Goal: Task Accomplishment & Management: Use online tool/utility

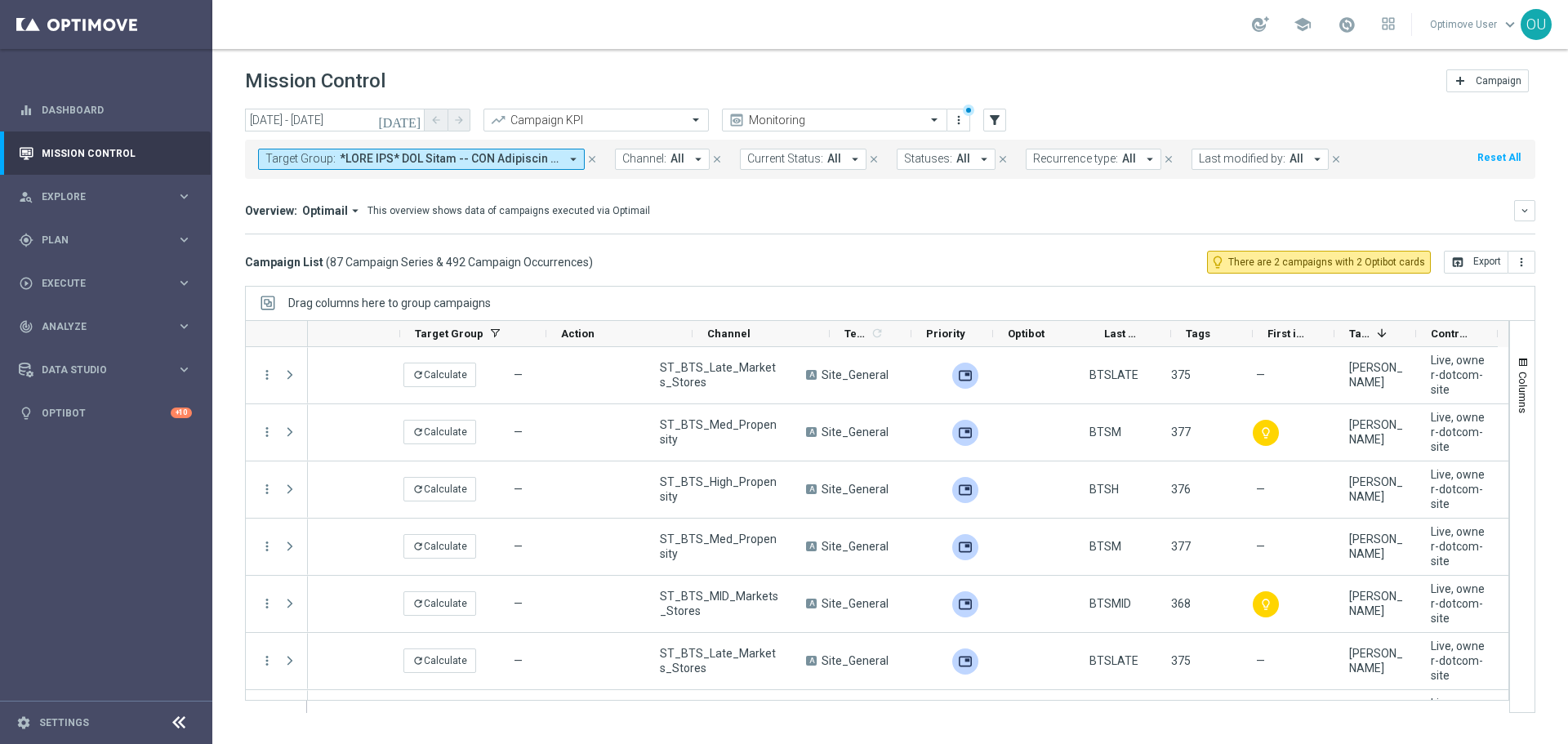
scroll to position [0, 246]
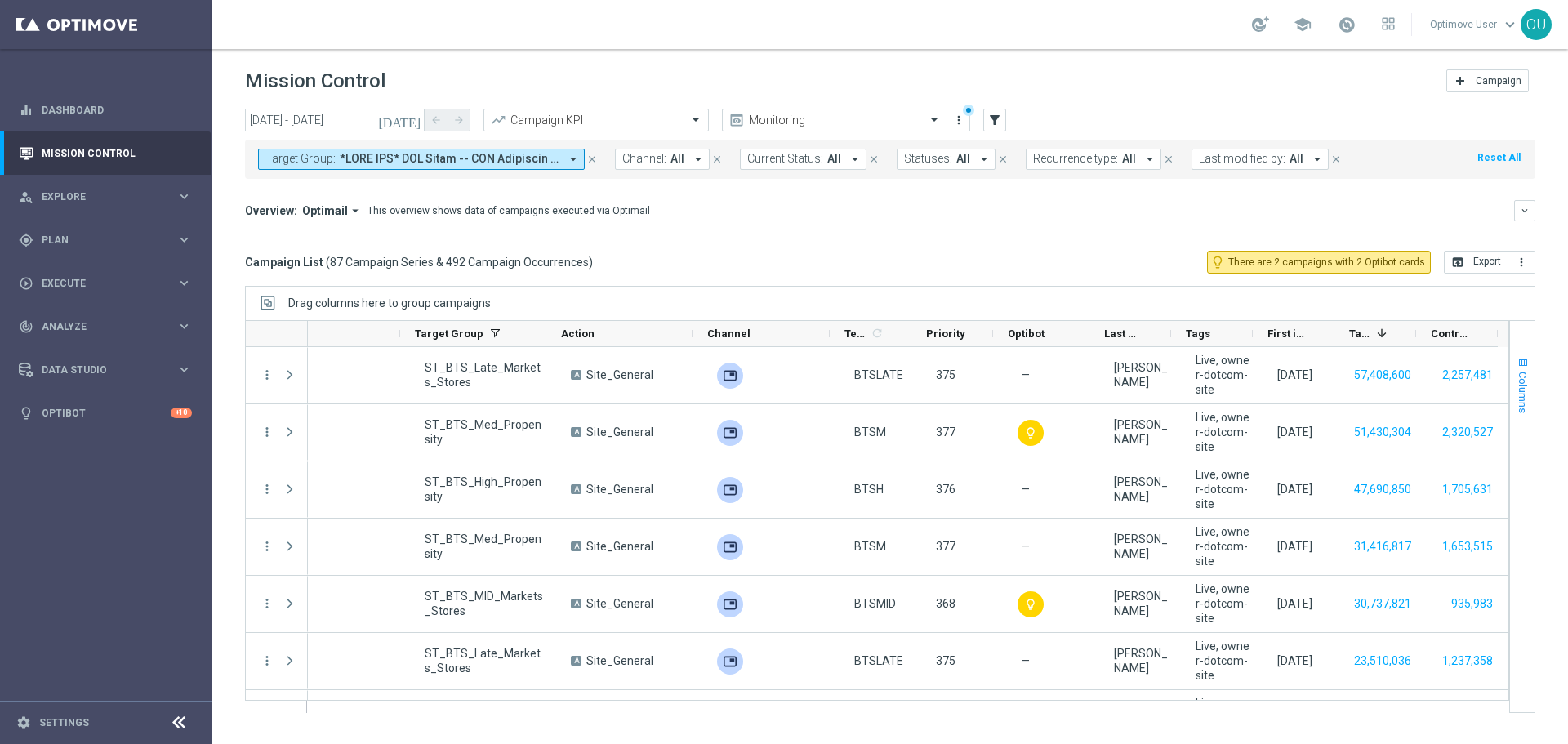
click at [1519, 379] on span "Columns" at bounding box center [1523, 393] width 13 height 42
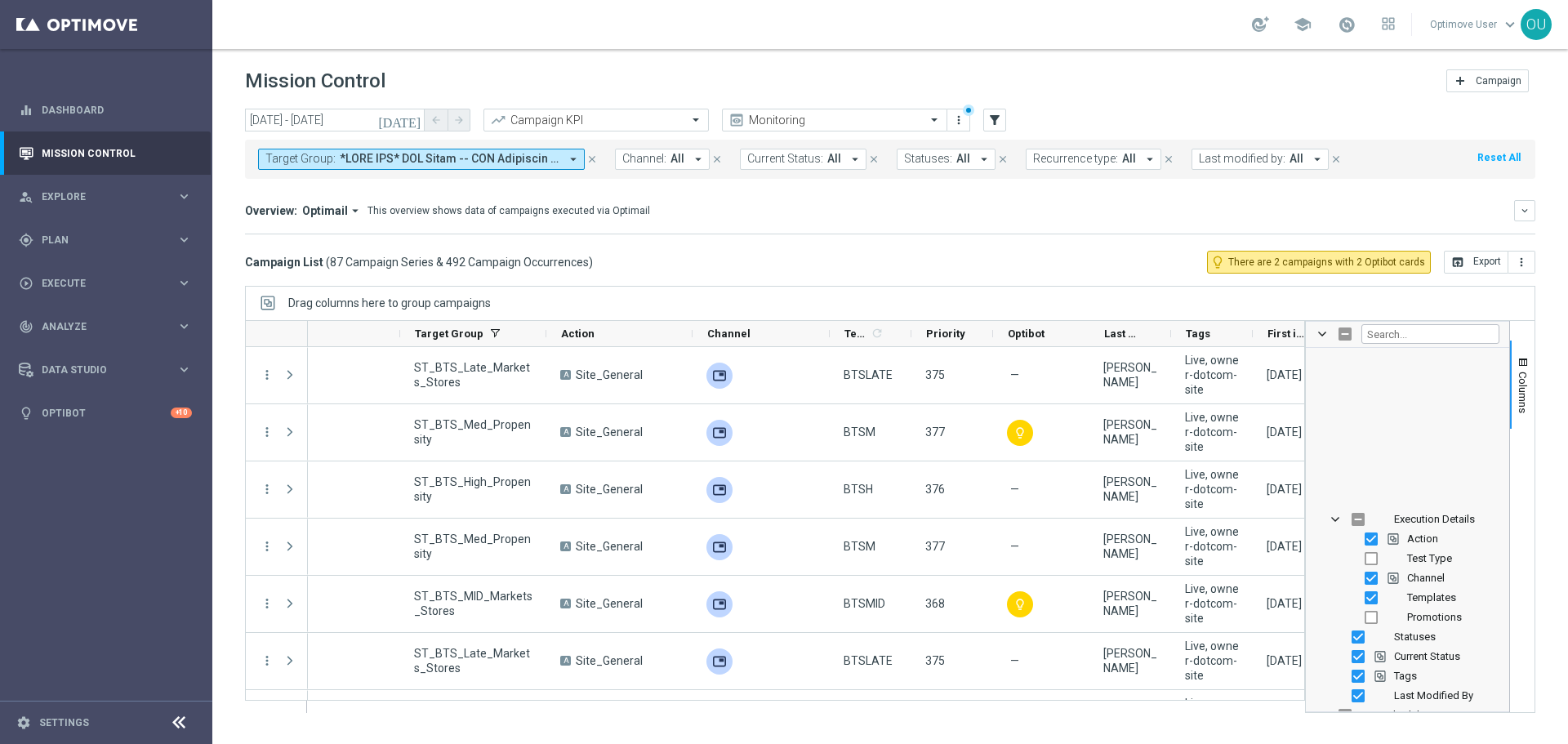
scroll to position [490, 0]
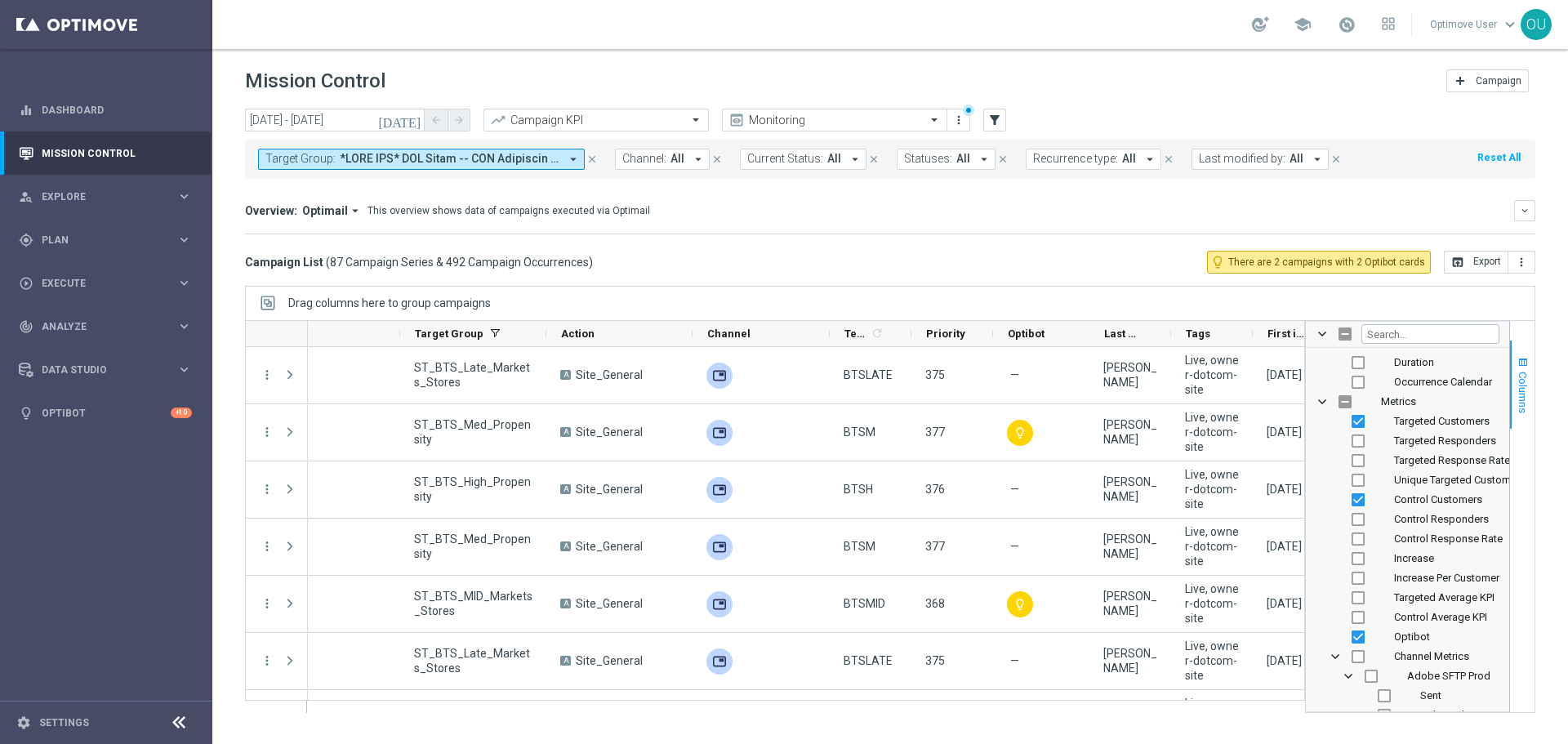
click at [1525, 404] on span "Columns" at bounding box center [1523, 393] width 13 height 42
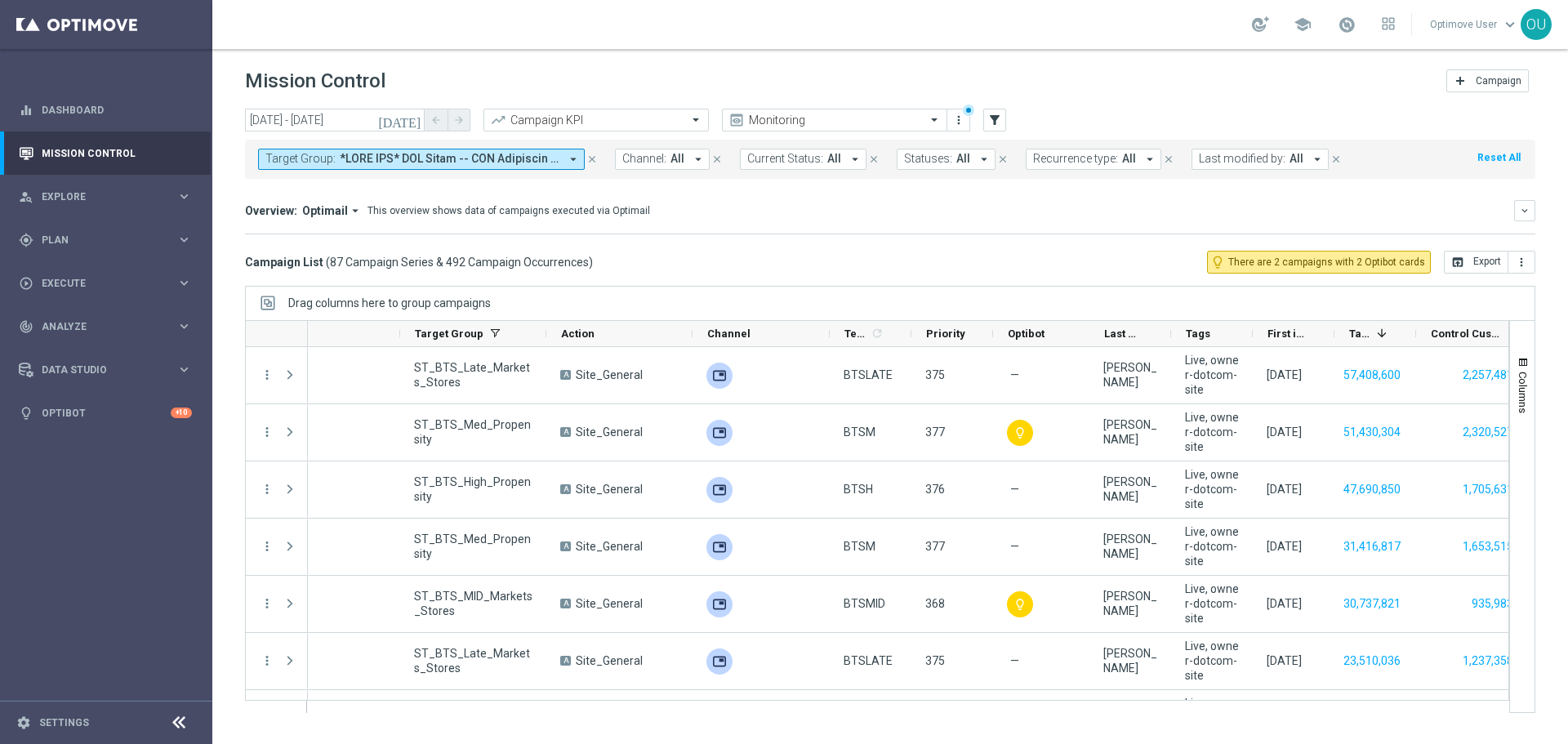
drag, startPoint x: 1496, startPoint y: 335, endPoint x: 1526, endPoint y: 328, distance: 30.8
click at [1526, 328] on div at bounding box center [890, 517] width 1290 height 393
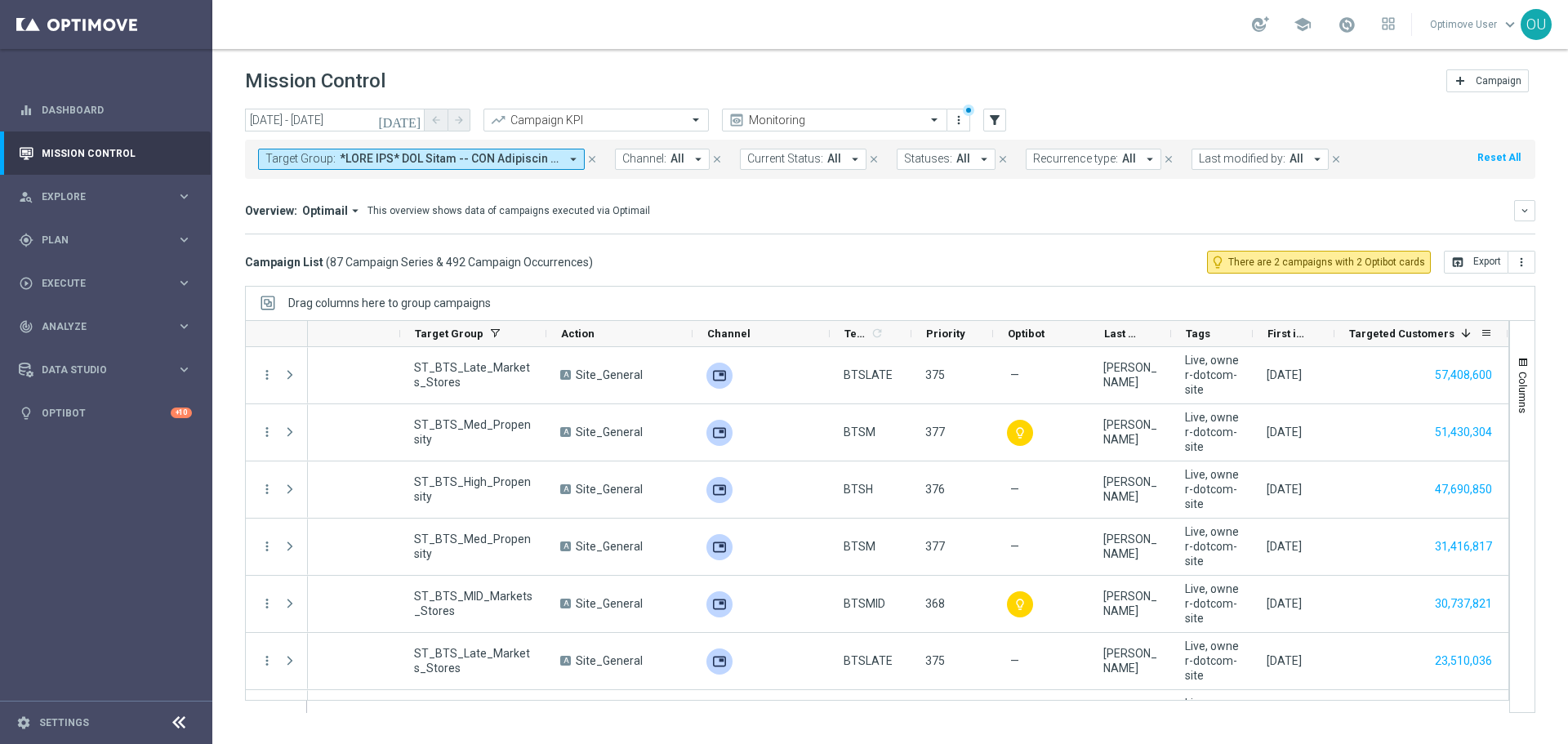
drag, startPoint x: 1414, startPoint y: 335, endPoint x: 1500, endPoint y: 330, distance: 86.1
click at [1505, 330] on div at bounding box center [1508, 334] width 7 height 25
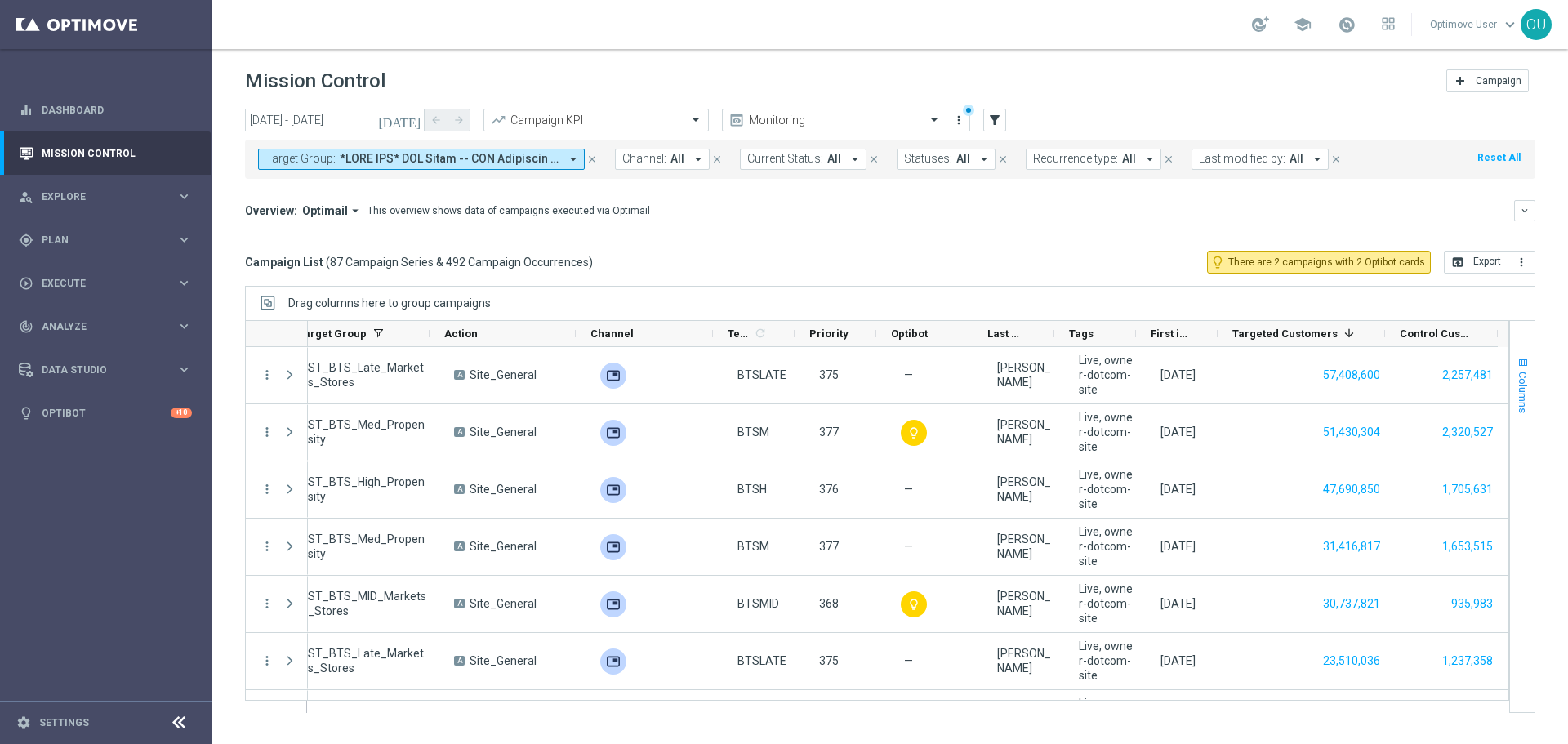
click at [1523, 381] on span "Columns" at bounding box center [1523, 393] width 13 height 42
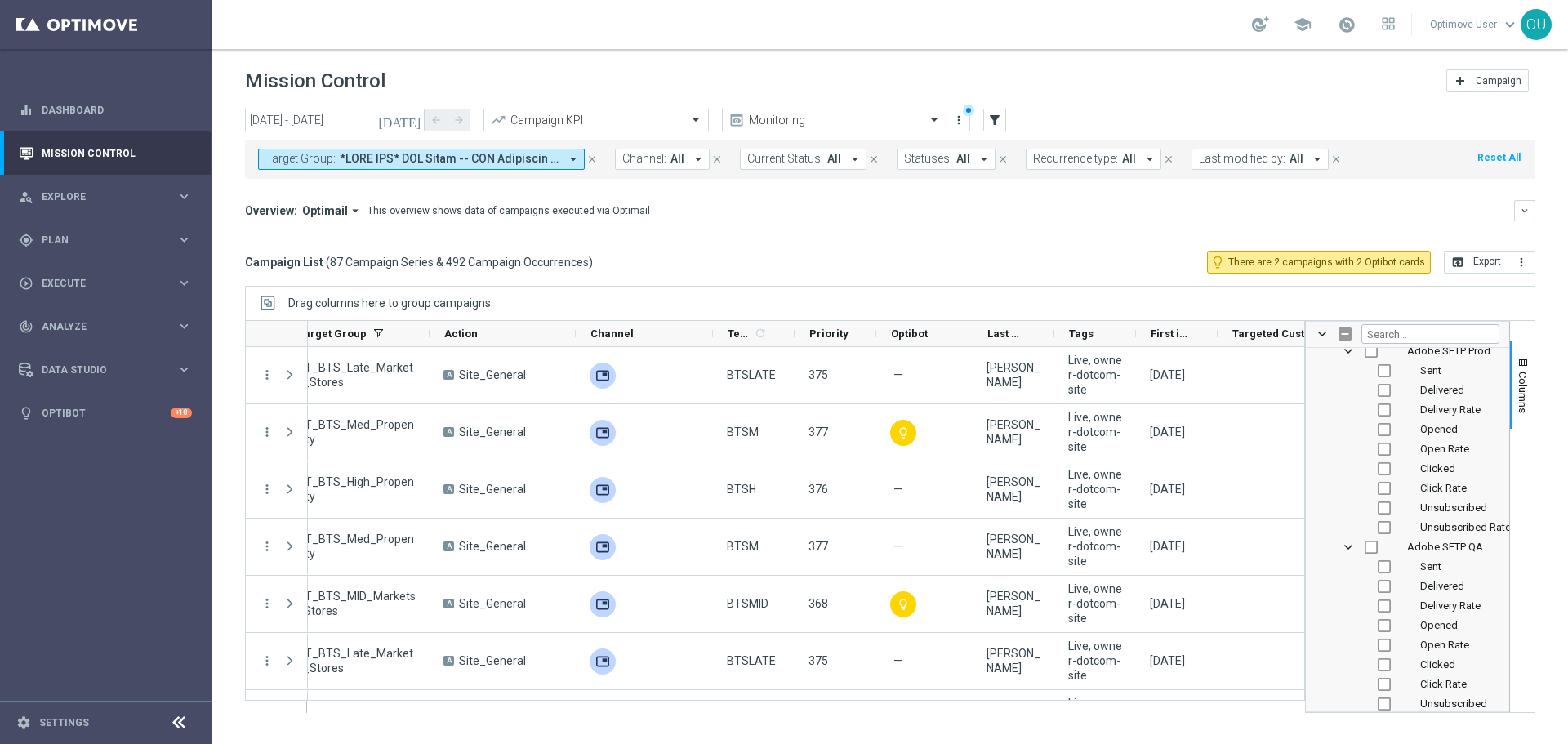
scroll to position [817, 0]
click at [1387, 365] on input "Press SPACE to toggle visibility (hidden)" at bounding box center [1384, 370] width 13 height 13
checkbox input "true"
checkbox input "false"
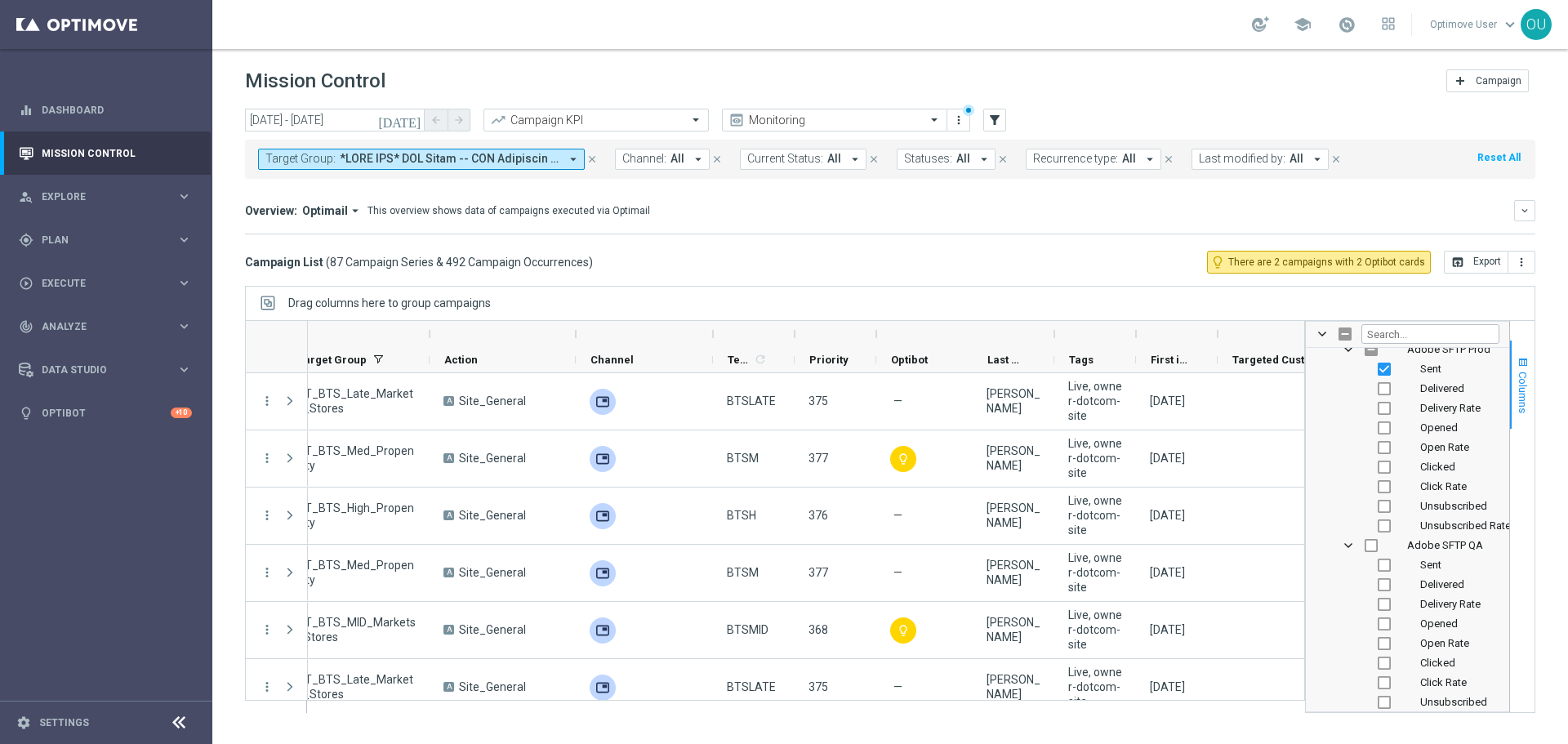
click at [1533, 394] on button "Columns" at bounding box center [1521, 384] width 24 height 88
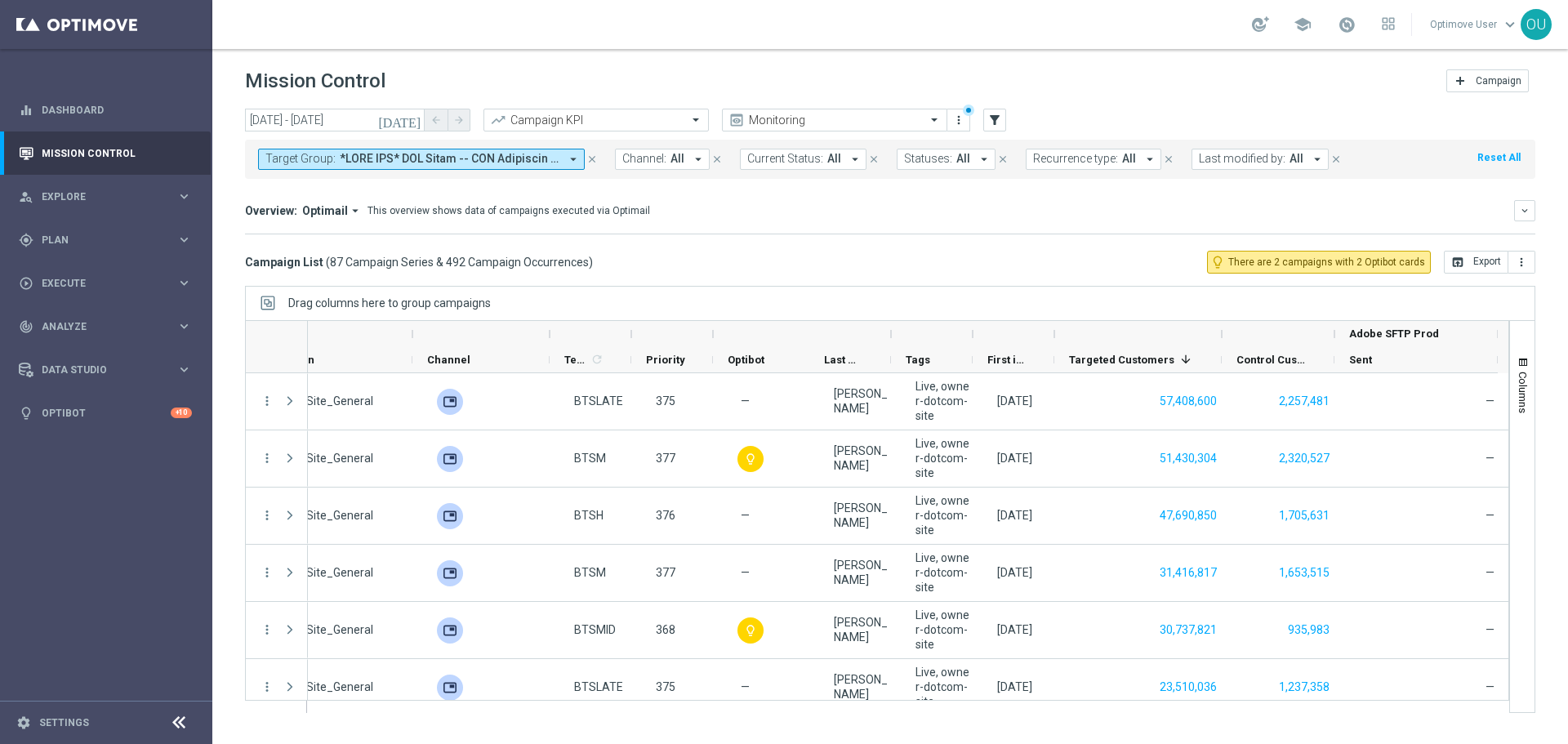
scroll to position [409, 0]
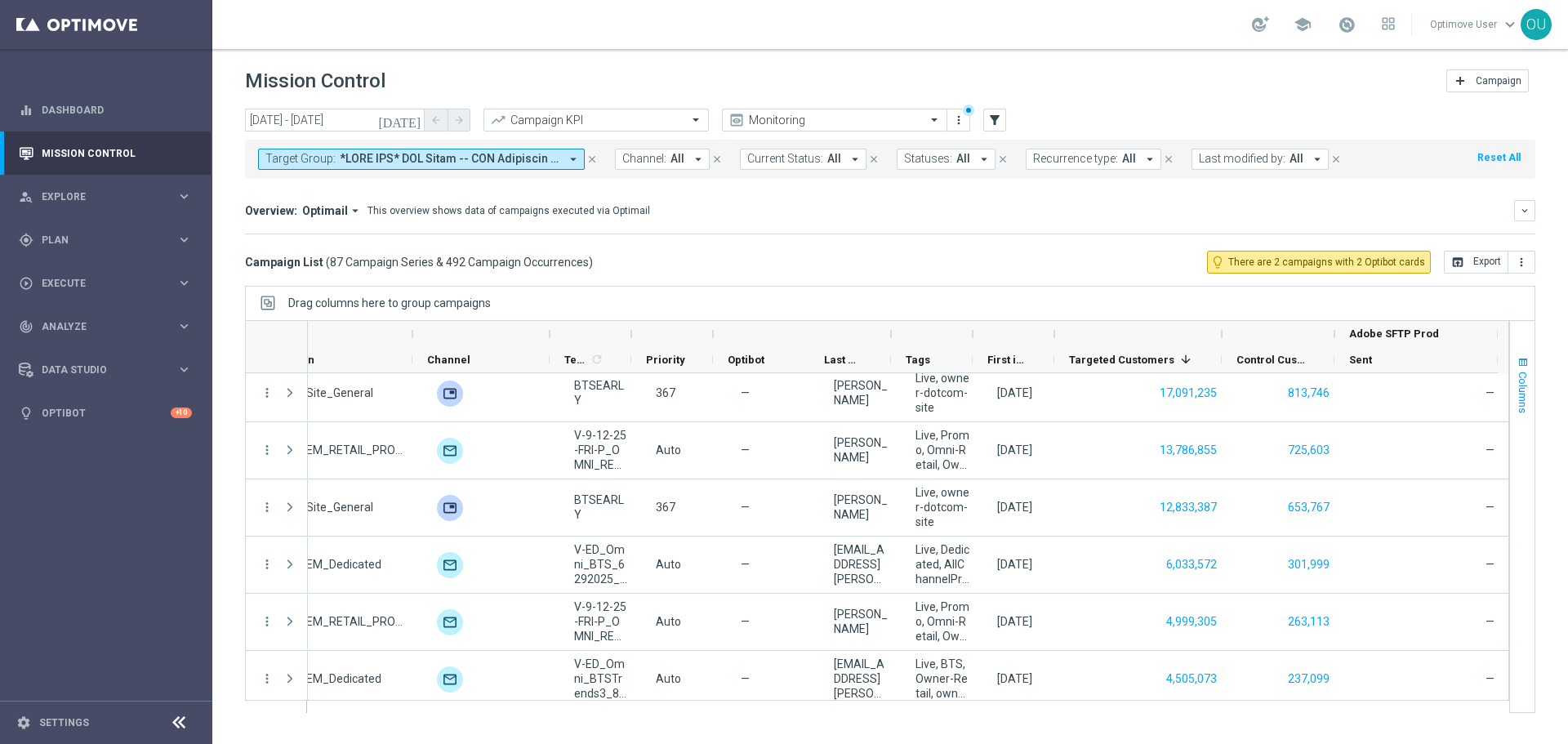
click at [1516, 399] on span "Columns" at bounding box center [1523, 393] width 13 height 42
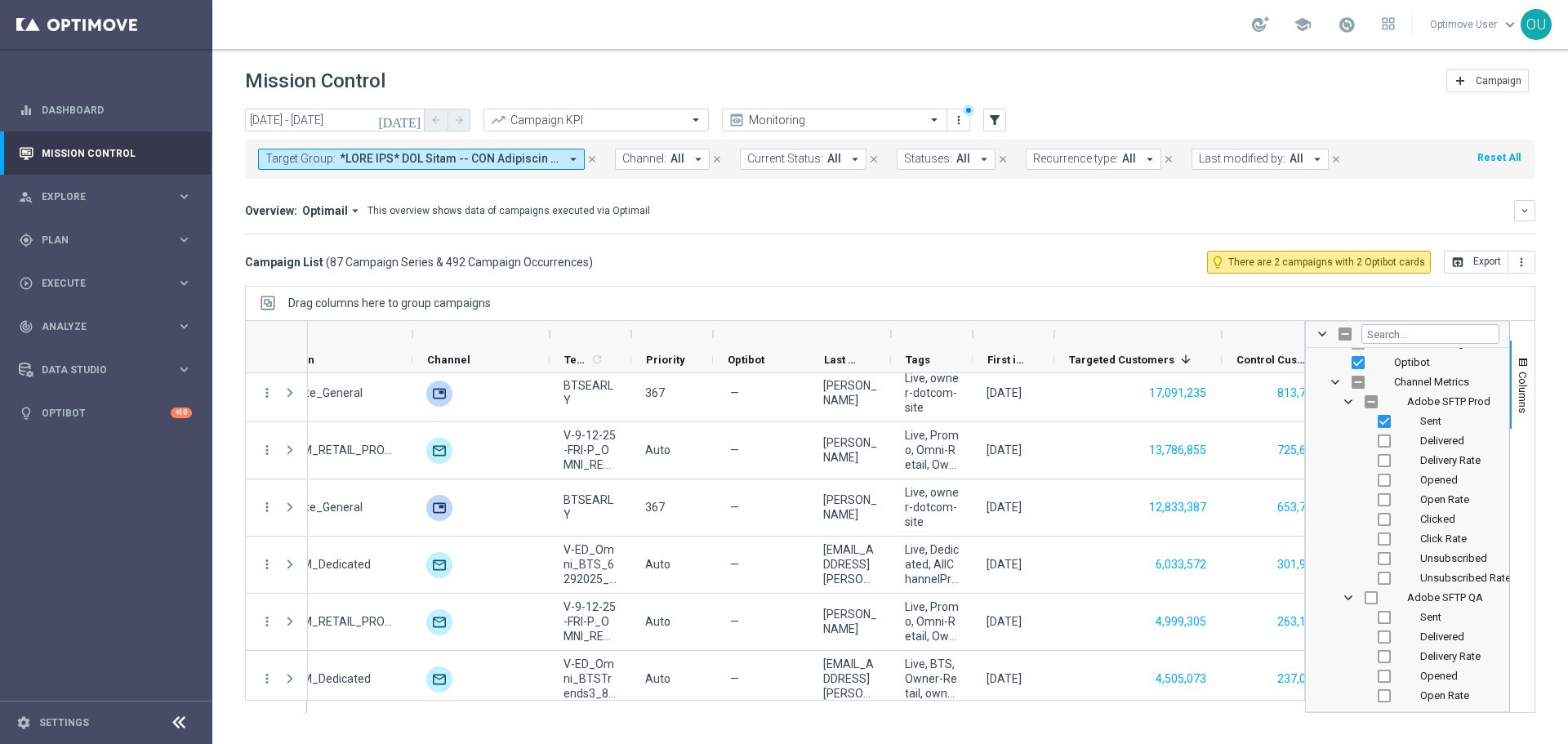
scroll to position [736, 0]
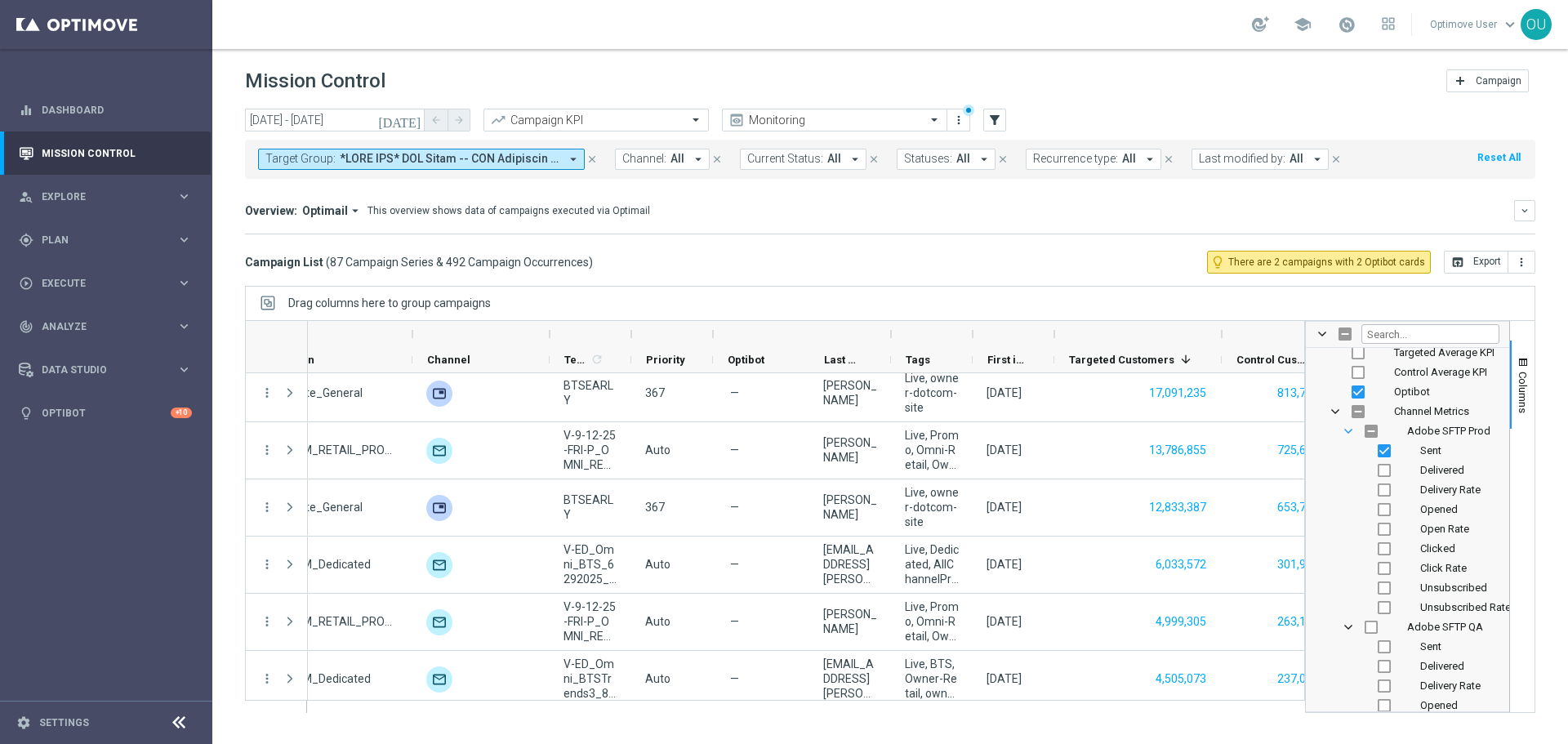
click at [1351, 429] on span "Adobe SFTP Prod Column Group" at bounding box center [1348, 432] width 13 height 13
click at [1349, 454] on span "Adobe SFTP QA Column Group" at bounding box center [1348, 451] width 13 height 13
click at [1351, 471] on span "Attentive SMS Column Group" at bounding box center [1348, 471] width 13 height 13
click at [1350, 469] on span "Attentive SMS Column Group" at bounding box center [1348, 471] width 13 height 13
click at [1383, 487] on input "Press SPACE to toggle visibility (hidden)" at bounding box center [1384, 490] width 13 height 13
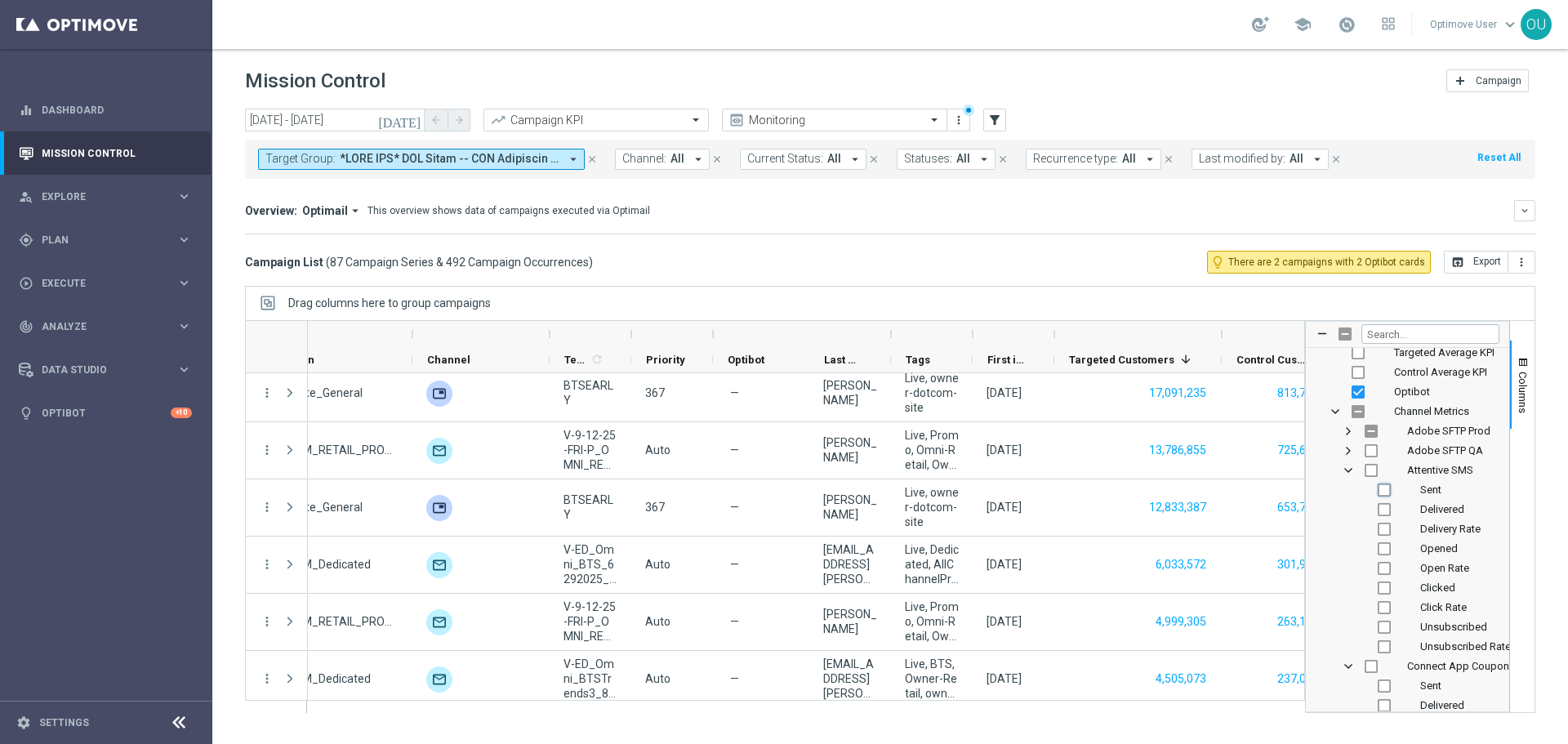
checkbox input "true"
checkbox input "false"
click at [1521, 415] on button "Columns" at bounding box center [1521, 384] width 24 height 88
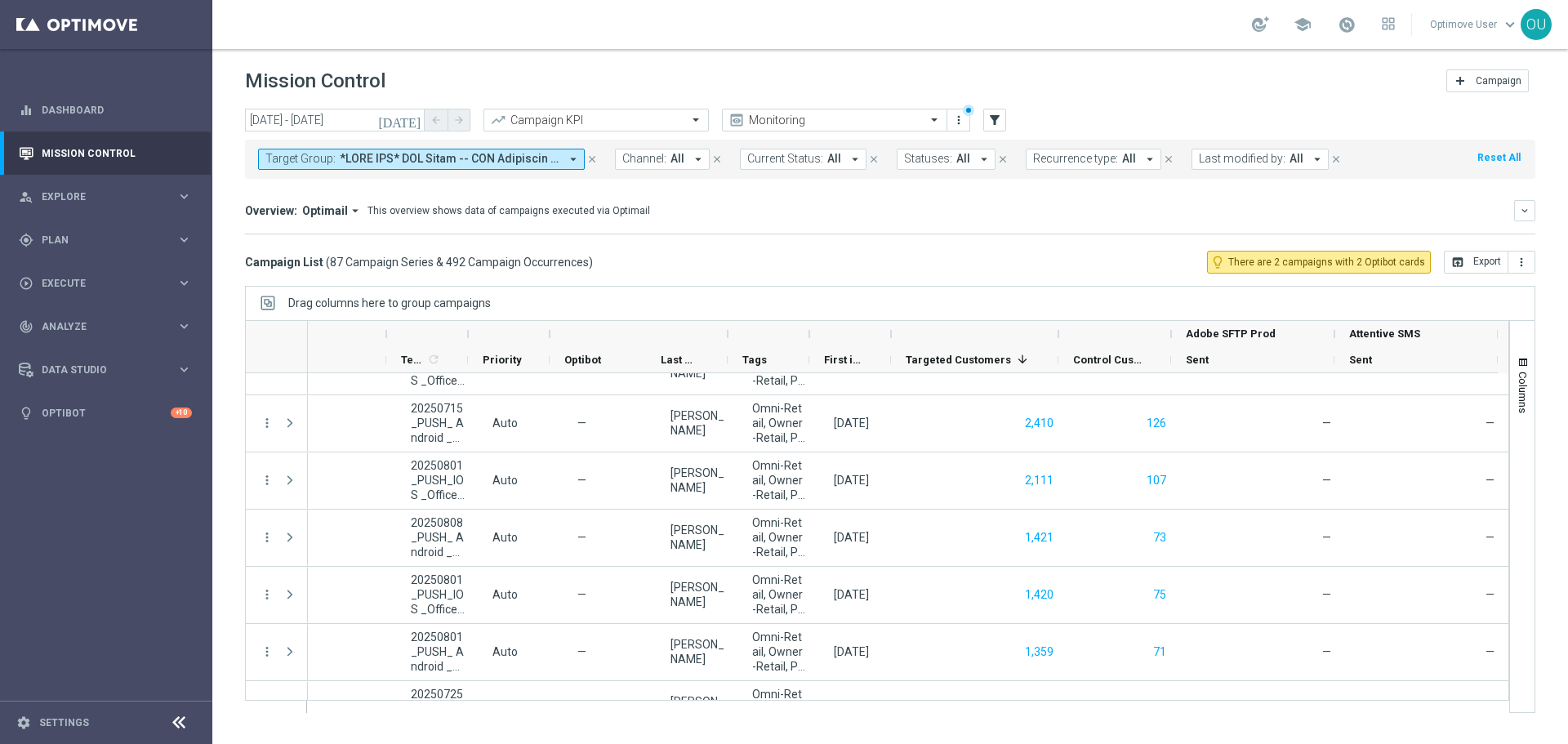
scroll to position [4650, 0]
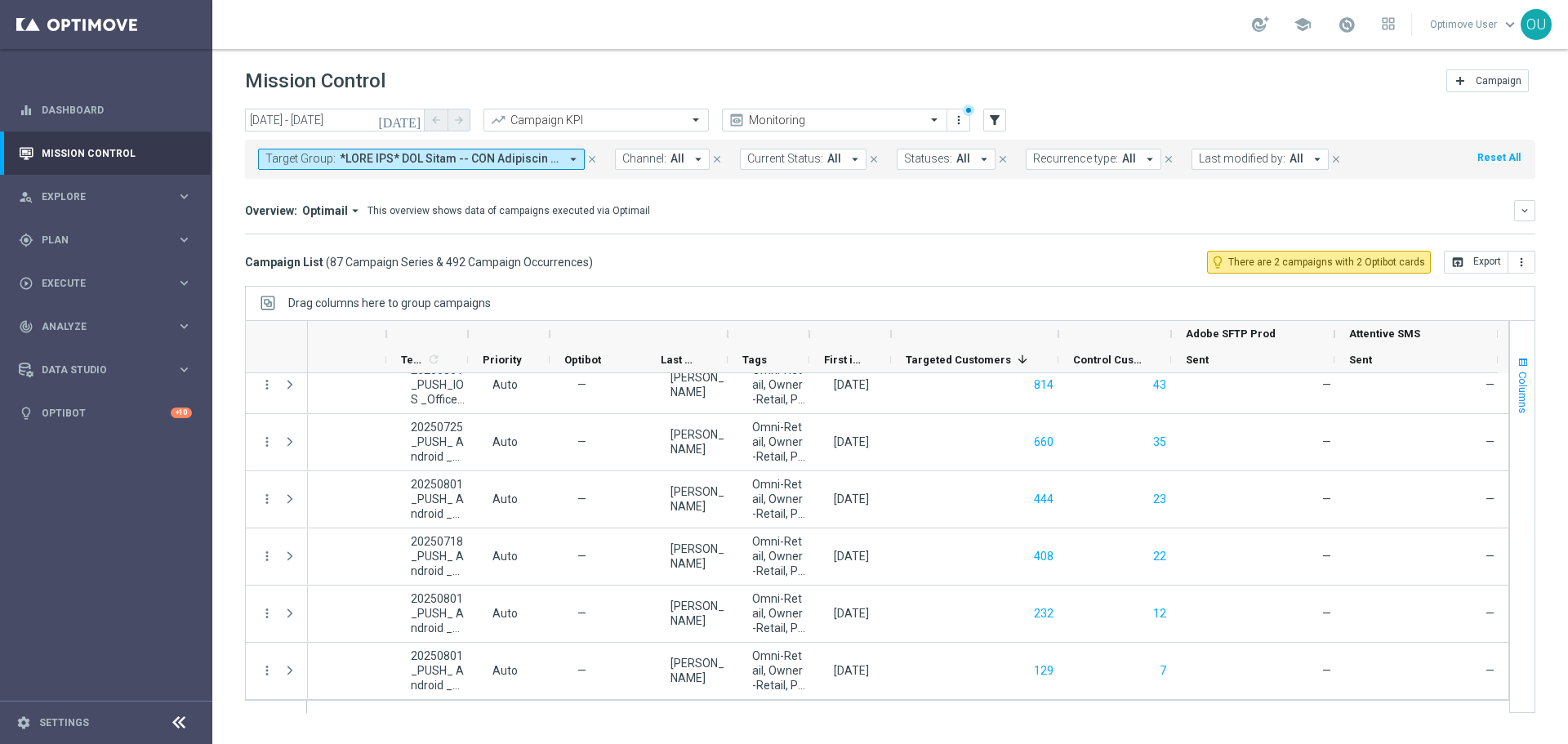
click at [1522, 390] on span "Columns" at bounding box center [1523, 393] width 13 height 42
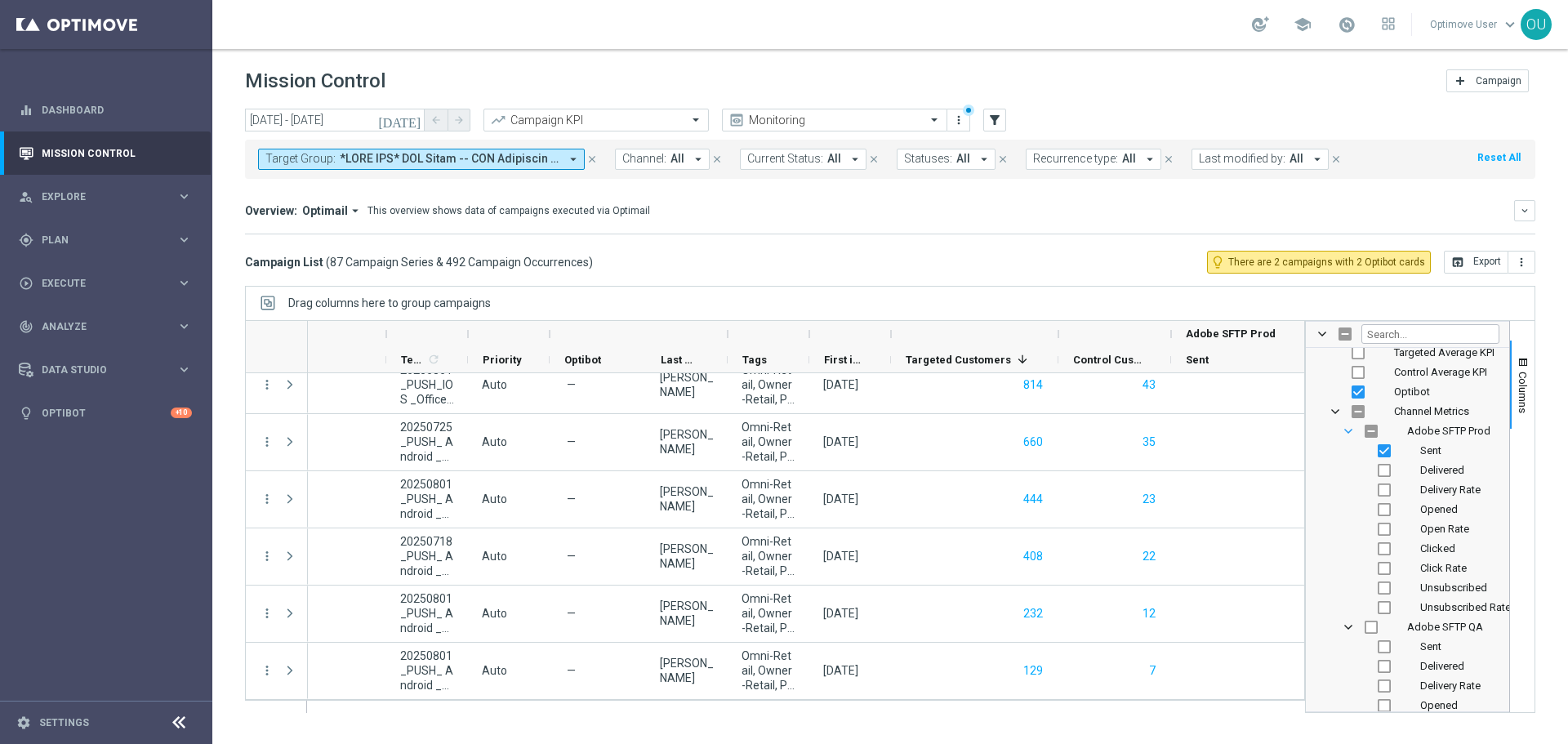
click at [1350, 433] on span "Adobe SFTP Prod Column Group" at bounding box center [1348, 432] width 13 height 13
click at [1351, 453] on span "Adobe SFTP QA Column Group" at bounding box center [1348, 451] width 13 height 13
click at [1348, 467] on span "Attentive SMS Column Group" at bounding box center [1348, 471] width 13 height 13
click at [1348, 489] on span "Connect App Coupon Column Group" at bounding box center [1348, 490] width 13 height 13
click at [1351, 508] on span "Digital SMS marketing Column Group" at bounding box center [1348, 510] width 13 height 13
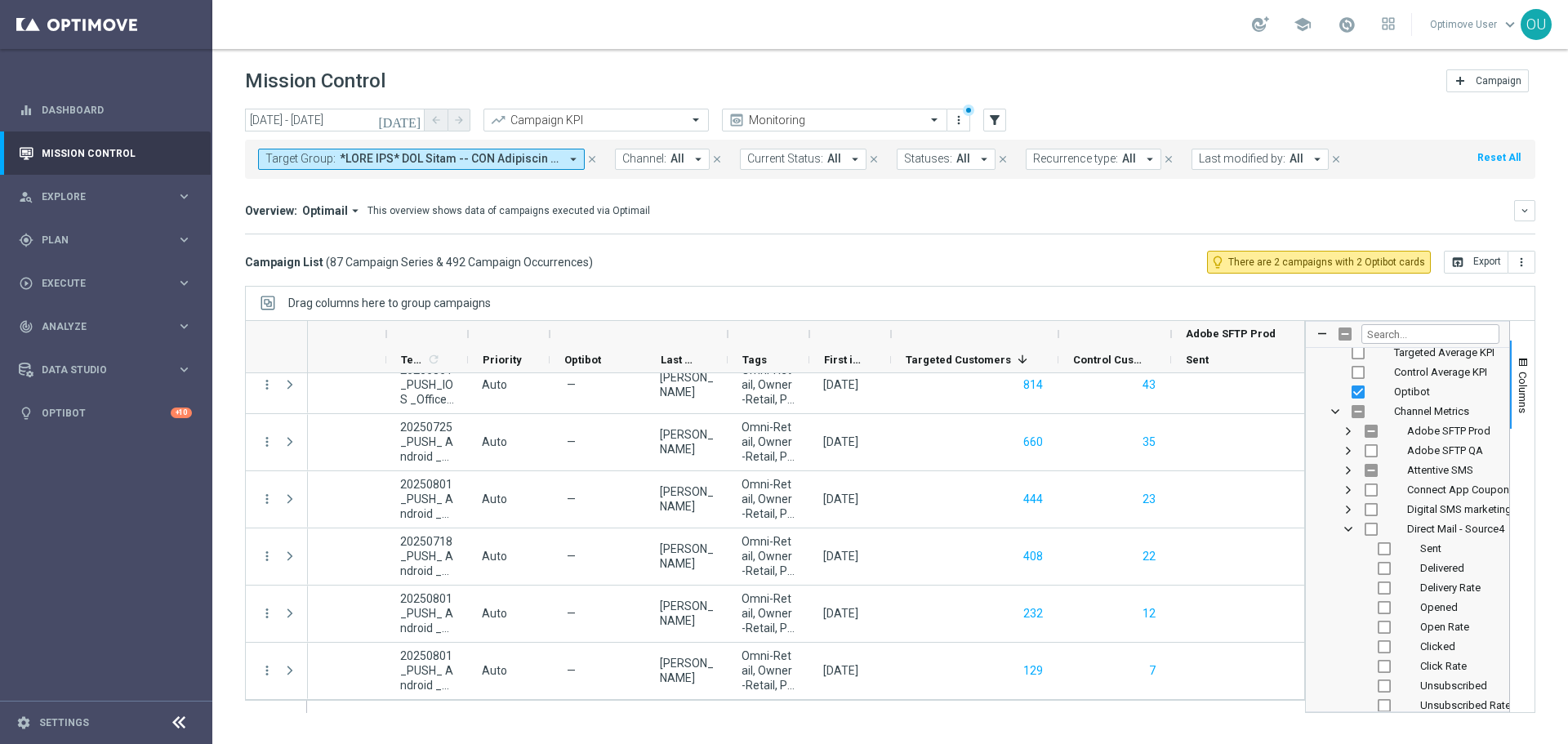
click at [1350, 509] on span "Digital SMS marketing Column Group" at bounding box center [1348, 510] width 13 height 13
click at [1383, 530] on input "Press SPACE to toggle visibility (hidden)" at bounding box center [1384, 529] width 13 height 13
checkbox input "true"
checkbox input "false"
click at [1350, 511] on div "Opened" at bounding box center [1418, 510] width 161 height 20
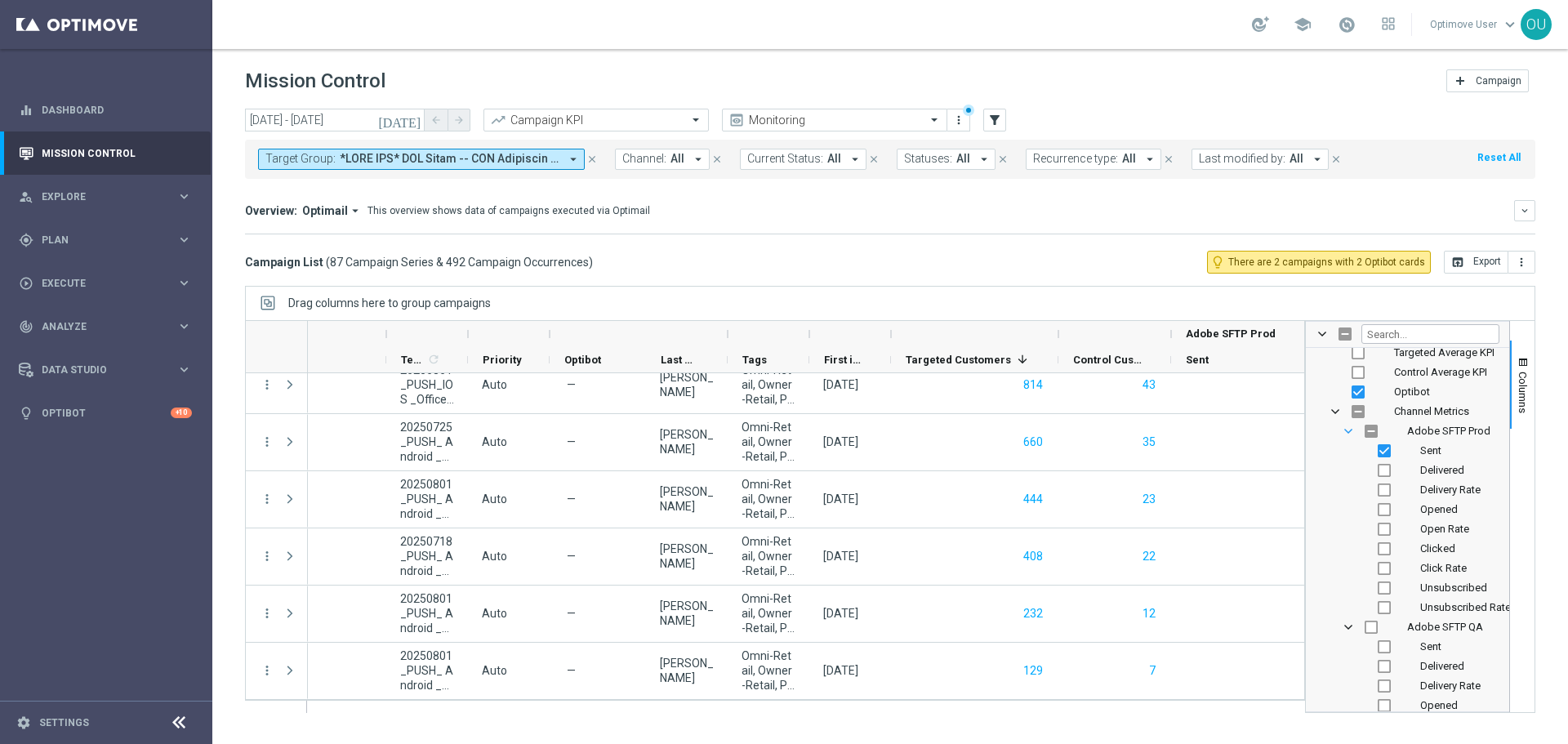
click at [1350, 434] on span "Adobe SFTP Prod Column Group" at bounding box center [1348, 432] width 13 height 13
click at [1350, 453] on span "Adobe SFTP QA Column Group" at bounding box center [1348, 451] width 13 height 13
click at [1350, 470] on span "Attentive SMS Column Group" at bounding box center [1348, 471] width 13 height 13
click at [1349, 489] on span "Connect App Coupon Column Group" at bounding box center [1348, 490] width 13 height 13
click at [1350, 511] on span "Digital SMS marketing Column Group" at bounding box center [1348, 510] width 13 height 13
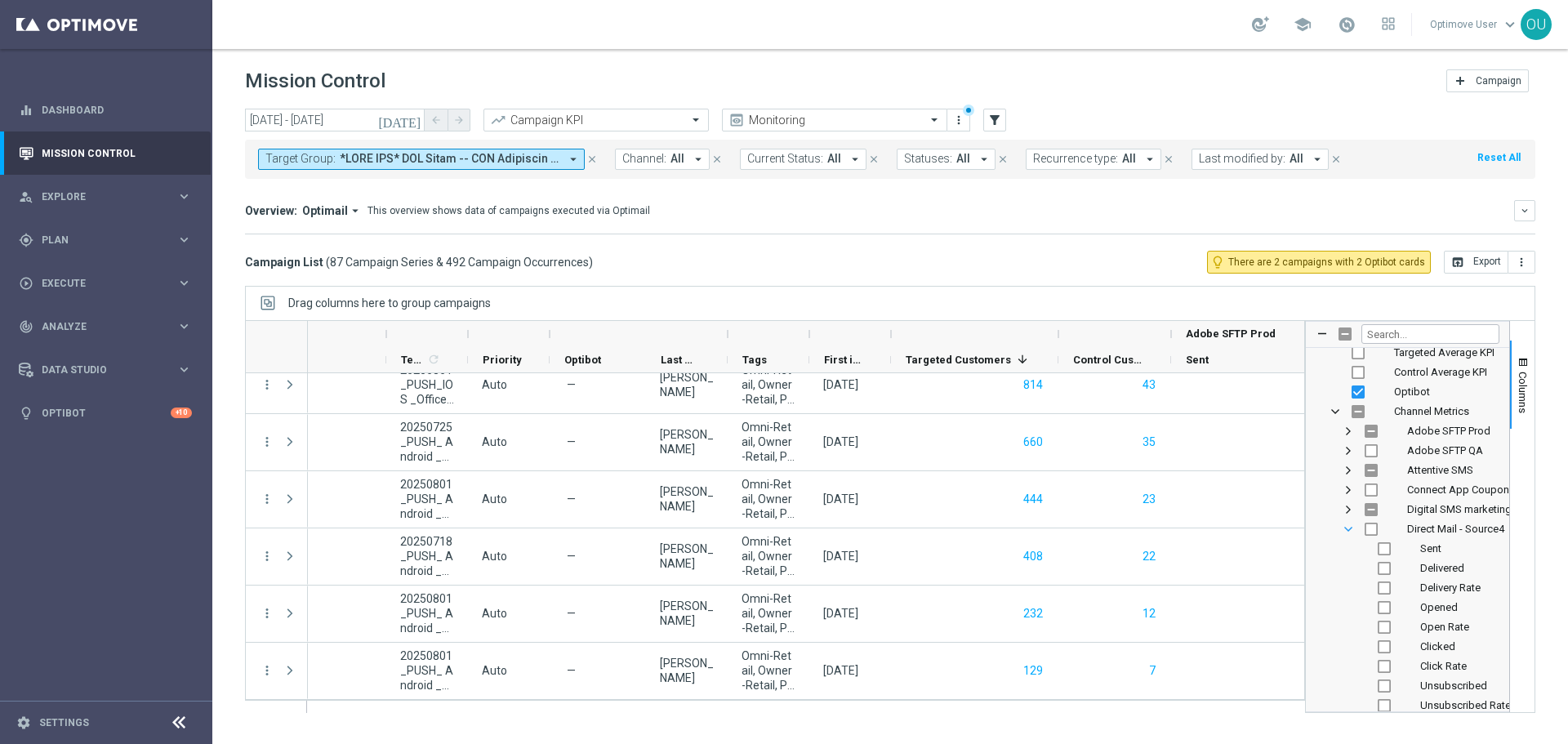
click at [1350, 532] on span "Direct Mail - Source4 Column Group" at bounding box center [1348, 529] width 13 height 13
click at [1347, 549] on span "Direct Mail – Person Column Group" at bounding box center [1348, 549] width 13 height 13
click at [1349, 568] on span "Direct Mail – Spire Column Group" at bounding box center [1348, 569] width 13 height 13
click at [1351, 585] on span "Email Deliverability Non-Prod Column Group" at bounding box center [1348, 588] width 13 height 13
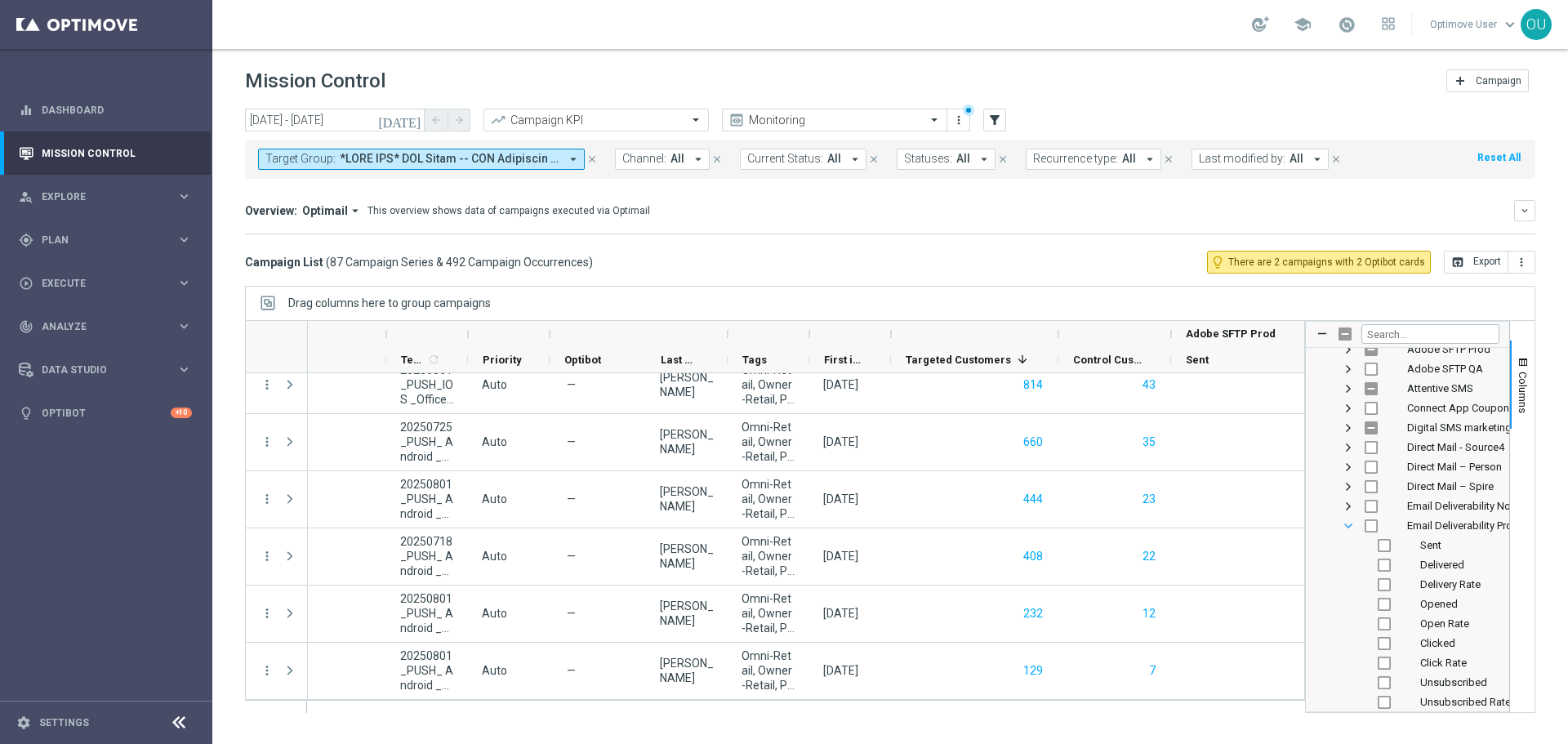
click at [1347, 521] on span "Email Deliverability Prod Column Group" at bounding box center [1348, 526] width 13 height 13
click at [1349, 550] on span "Facebook Custom Audience Column Group" at bounding box center [1348, 546] width 13 height 13
click at [1349, 560] on span "Liveramp Column Group" at bounding box center [1348, 566] width 13 height 13
click at [1349, 586] on span "NON-PROD Digital SMS marketing Column Group" at bounding box center [1348, 585] width 13 height 13
click at [1349, 603] on span "NON-PROD Retail SMS marketing Column Group" at bounding box center [1348, 605] width 13 height 13
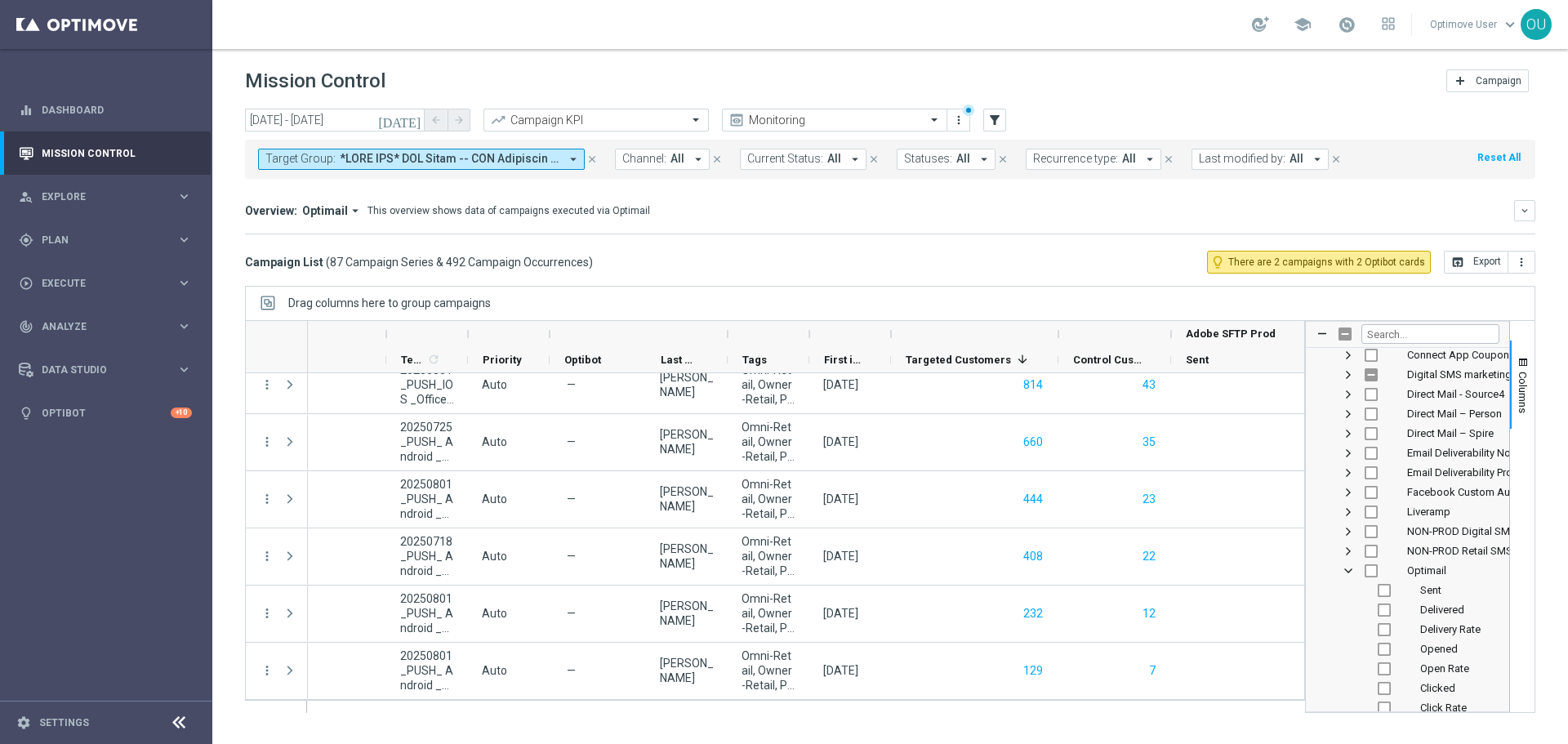
scroll to position [899, 0]
click at [1387, 560] on input "Press SPACE to toggle visibility (hidden)" at bounding box center [1384, 563] width 13 height 13
checkbox input "true"
checkbox input "false"
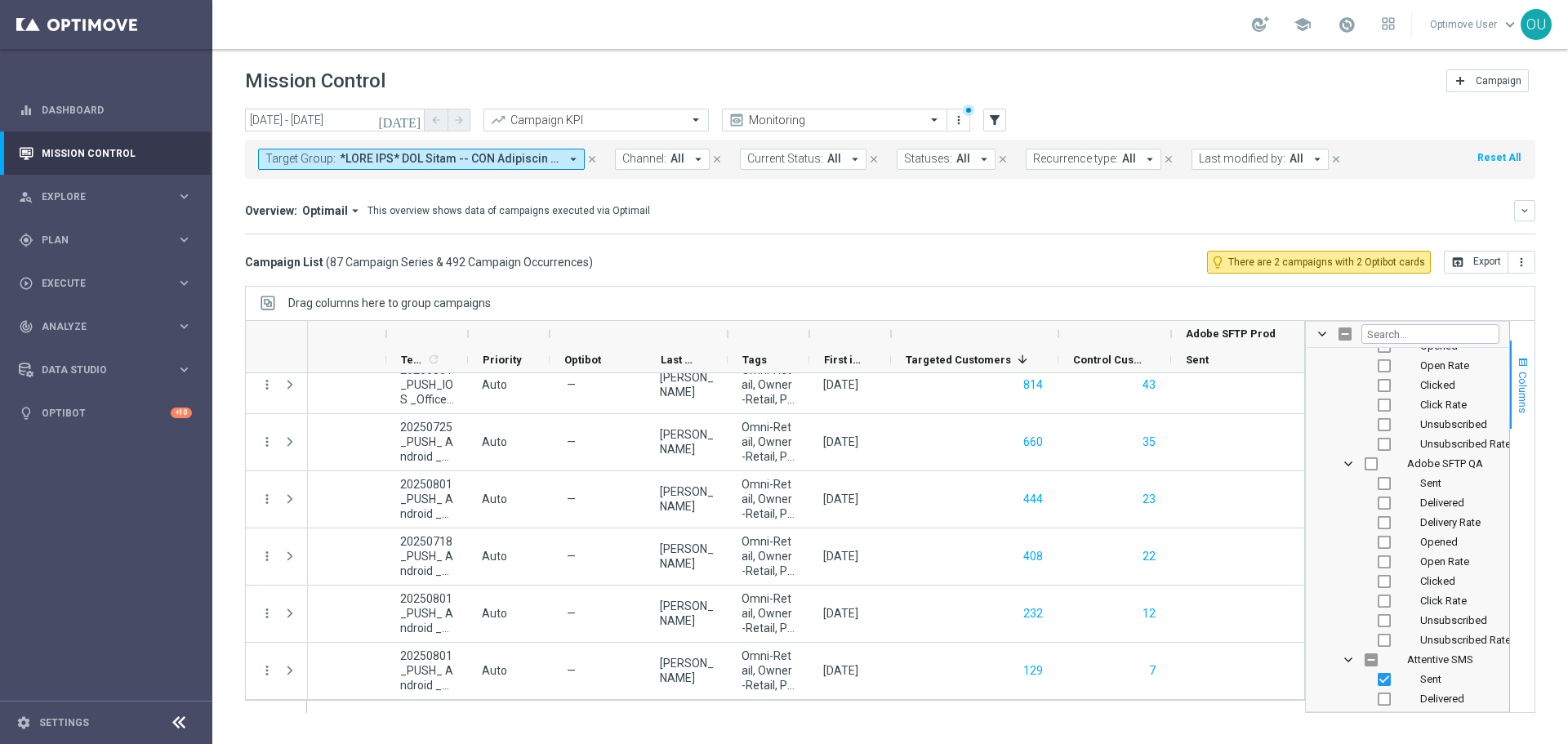
click at [1528, 402] on span "Columns" at bounding box center [1523, 393] width 13 height 42
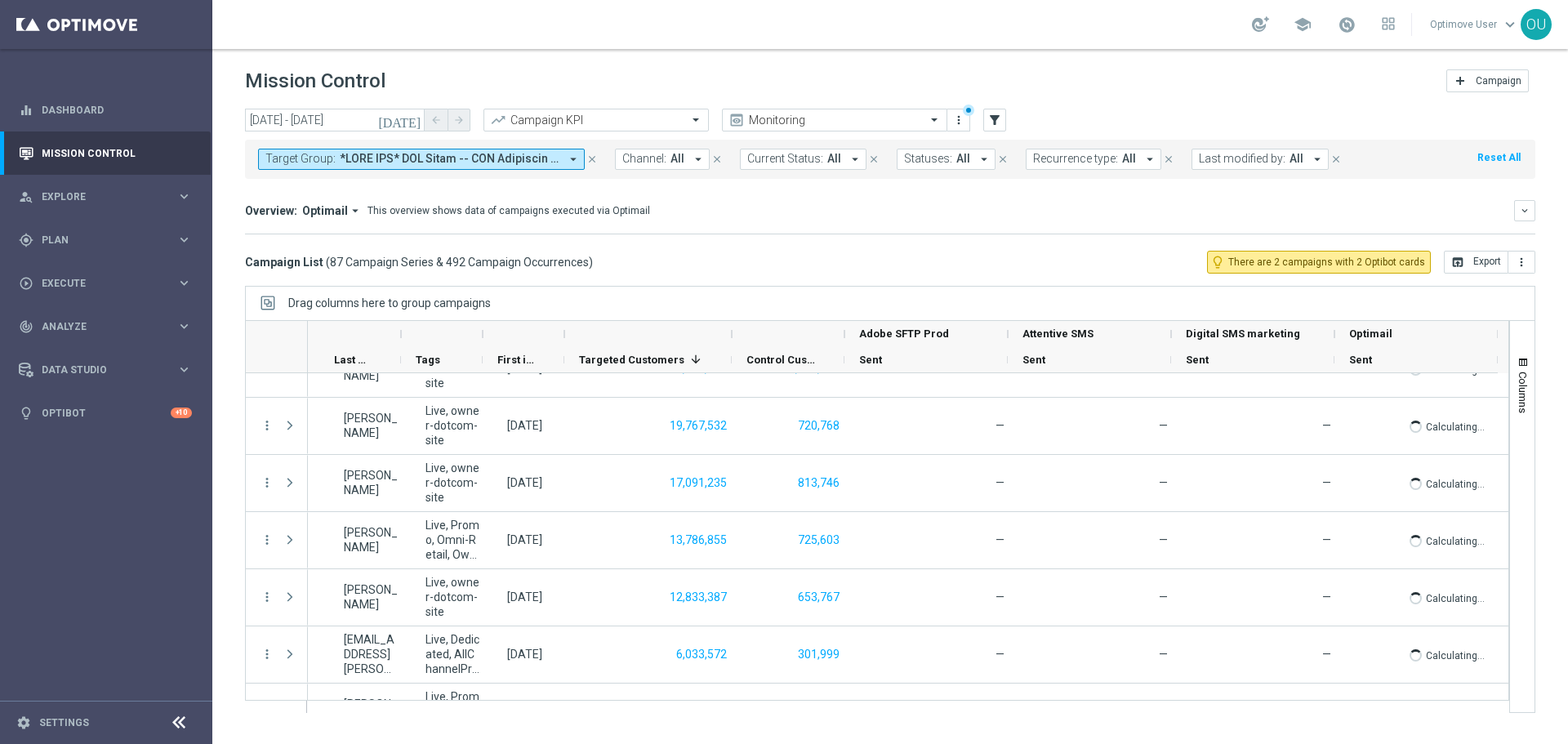
scroll to position [0, 0]
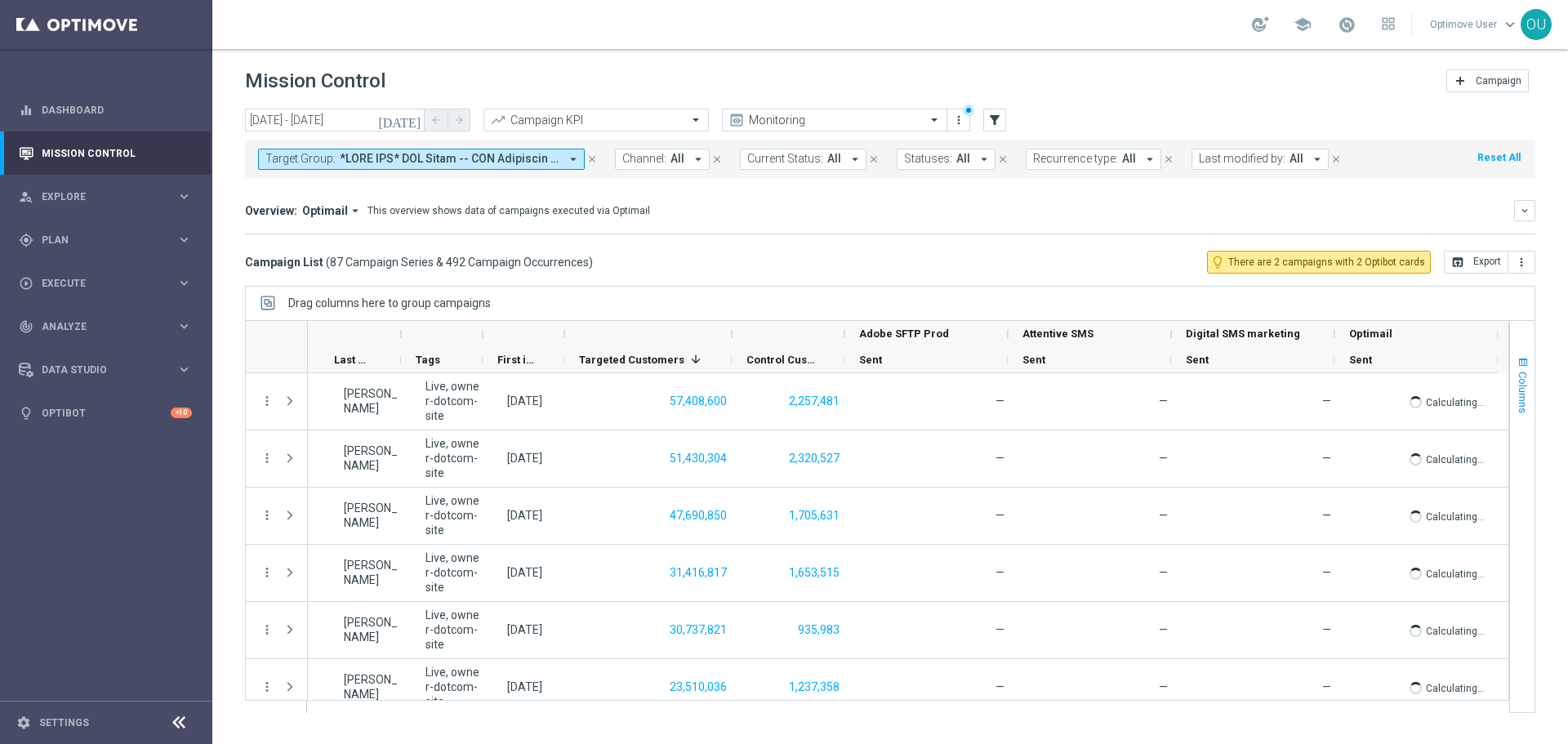
click at [1528, 379] on span "Columns" at bounding box center [1523, 393] width 13 height 42
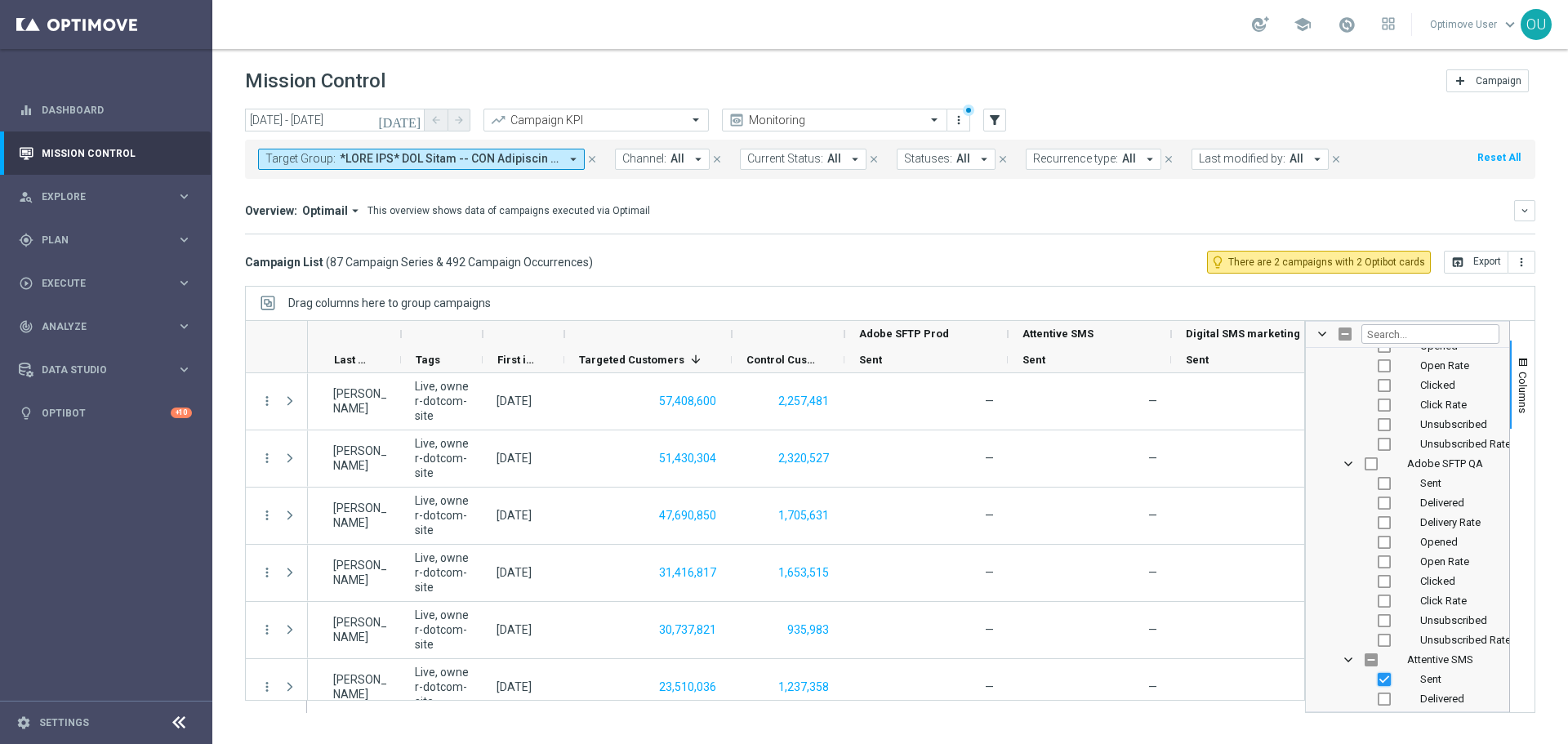
drag, startPoint x: 1386, startPoint y: 677, endPoint x: 1387, endPoint y: 653, distance: 24.0
click at [1387, 677] on input "Press SPACE to toggle visibility (visible)" at bounding box center [1384, 680] width 13 height 13
checkbox input "false"
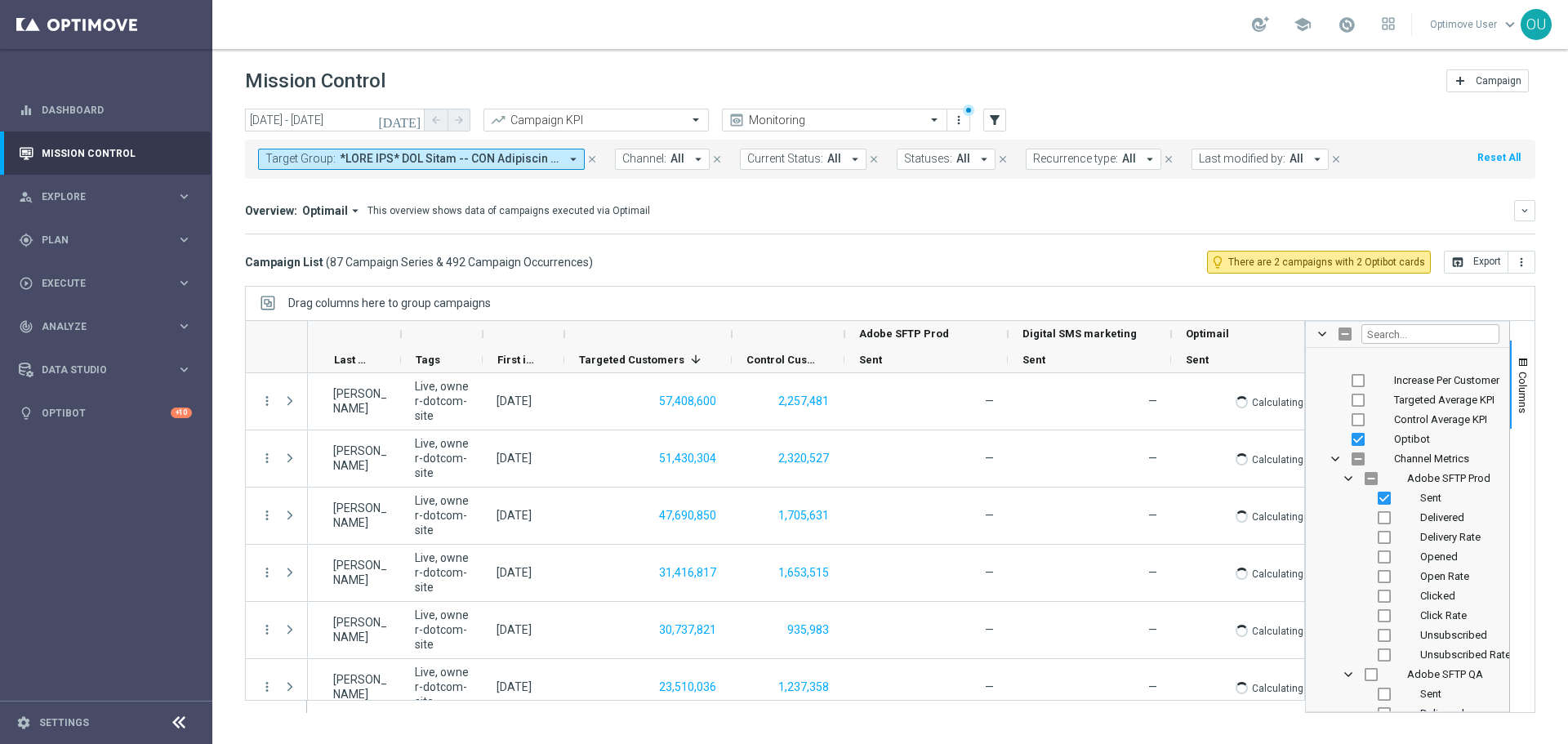
scroll to position [653, 0]
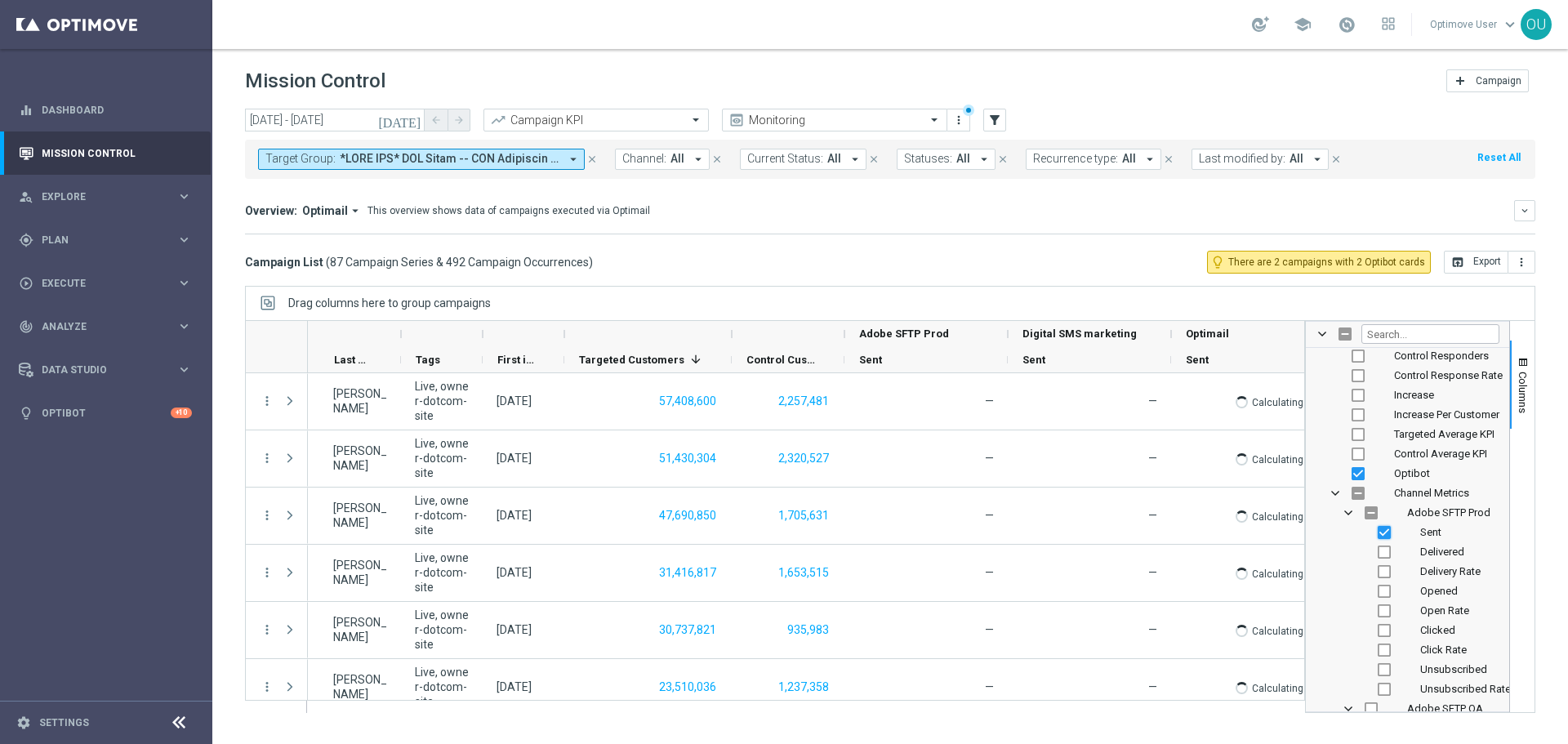
click at [1387, 534] on input "Press SPACE to toggle visibility (visible)" at bounding box center [1384, 533] width 13 height 13
checkbox input "false"
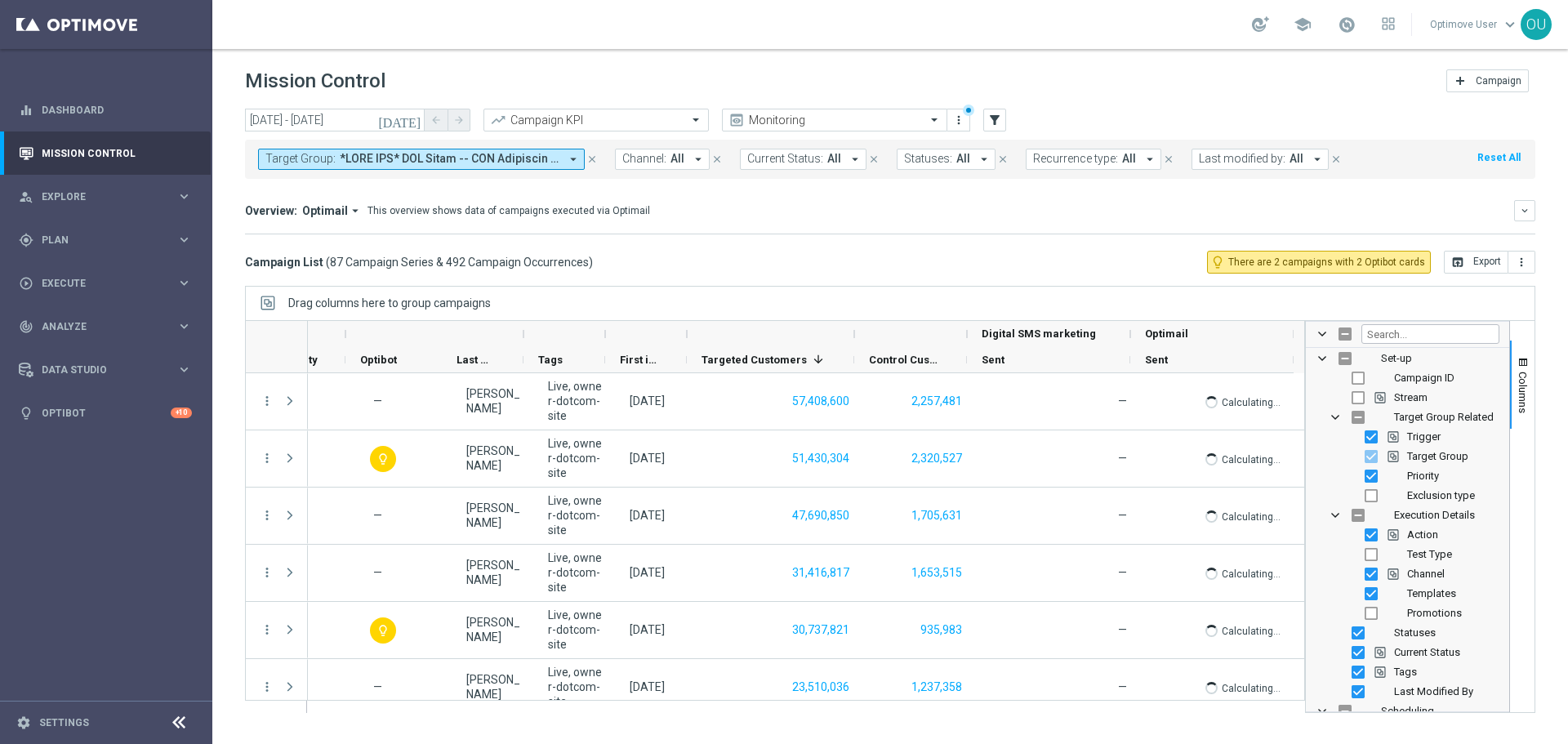
scroll to position [0, 0]
click at [1515, 389] on button "Columns" at bounding box center [1521, 384] width 24 height 88
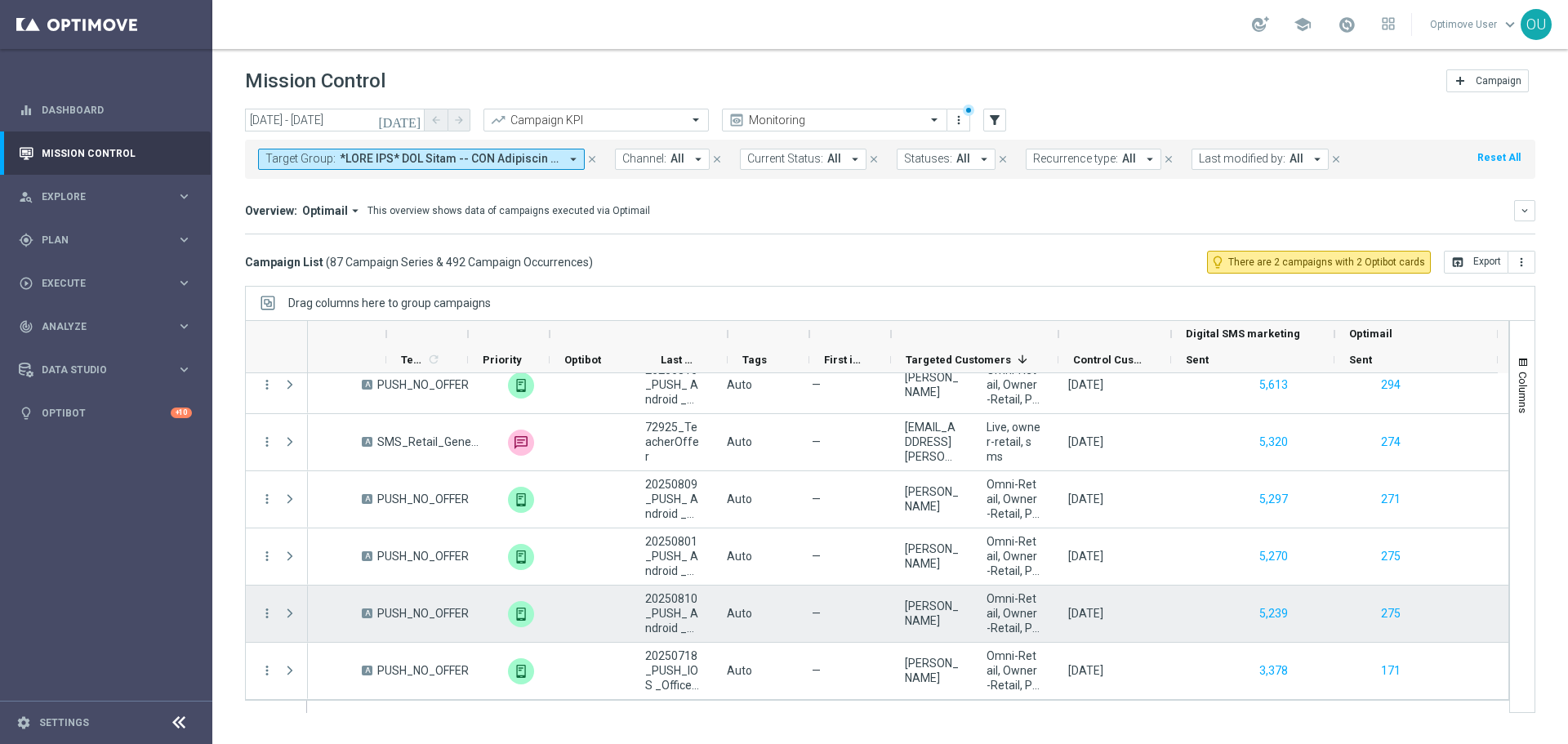
scroll to position [0, 690]
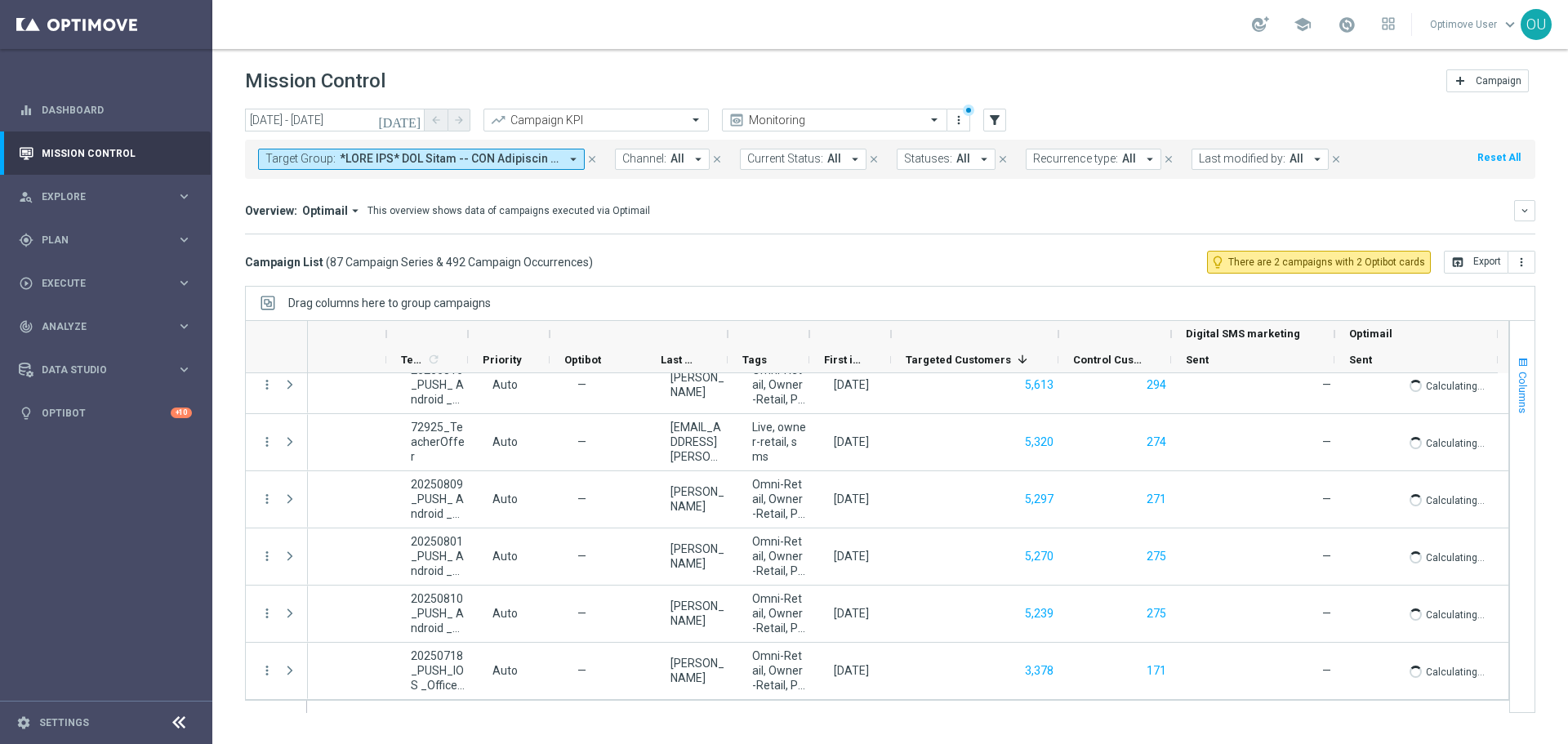
click at [1521, 400] on span "Columns" at bounding box center [1523, 393] width 13 height 42
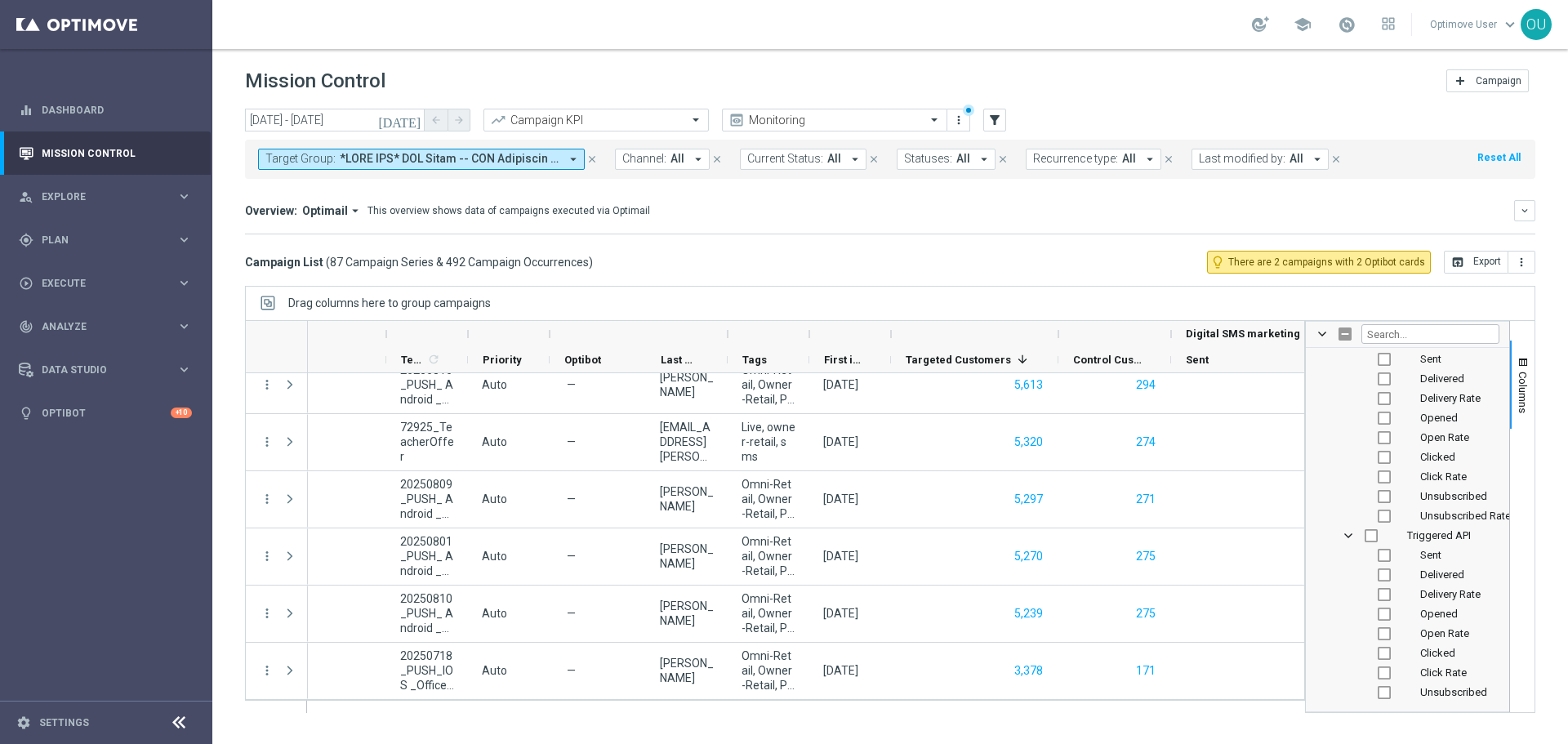
scroll to position [4412, 0]
click at [1385, 439] on input "Press SPACE to toggle visibility (hidden)" at bounding box center [1384, 441] width 13 height 13
checkbox input "true"
checkbox input "false"
click at [1385, 459] on input "Press SPACE to toggle visibility (hidden)" at bounding box center [1384, 461] width 13 height 13
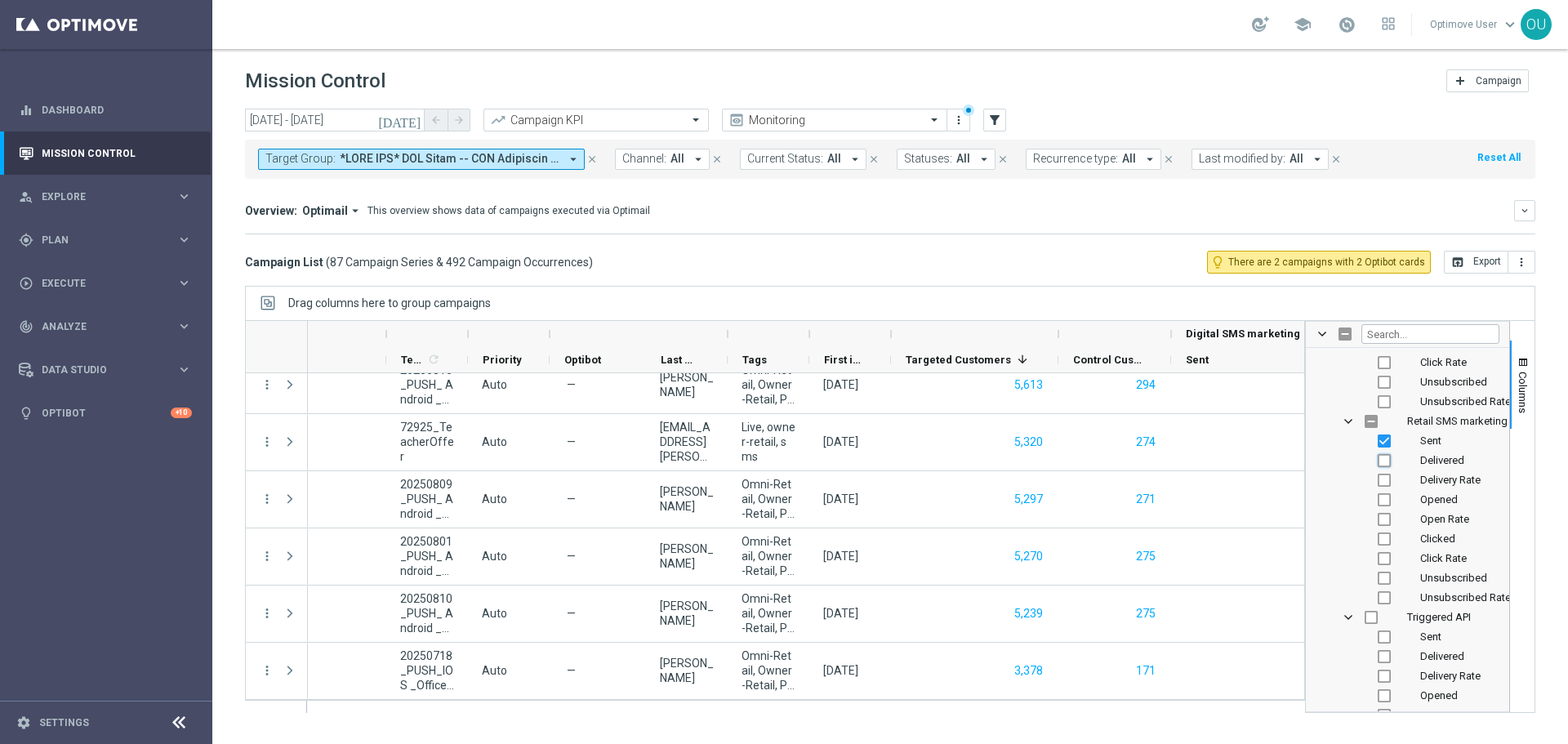
checkbox input "true"
click at [1521, 413] on span "Columns" at bounding box center [1523, 393] width 13 height 42
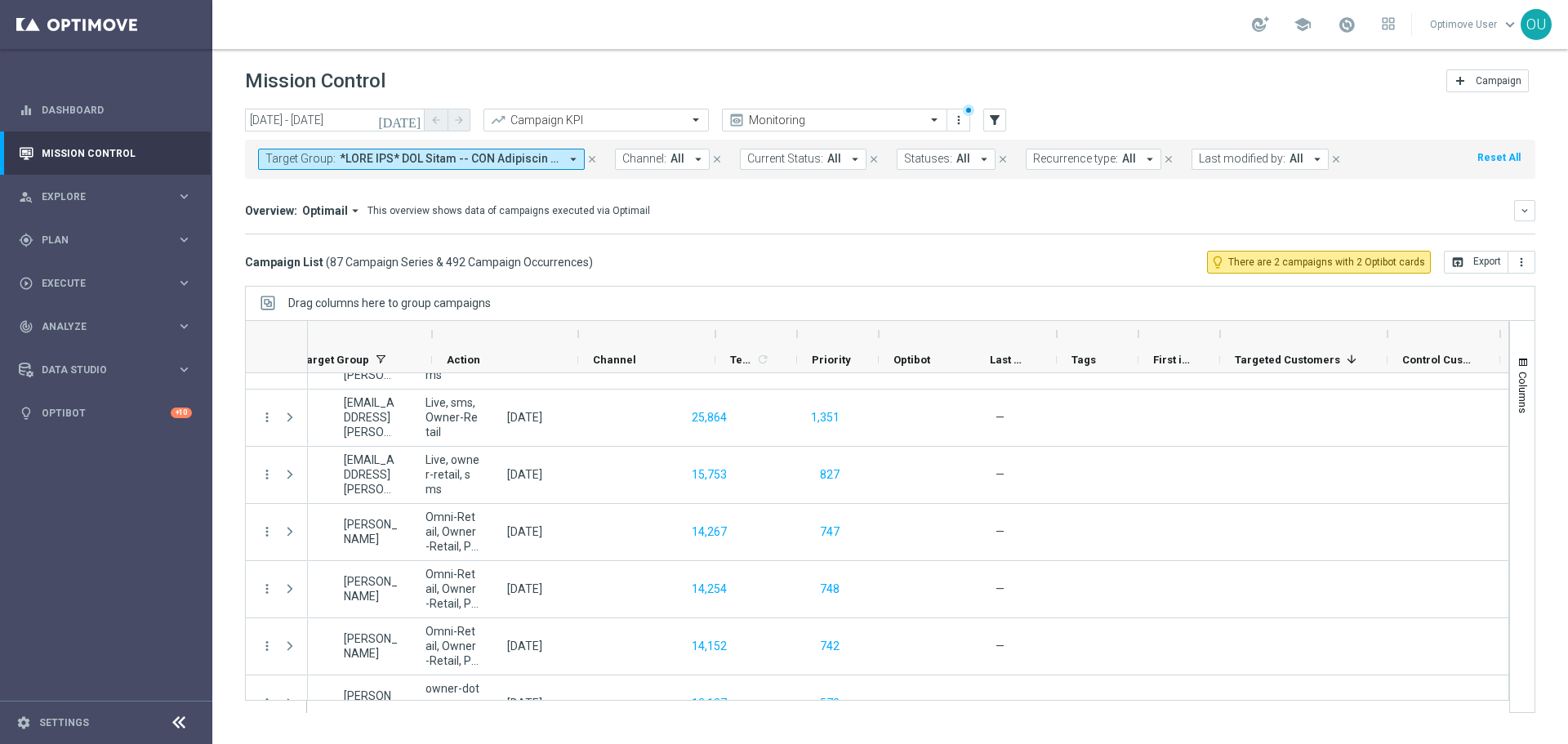
scroll to position [0, 360]
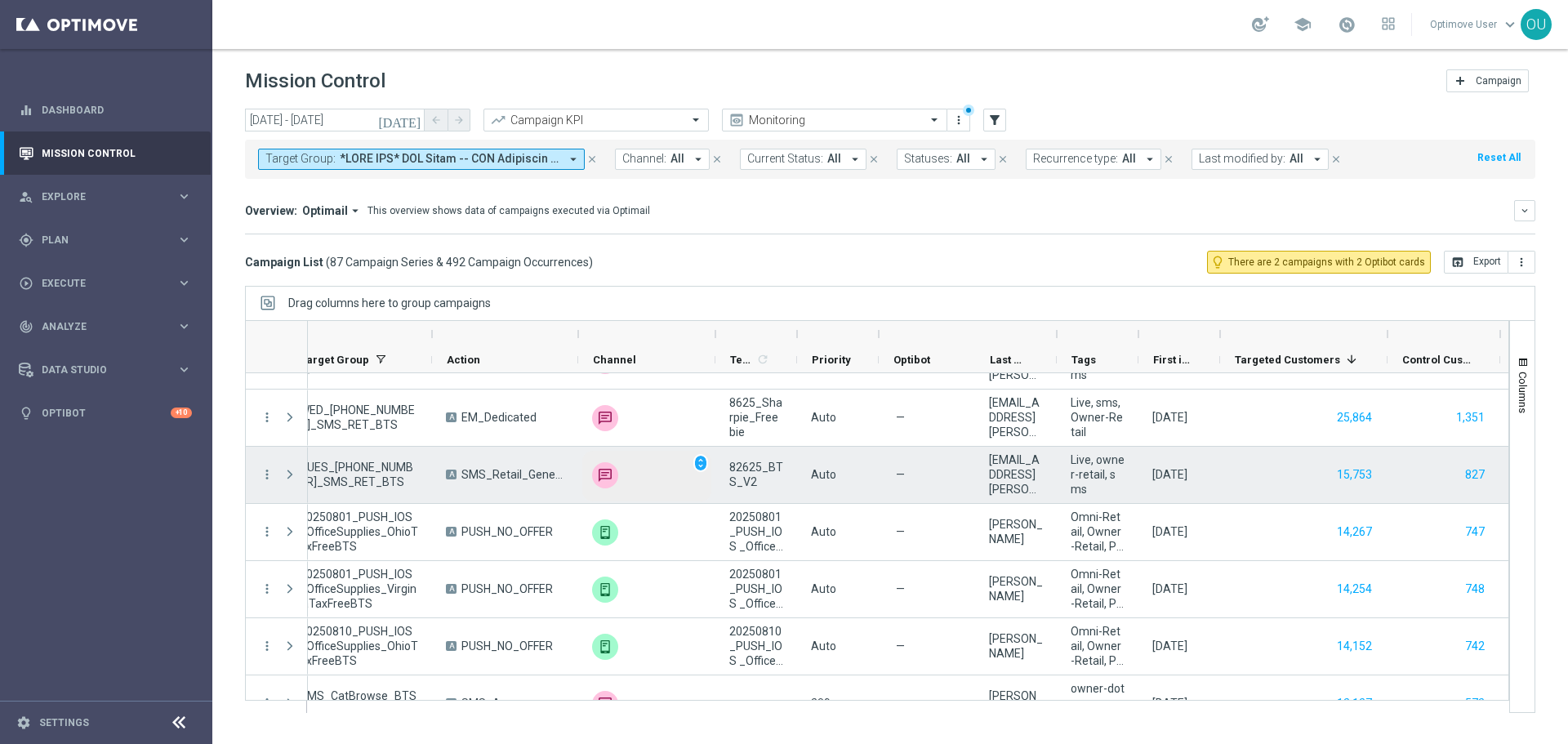
click at [604, 475] on img at bounding box center [605, 475] width 26 height 26
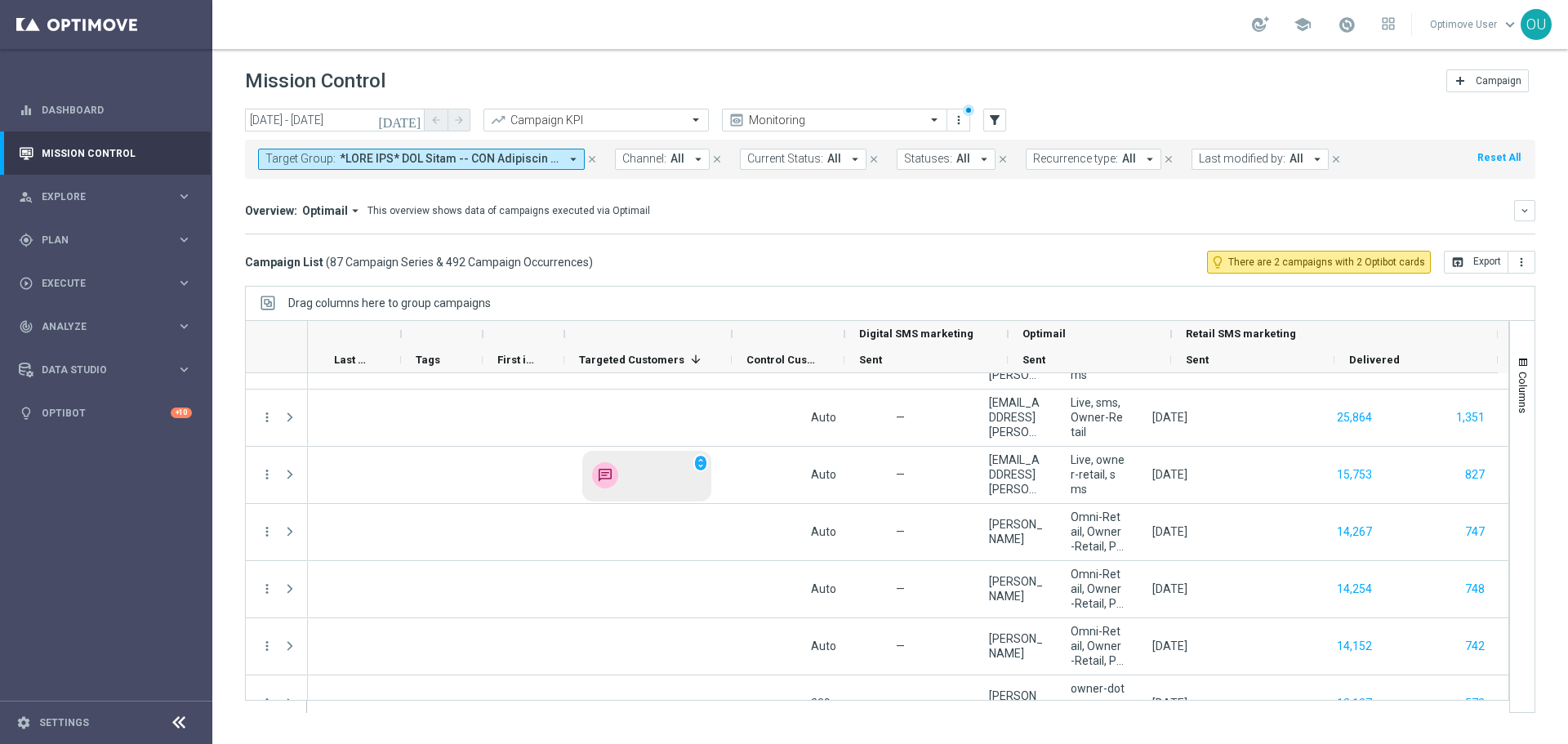
scroll to position [0, 1016]
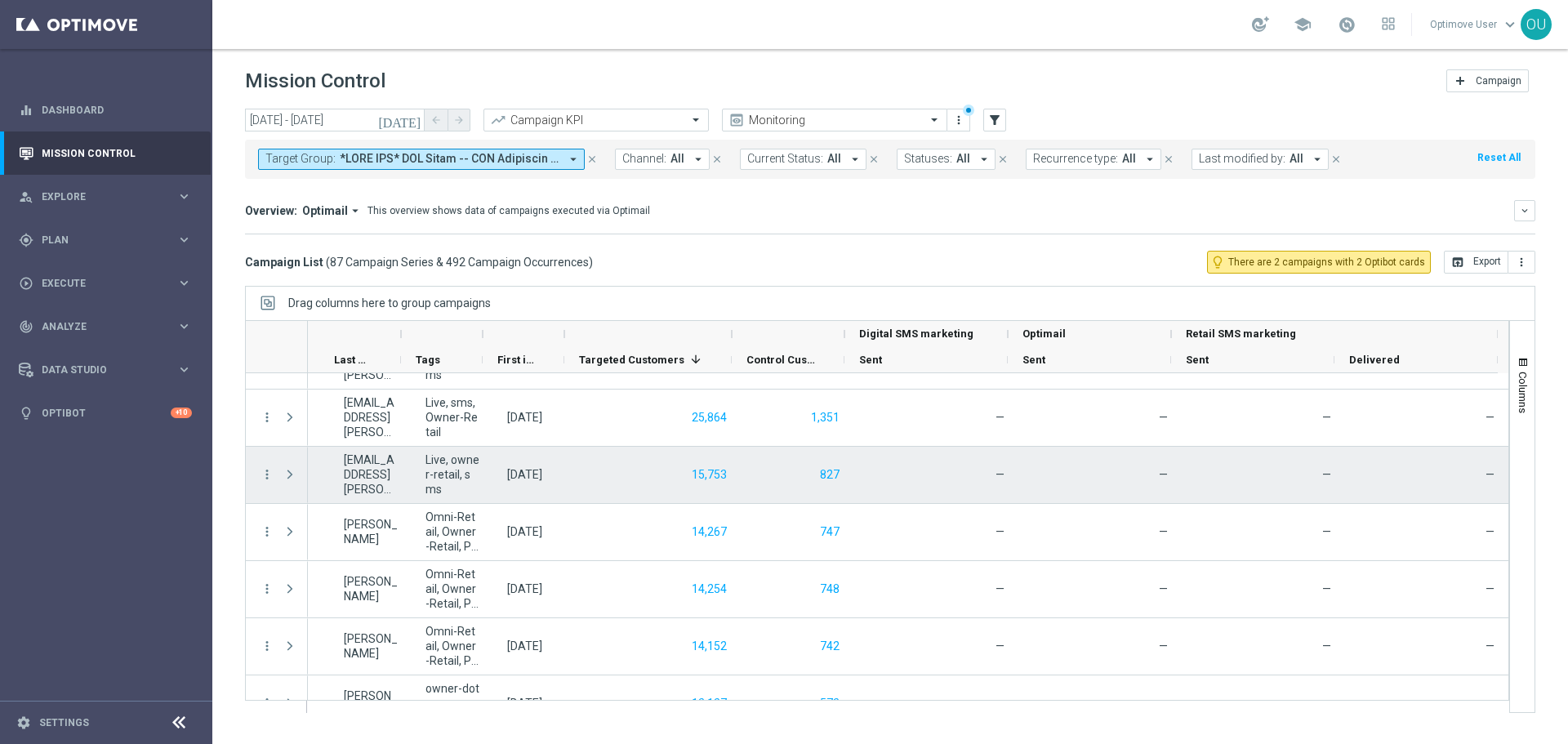
click at [1307, 464] on div "—" at bounding box center [1264, 475] width 163 height 57
click at [1323, 473] on span "—" at bounding box center [1327, 475] width 9 height 13
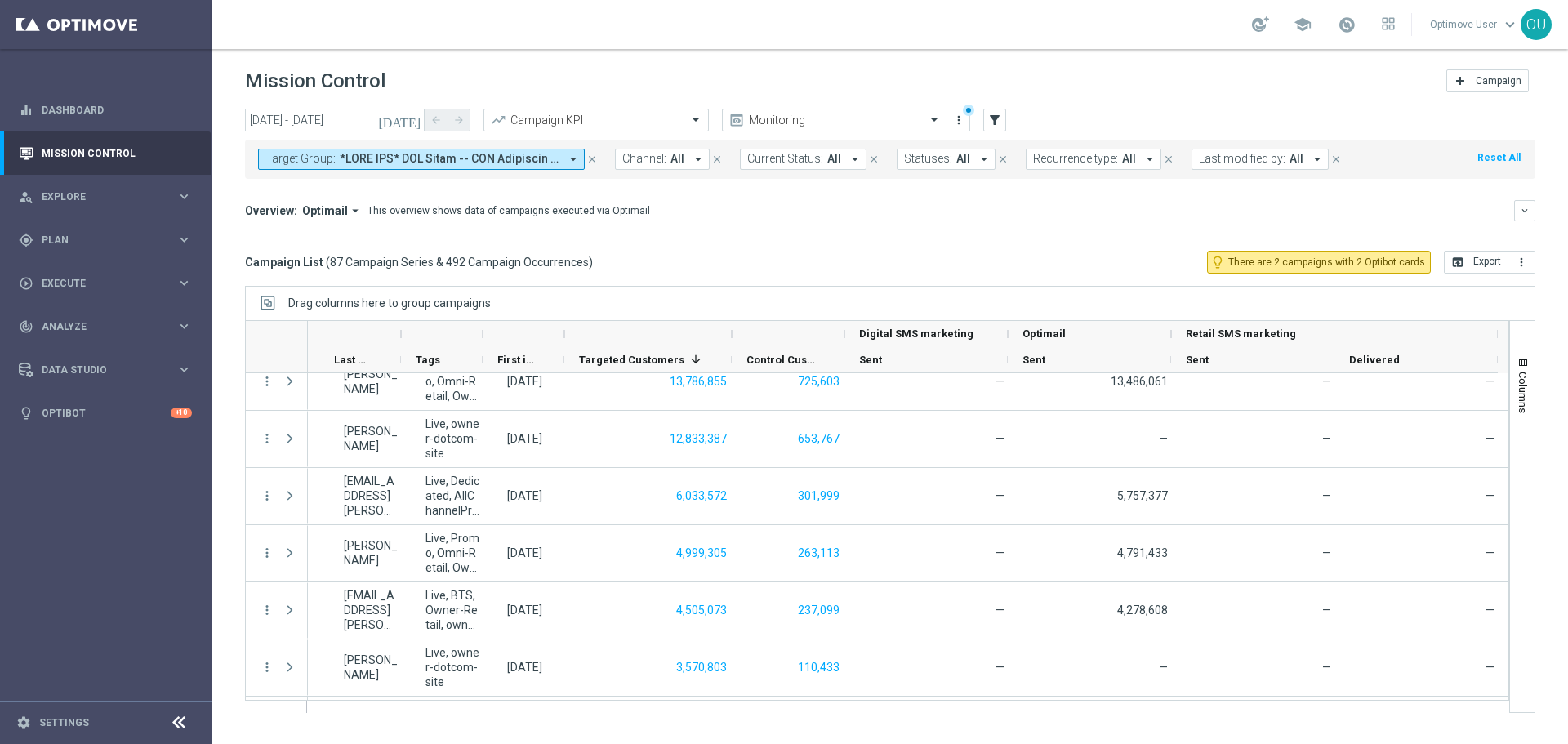
scroll to position [0, 0]
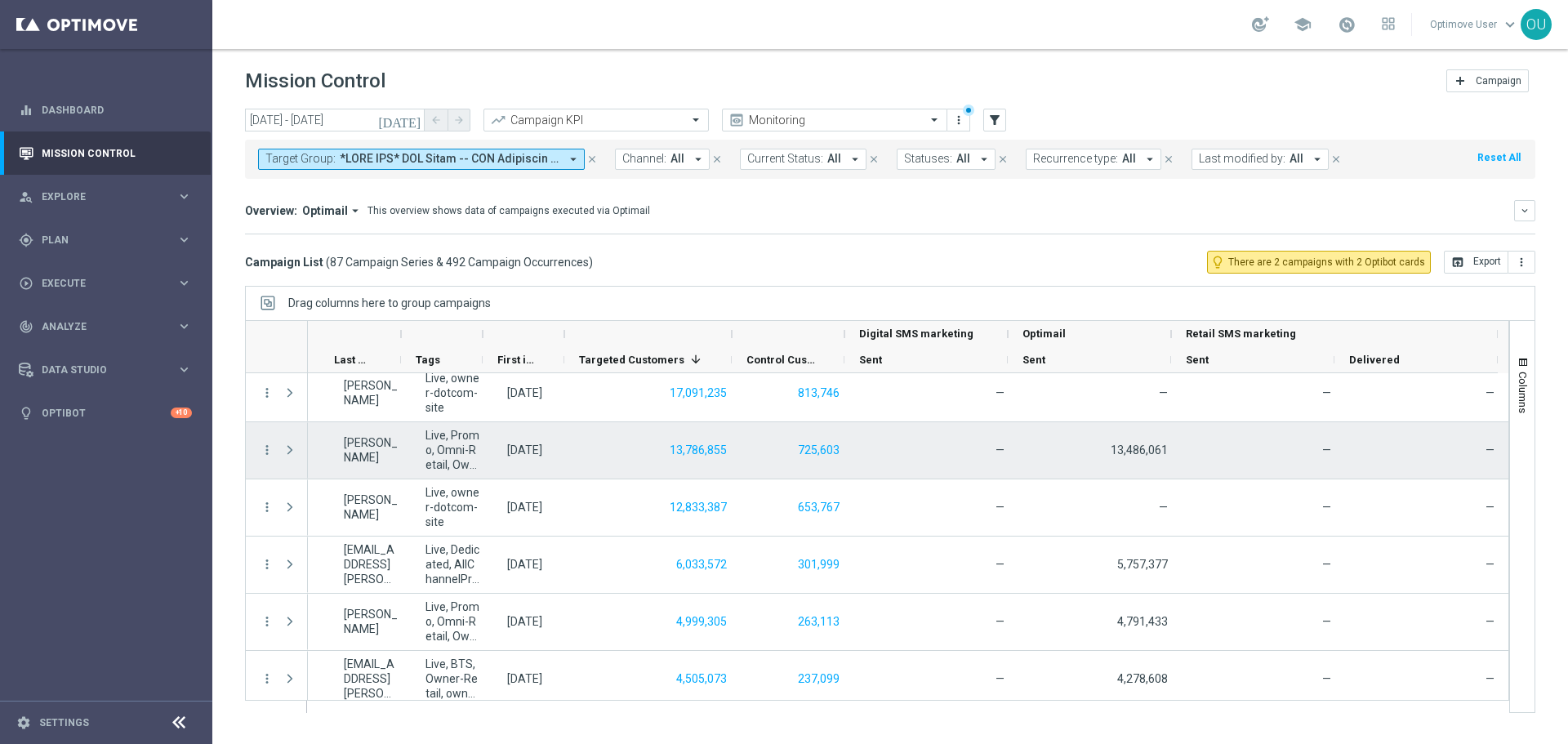
click at [1133, 451] on span "13,486,061" at bounding box center [1139, 450] width 57 height 13
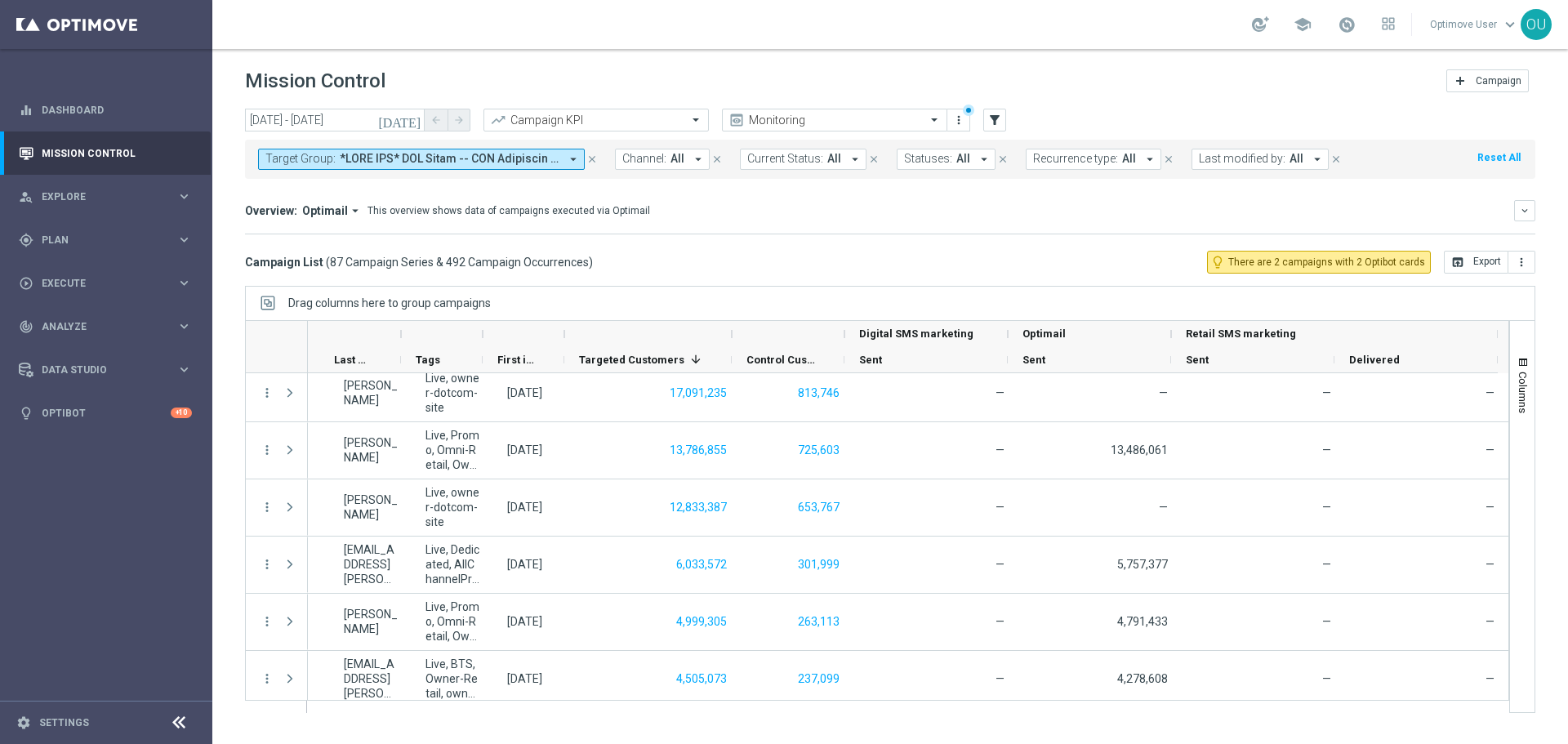
drag, startPoint x: 575, startPoint y: 166, endPoint x: 574, endPoint y: 176, distance: 10.0
click at [574, 166] on button "Target Group: arrow_drop_down" at bounding box center [421, 160] width 327 height 22
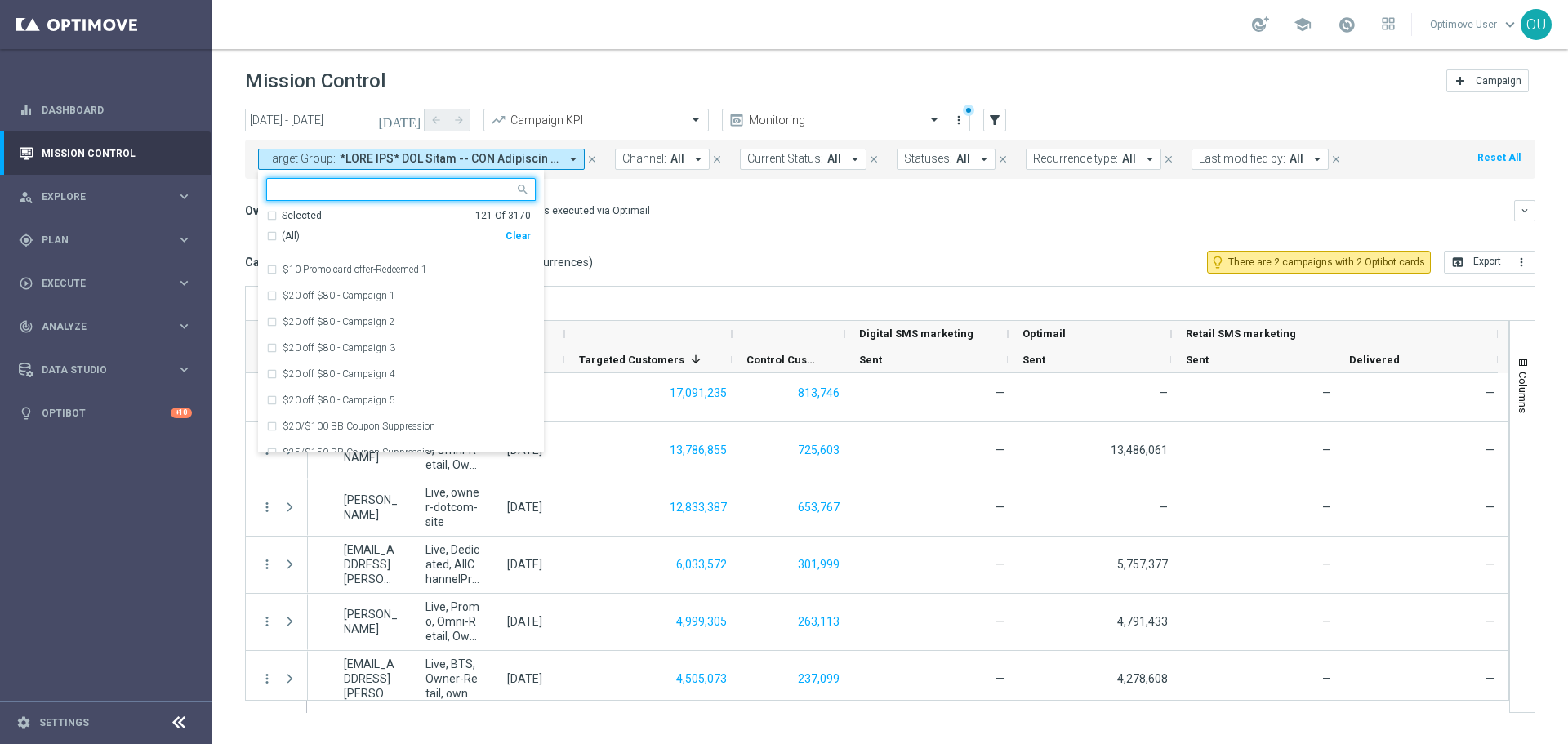
click at [0, 0] on div "Clear" at bounding box center [0, 0] width 0 height 0
click at [589, 190] on mini-dashboard "Overview: Optimail arrow_drop_down This overview shows data of campaigns execut…" at bounding box center [890, 215] width 1290 height 72
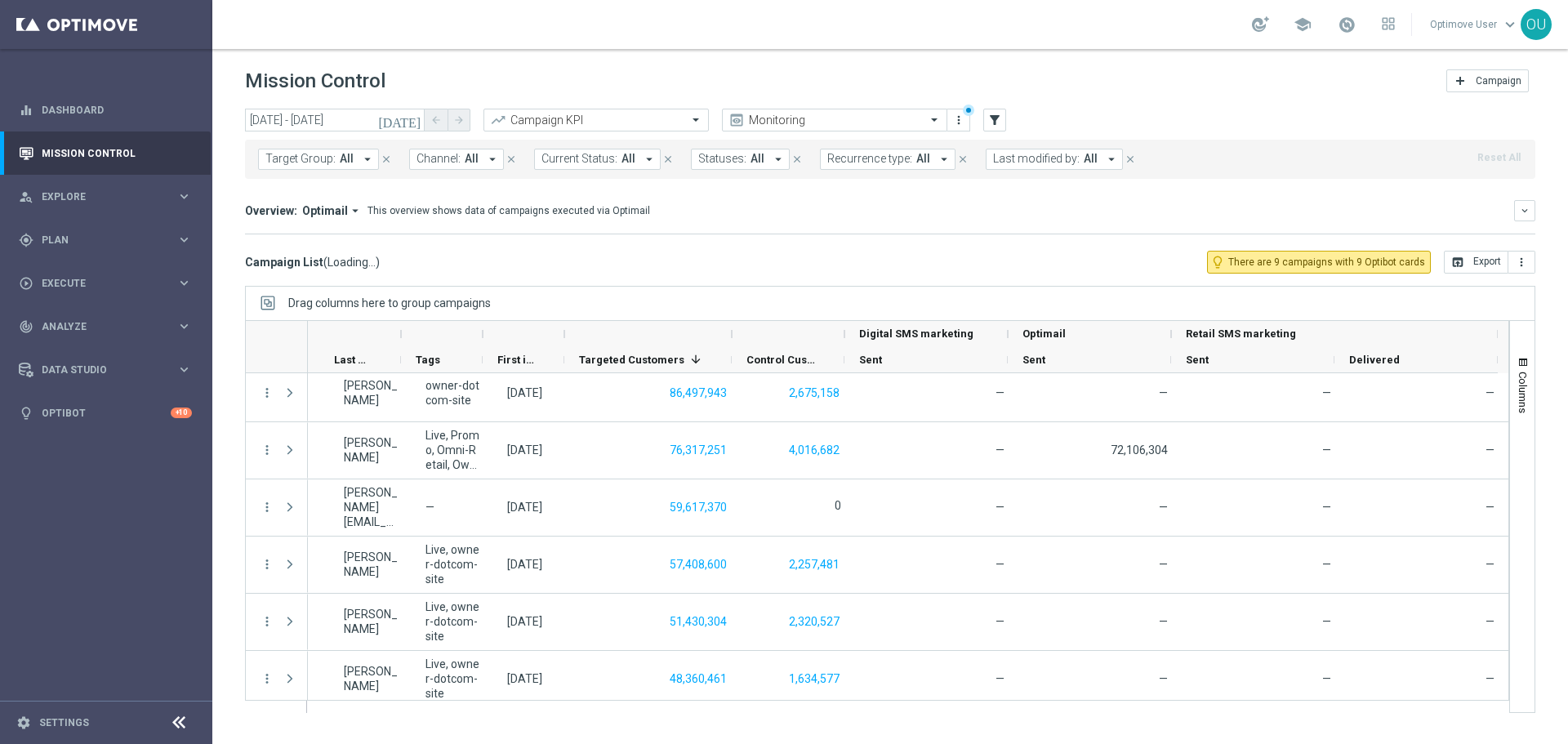
click at [673, 162] on div "Current Status: All arrow_drop_down close" at bounding box center [612, 160] width 157 height 22
click at [465, 166] on span "All" at bounding box center [472, 159] width 14 height 14
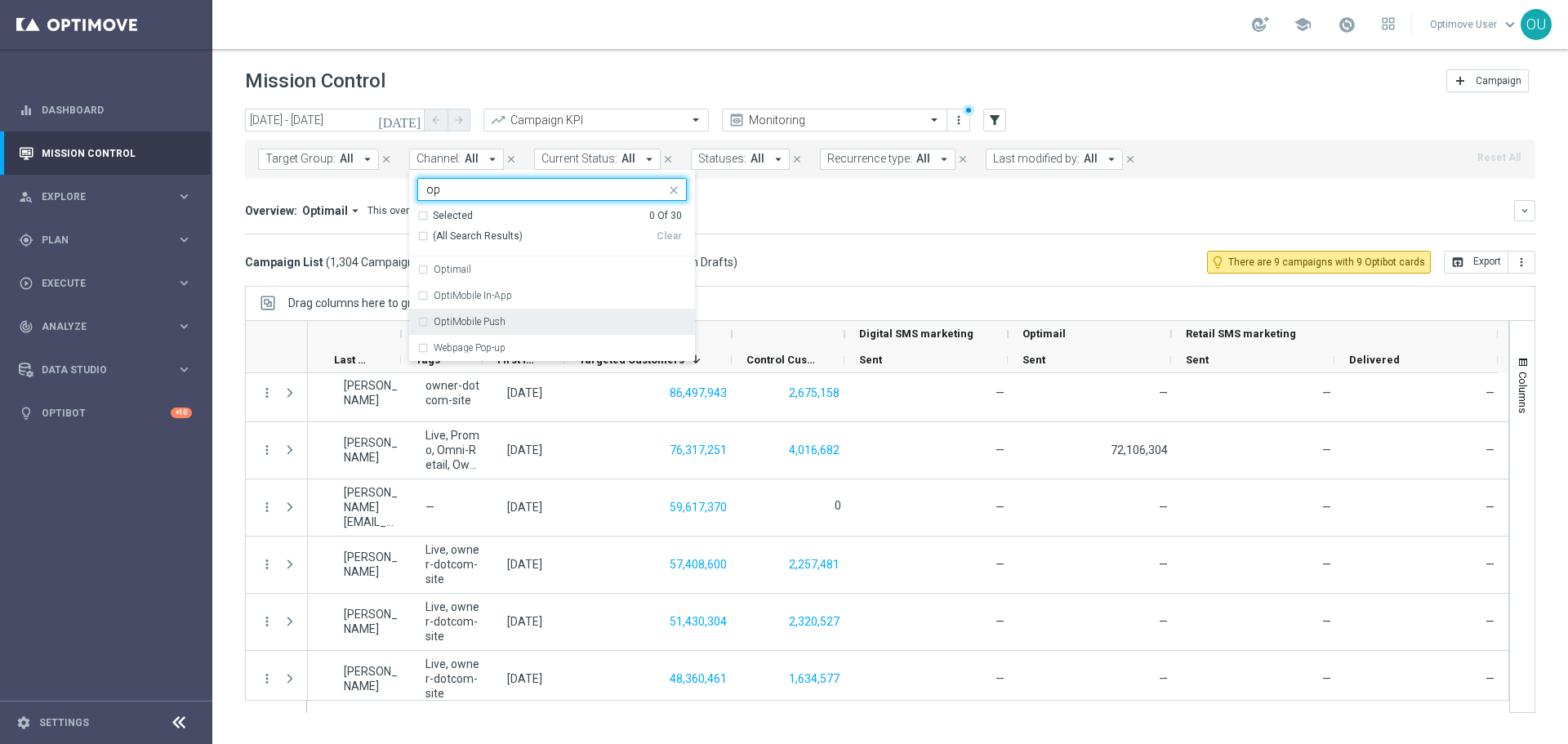
click at [476, 318] on label "OptiMobile Push" at bounding box center [469, 322] width 72 height 10
type input "op"
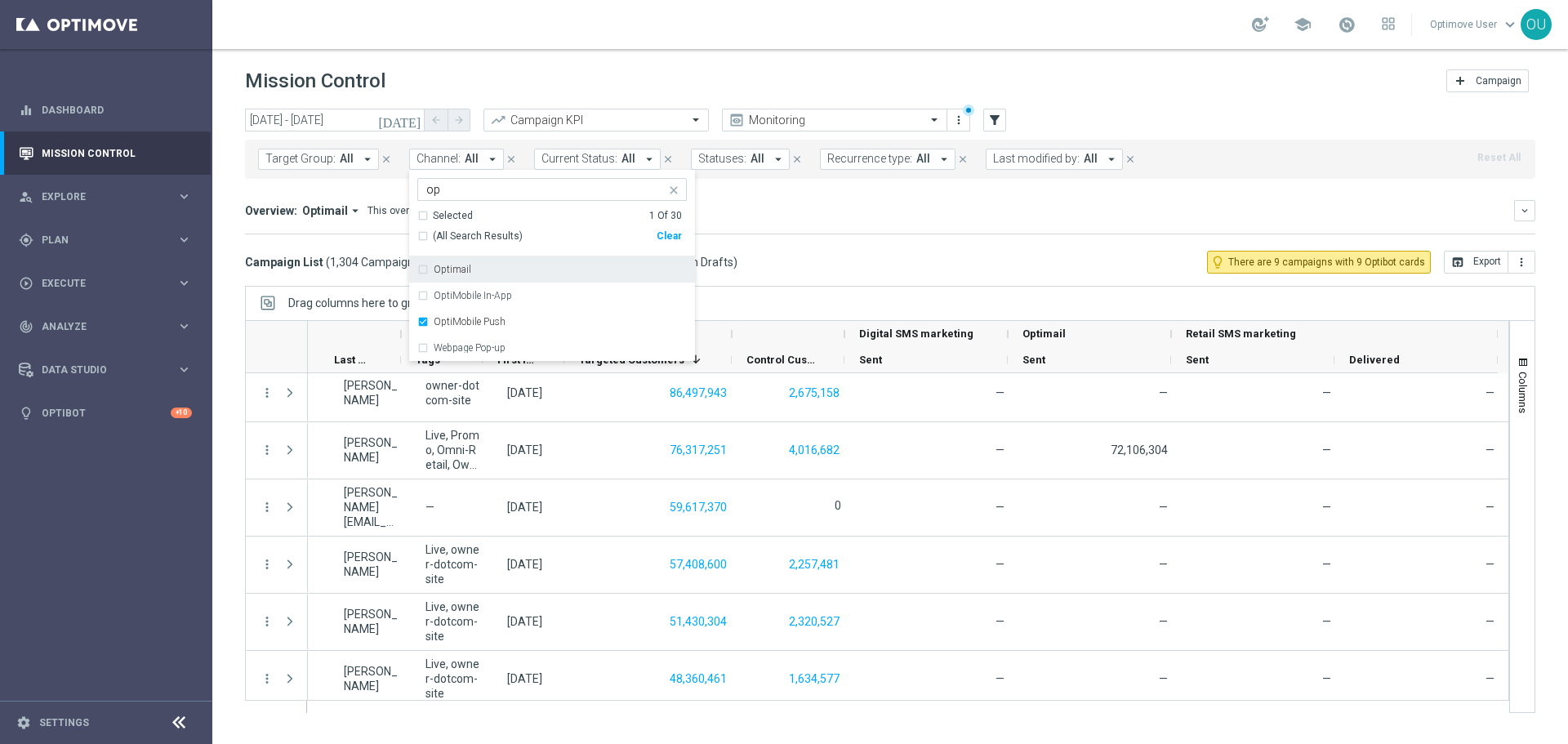
click at [746, 204] on div "Overview: Optimail arrow_drop_down This overview shows data of campaigns execut…" at bounding box center [880, 211] width 1269 height 15
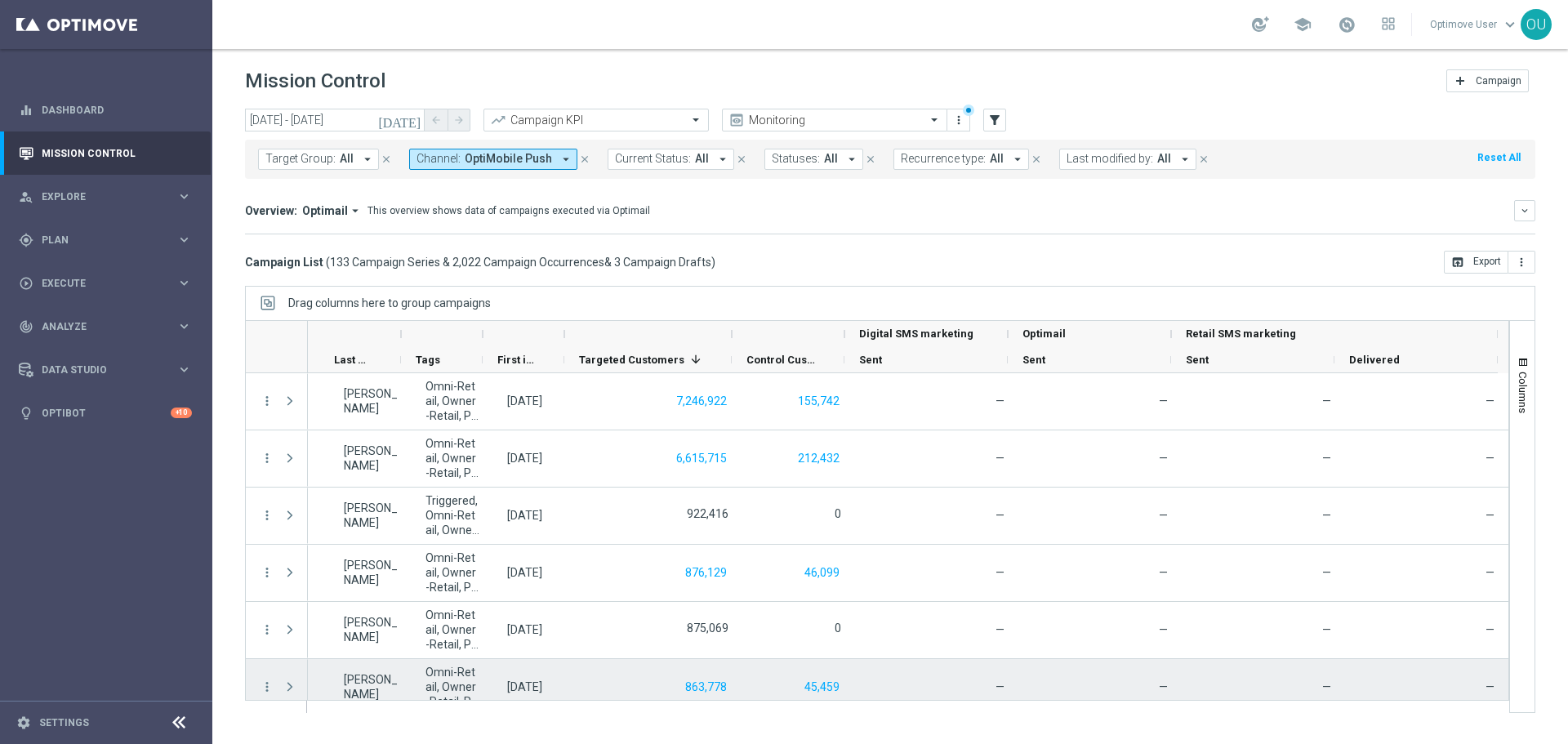
scroll to position [32, 0]
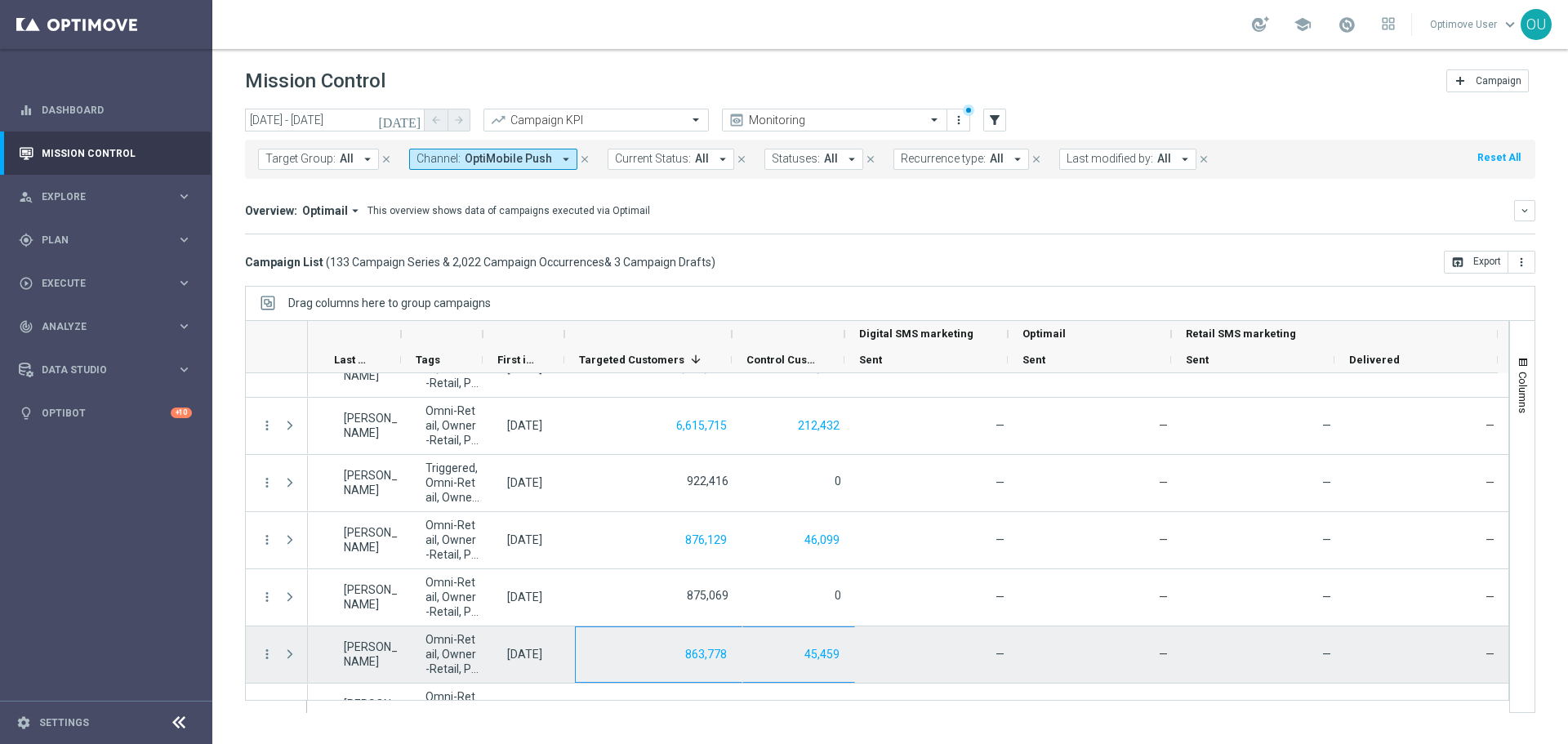
drag, startPoint x: 921, startPoint y: 692, endPoint x: 680, endPoint y: 636, distance: 247.4
click at [680, 636] on div "Auto — [PERSON_NAME] Omni-Retail, Owner-Retail, Push [DATE] 863,778 45,459 — — …" at bounding box center [406, 655] width 2206 height 57
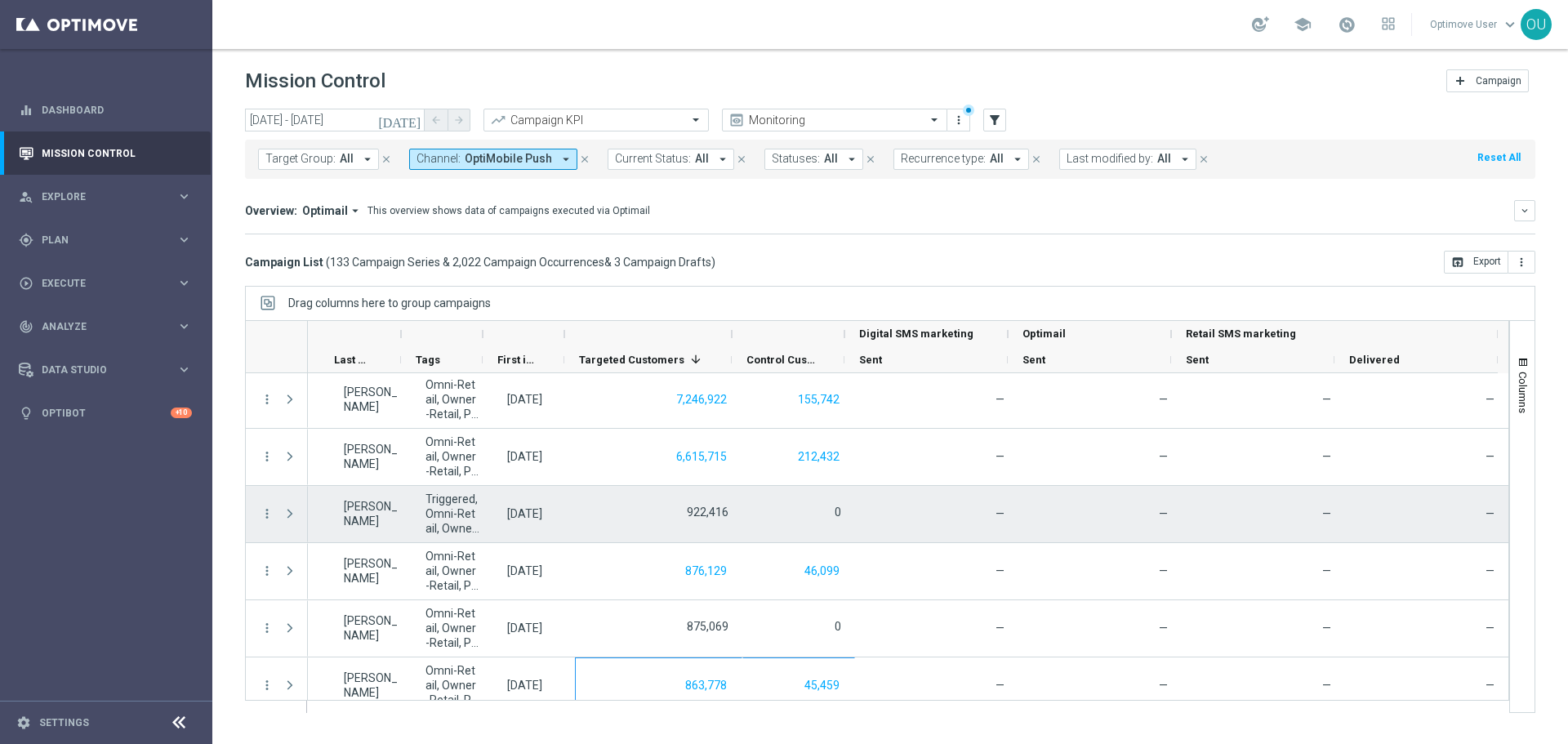
scroll to position [0, 0]
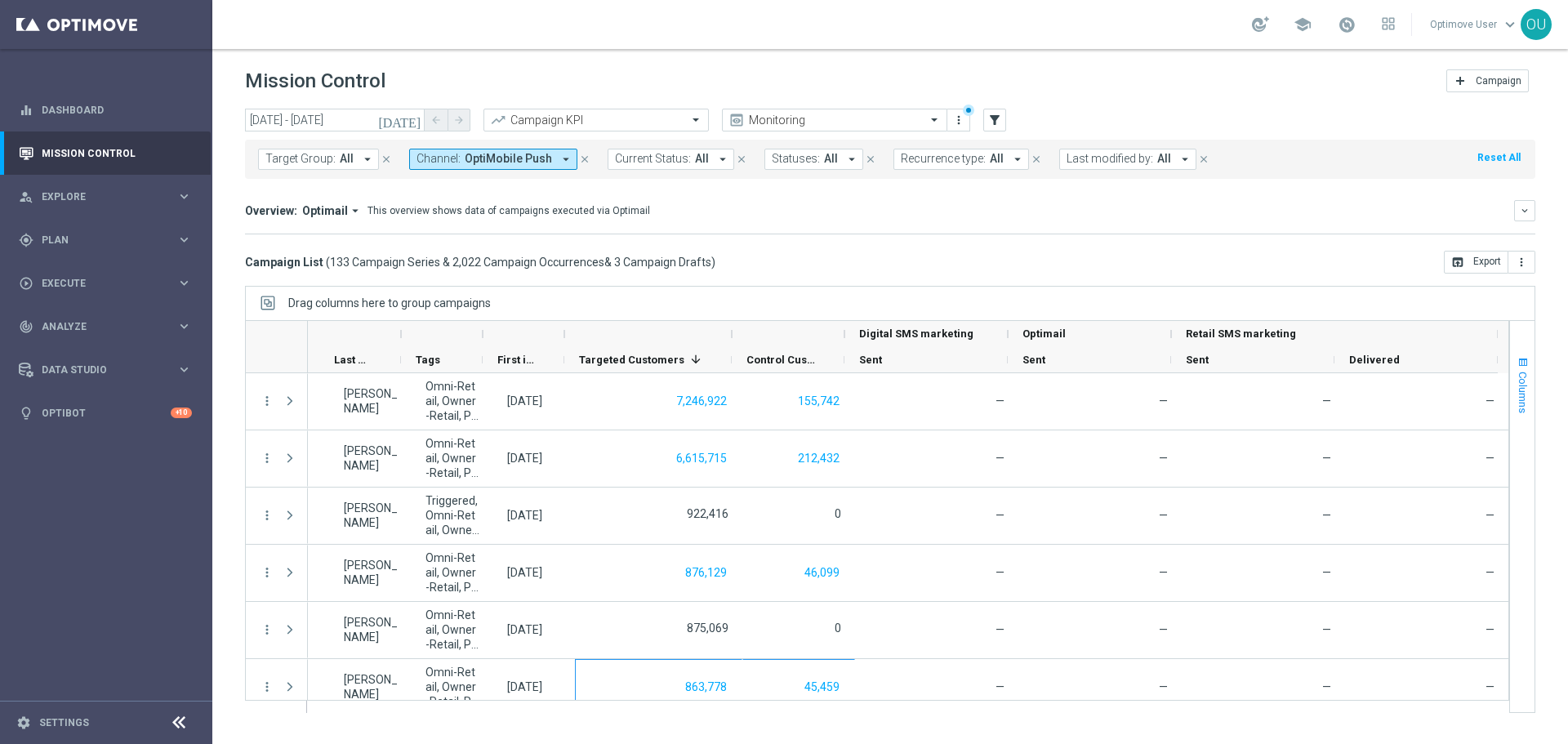
click at [1523, 369] on span "button" at bounding box center [1523, 363] width 13 height 13
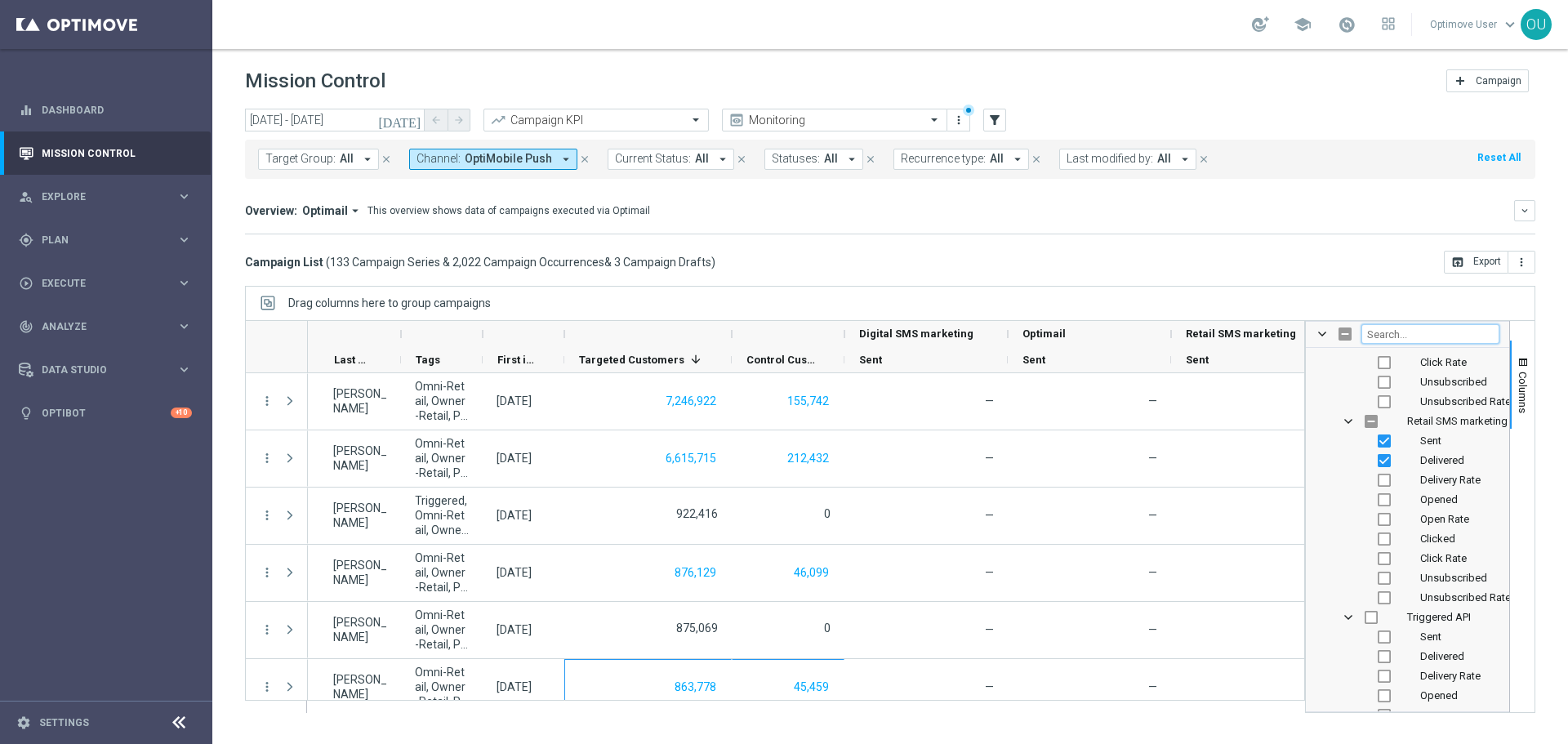
click at [1420, 330] on input "Filter Columns Input" at bounding box center [1431, 335] width 138 height 20
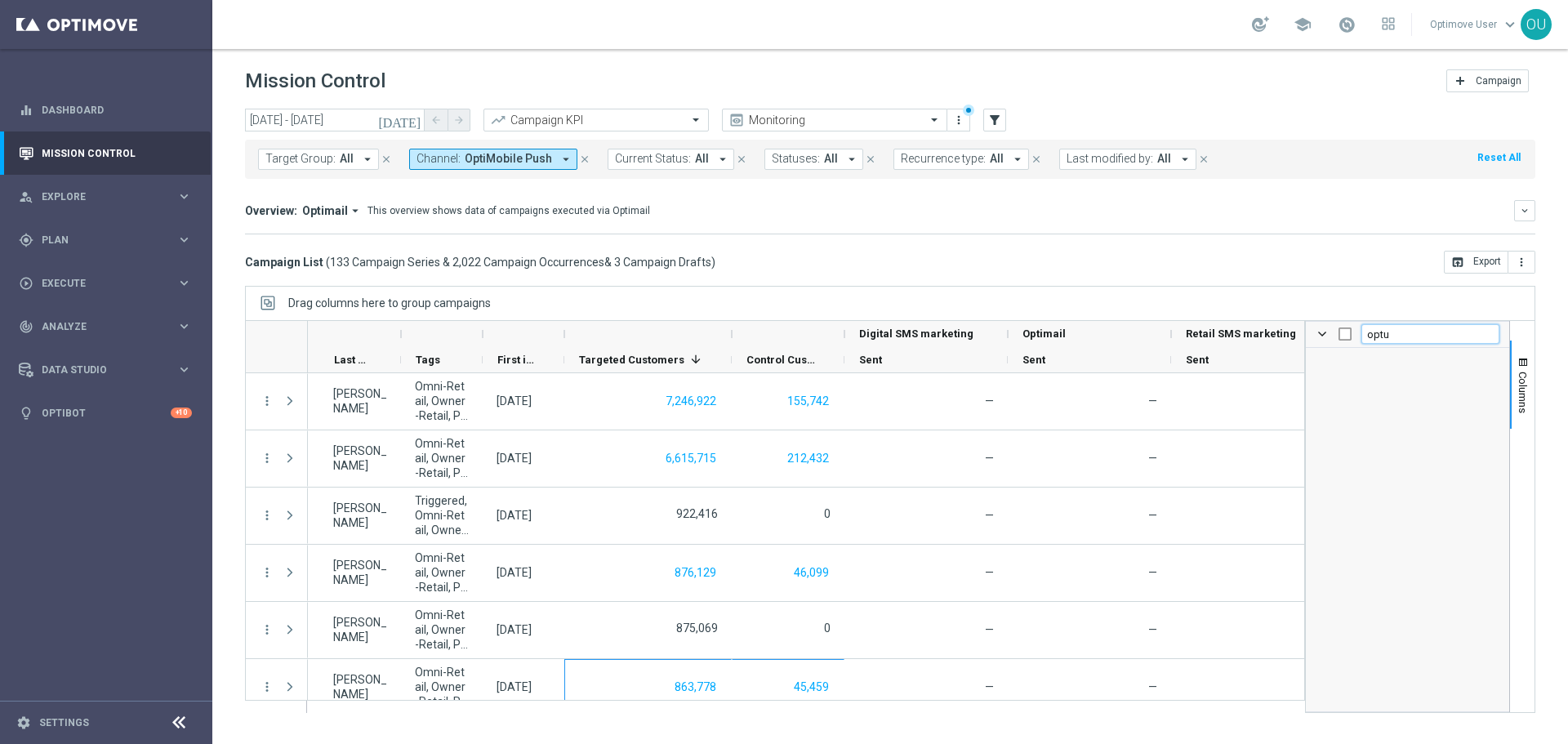
type input "opt"
checkbox input "false"
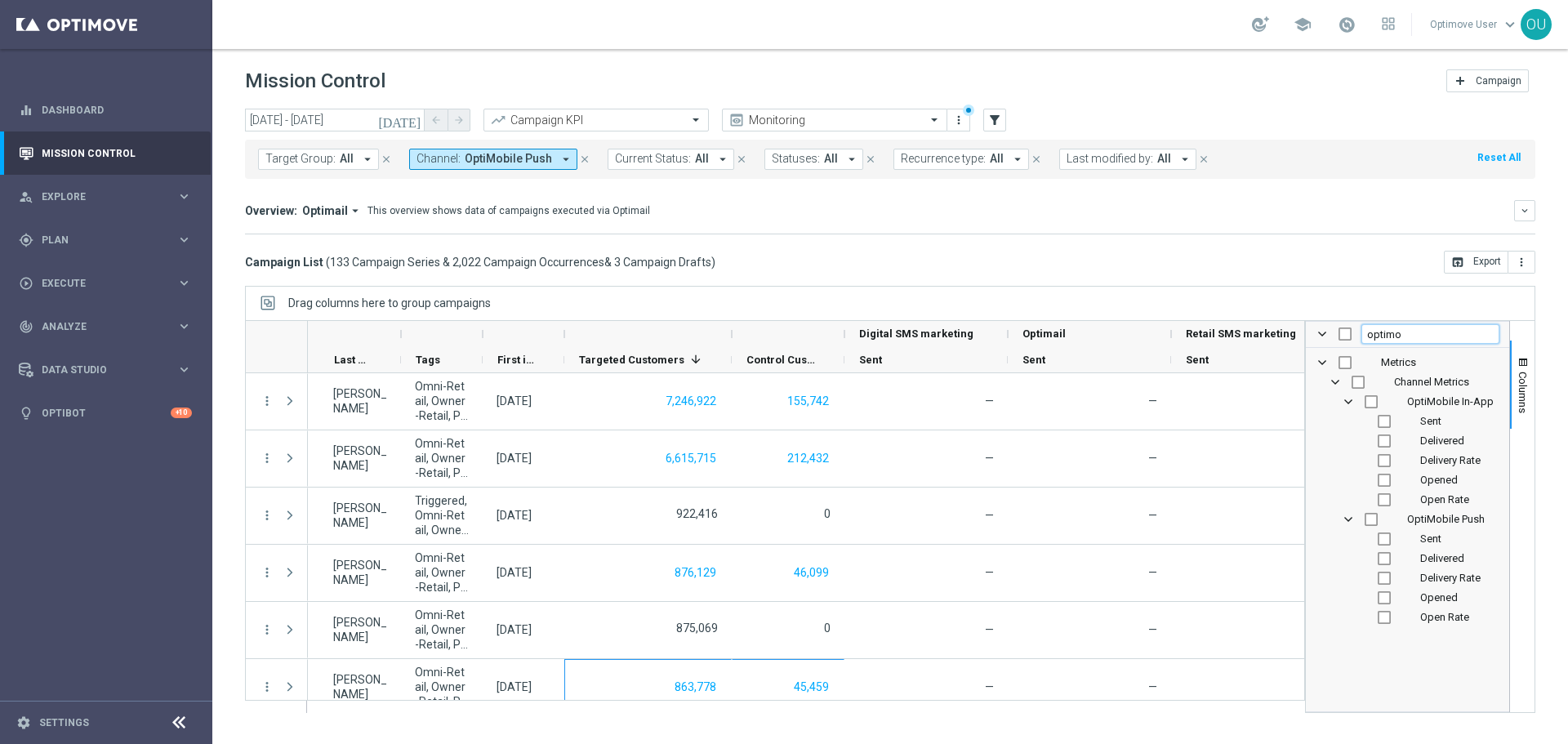
type input "optimo"
click at [1387, 544] on input "Press SPACE to toggle visibility (hidden)" at bounding box center [1384, 539] width 13 height 13
checkbox input "true"
checkbox input "false"
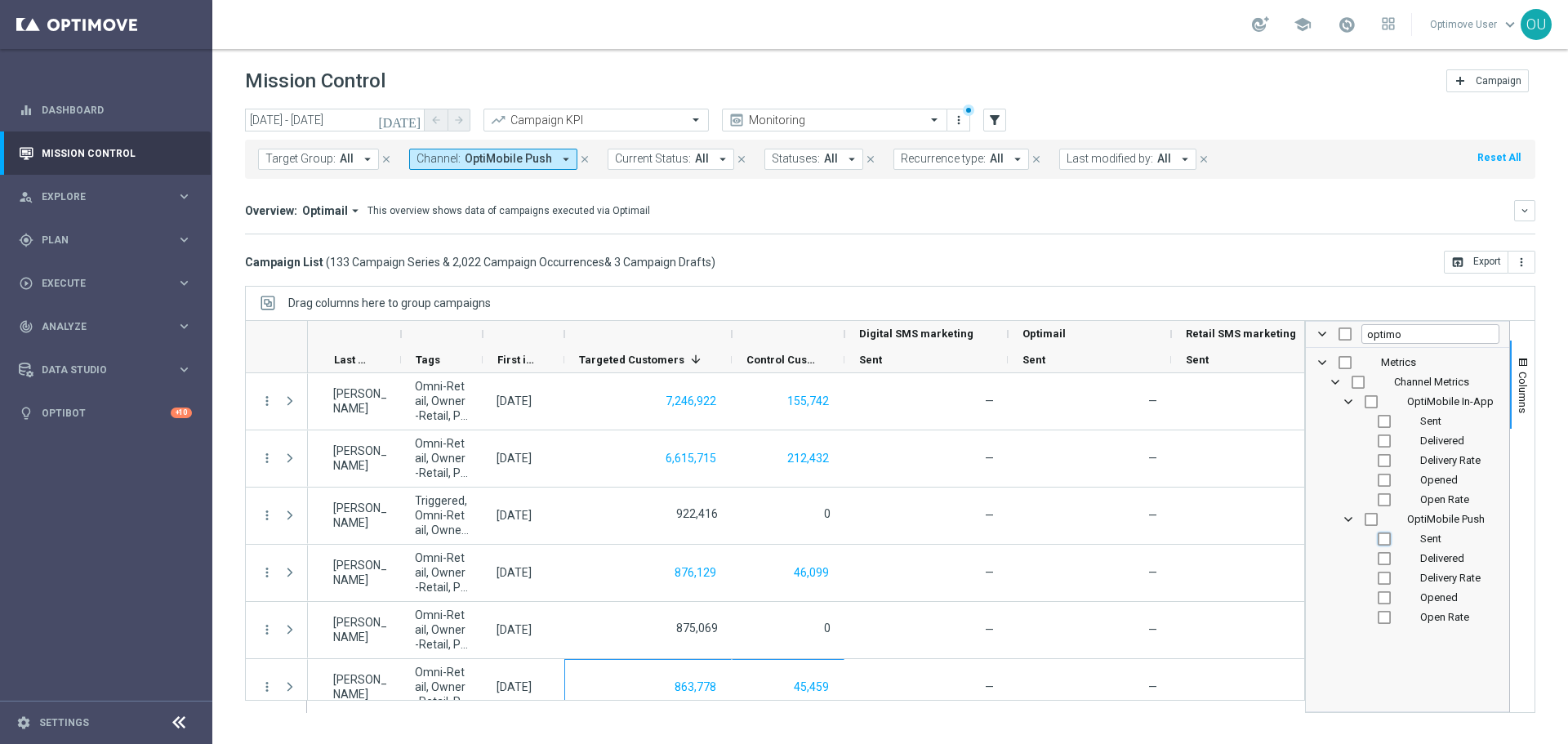
checkbox input "false"
click at [1381, 560] on input "Press SPACE to toggle visibility (hidden)" at bounding box center [1384, 559] width 13 height 13
checkbox input "true"
click at [1302, 280] on div "[DATE] [DATE] - [DATE] arrow_back arrow_forward Campaign KPI trending_up Monito…" at bounding box center [890, 419] width 1356 height 621
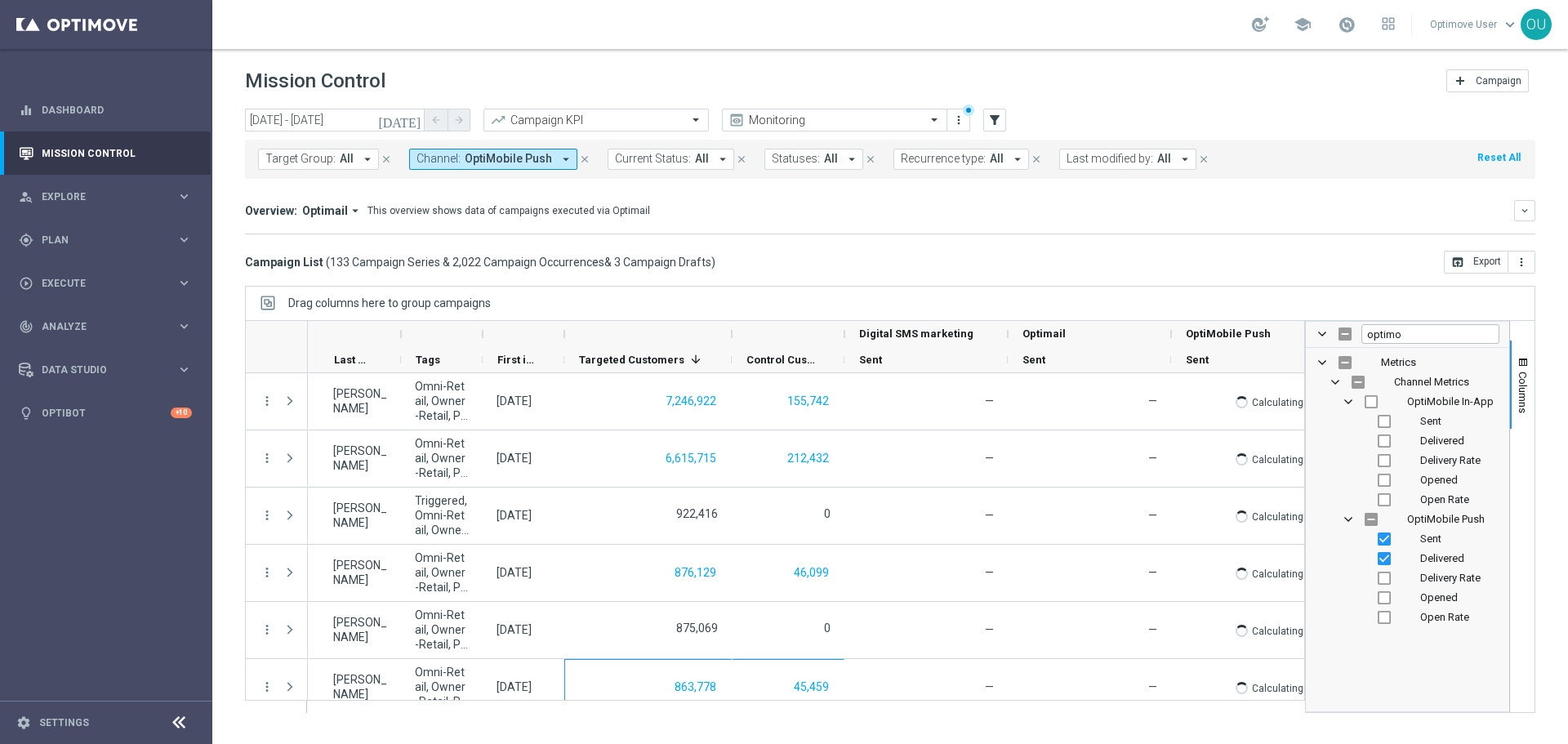
click at [1302, 216] on div "Overview: Optimail arrow_drop_down This overview shows data of campaigns execut…" at bounding box center [880, 211] width 1269 height 15
click at [1519, 361] on span "button" at bounding box center [1523, 363] width 13 height 13
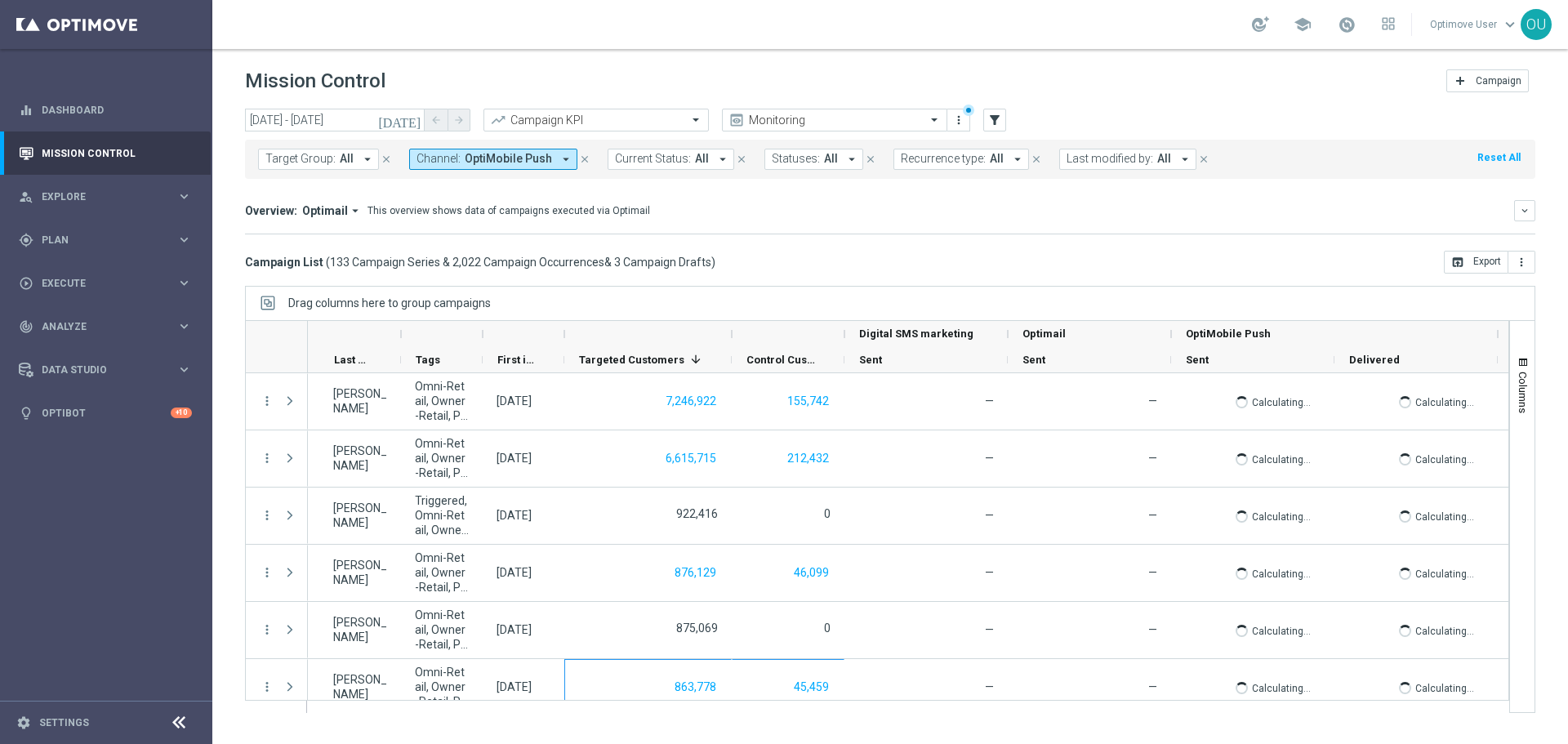
click at [413, 114] on icon "[DATE]" at bounding box center [400, 120] width 44 height 15
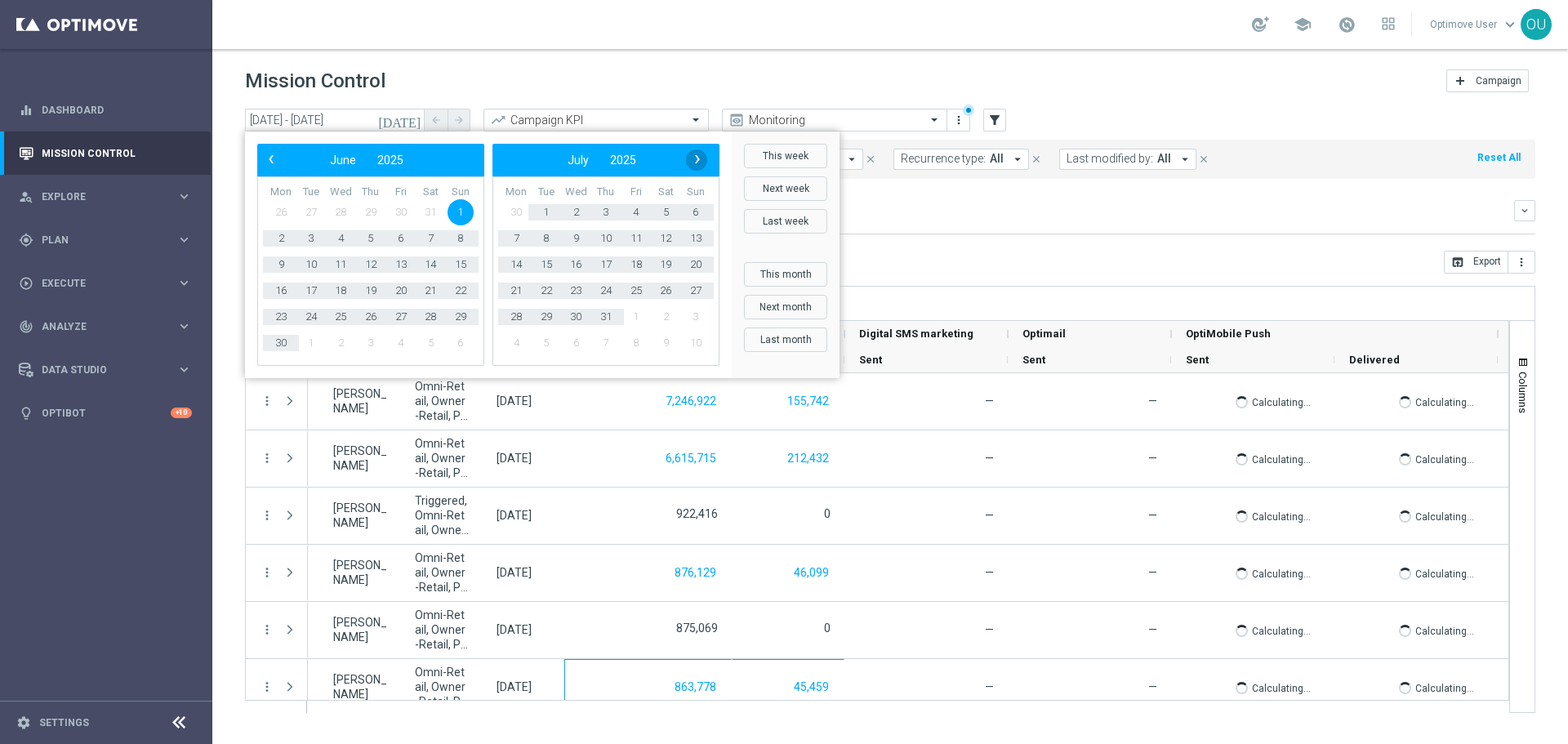
click at [695, 160] on span "›" at bounding box center [698, 160] width 22 height 22
click at [517, 237] on span "8" at bounding box center [516, 238] width 26 height 26
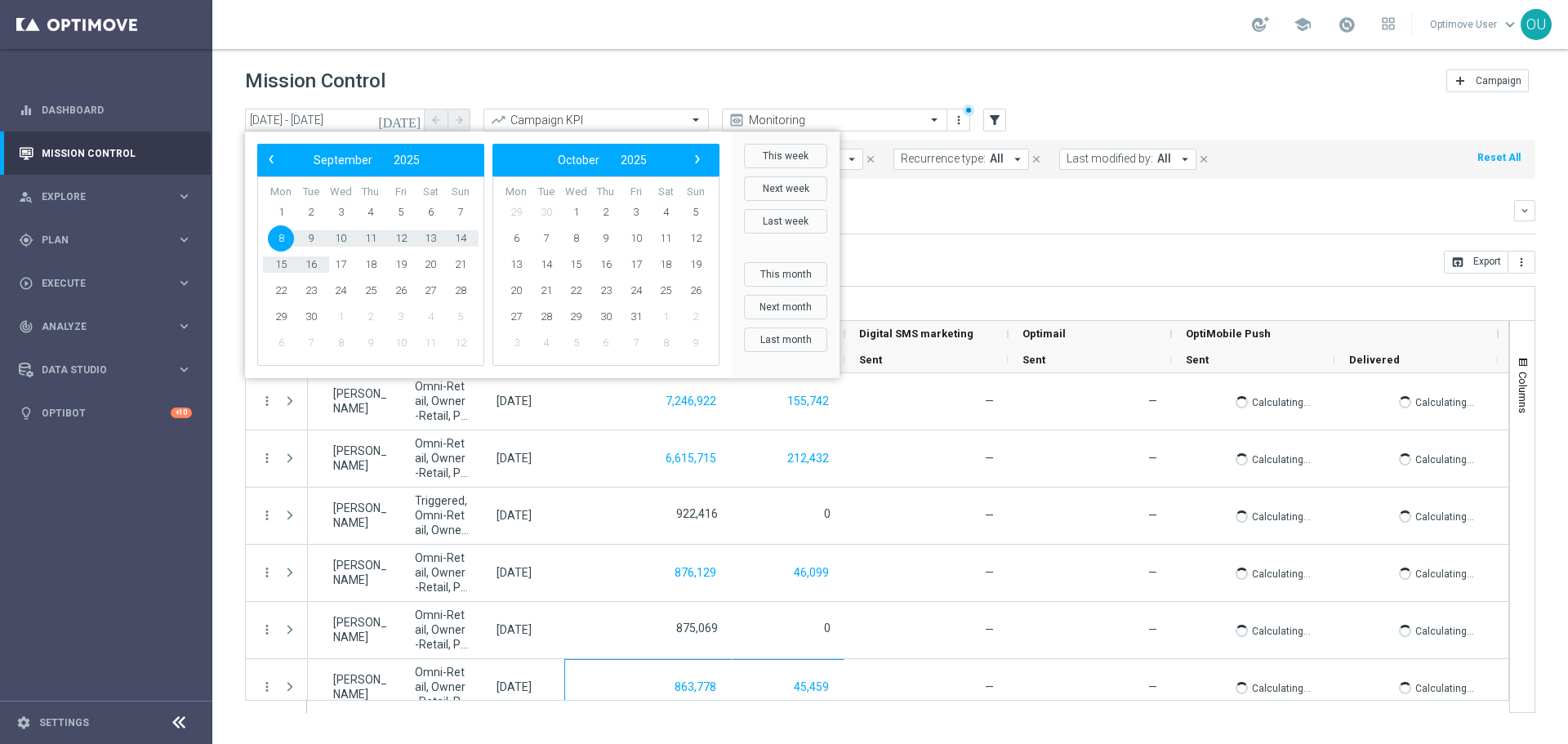
click at [296, 268] on td "16" at bounding box center [311, 264] width 30 height 26
click at [279, 262] on span "15" at bounding box center [280, 264] width 26 height 26
type input "[DATE] - [DATE]"
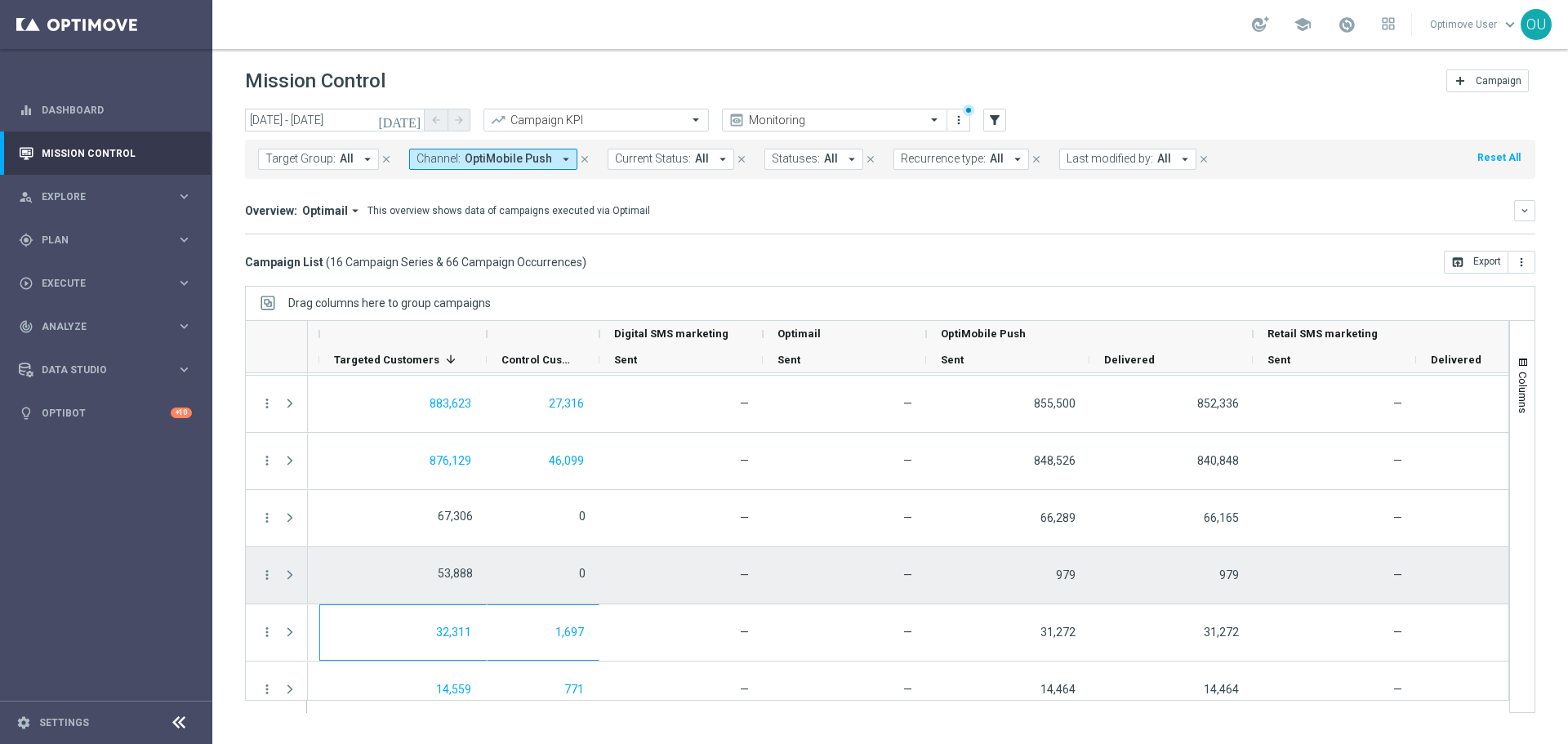
scroll to position [82, 0]
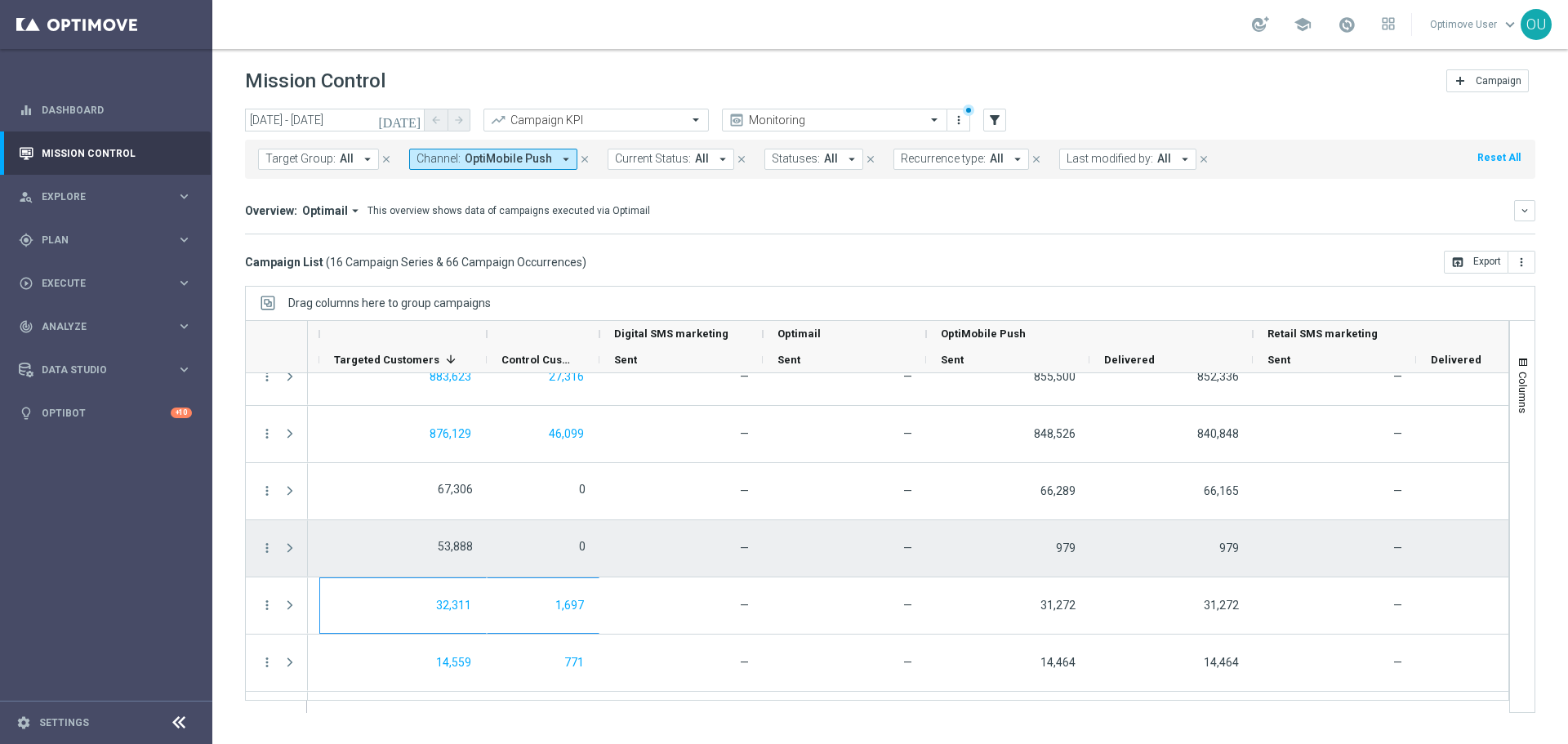
click at [1066, 555] on span "979" at bounding box center [1066, 548] width 20 height 13
click at [294, 548] on span "Press SPACE to select this row." at bounding box center [290, 548] width 15 height 13
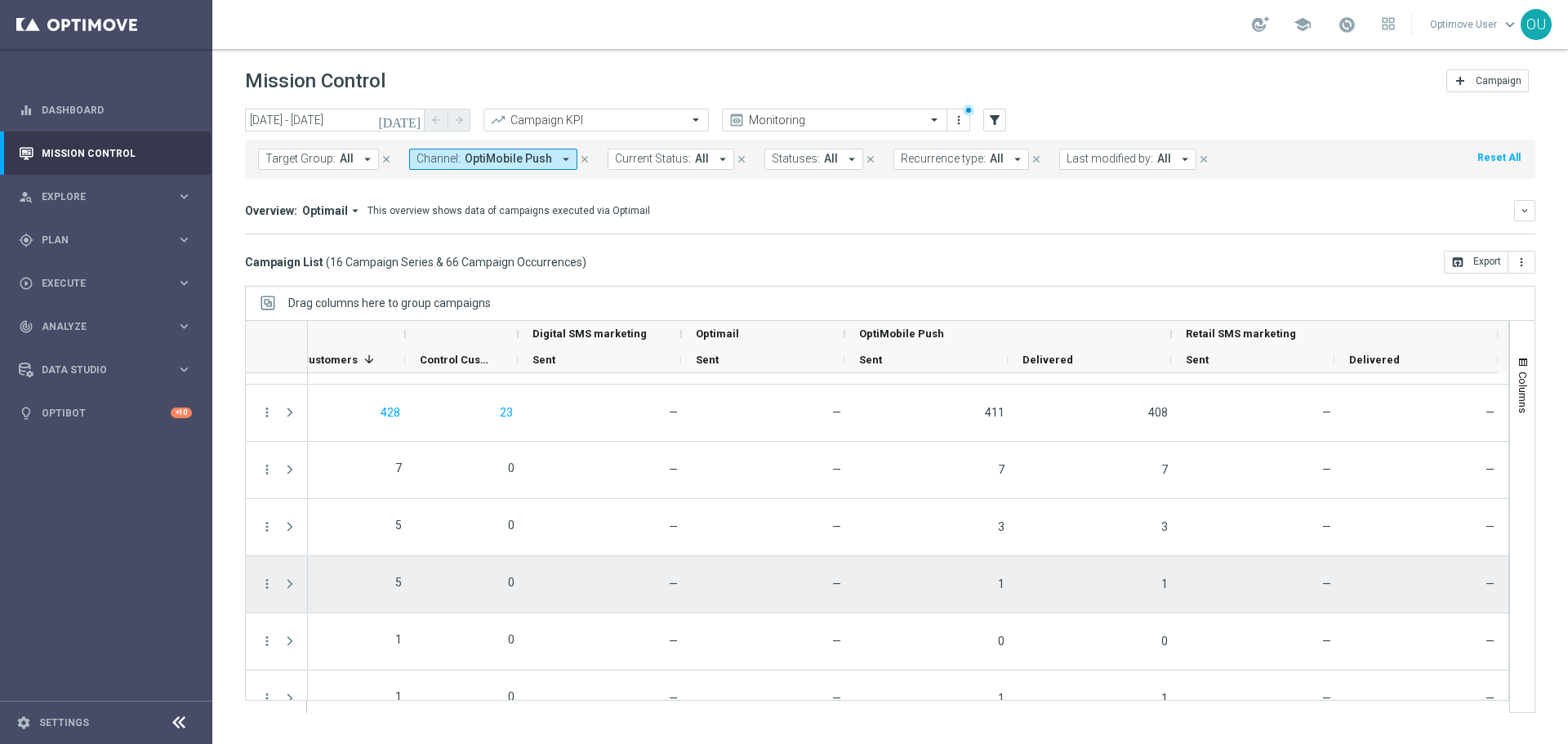
scroll to position [899, 0]
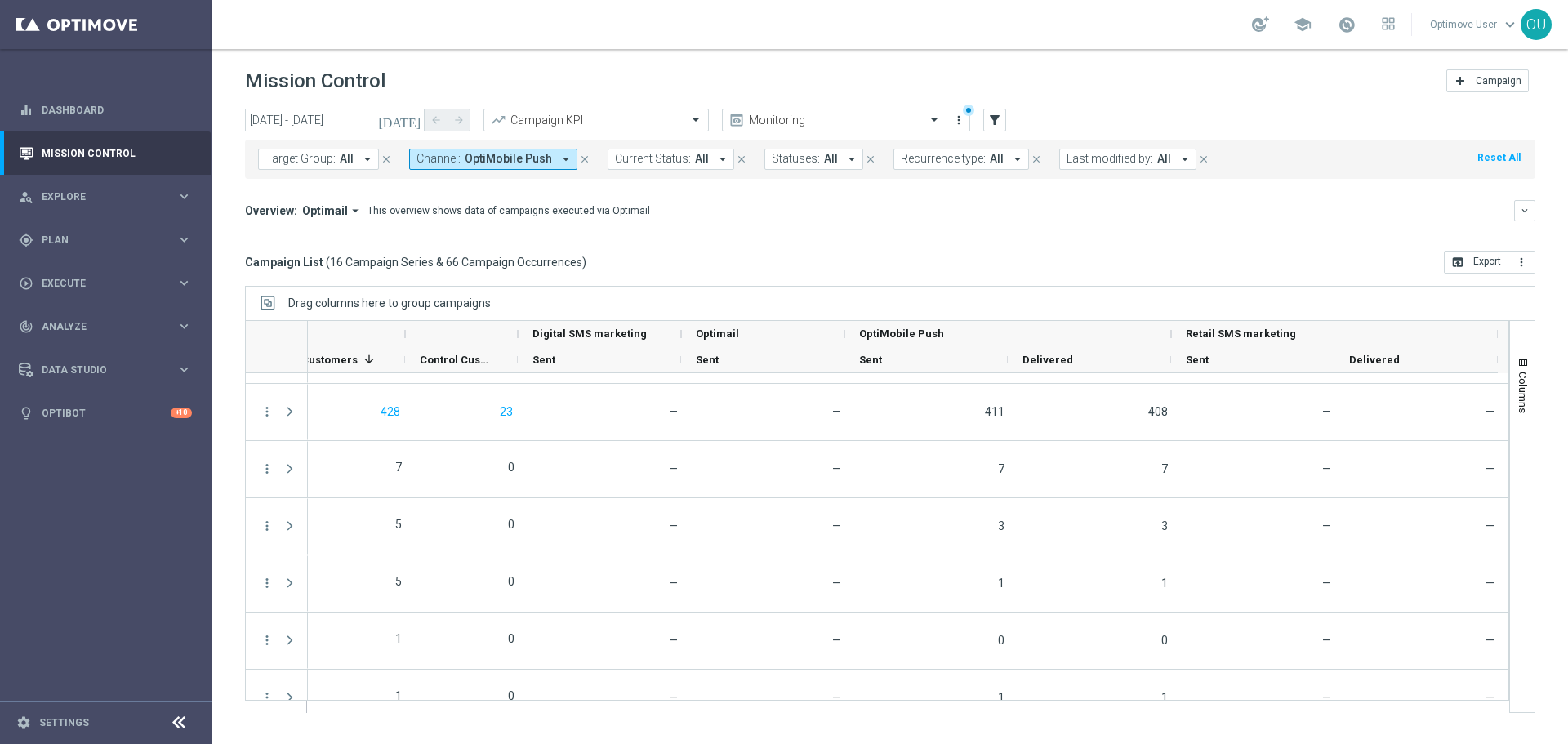
click at [765, 286] on div "Drag columns here to group campaigns" at bounding box center [890, 303] width 1290 height 34
click at [1516, 215] on button "keyboard_arrow_down" at bounding box center [1525, 211] width 22 height 22
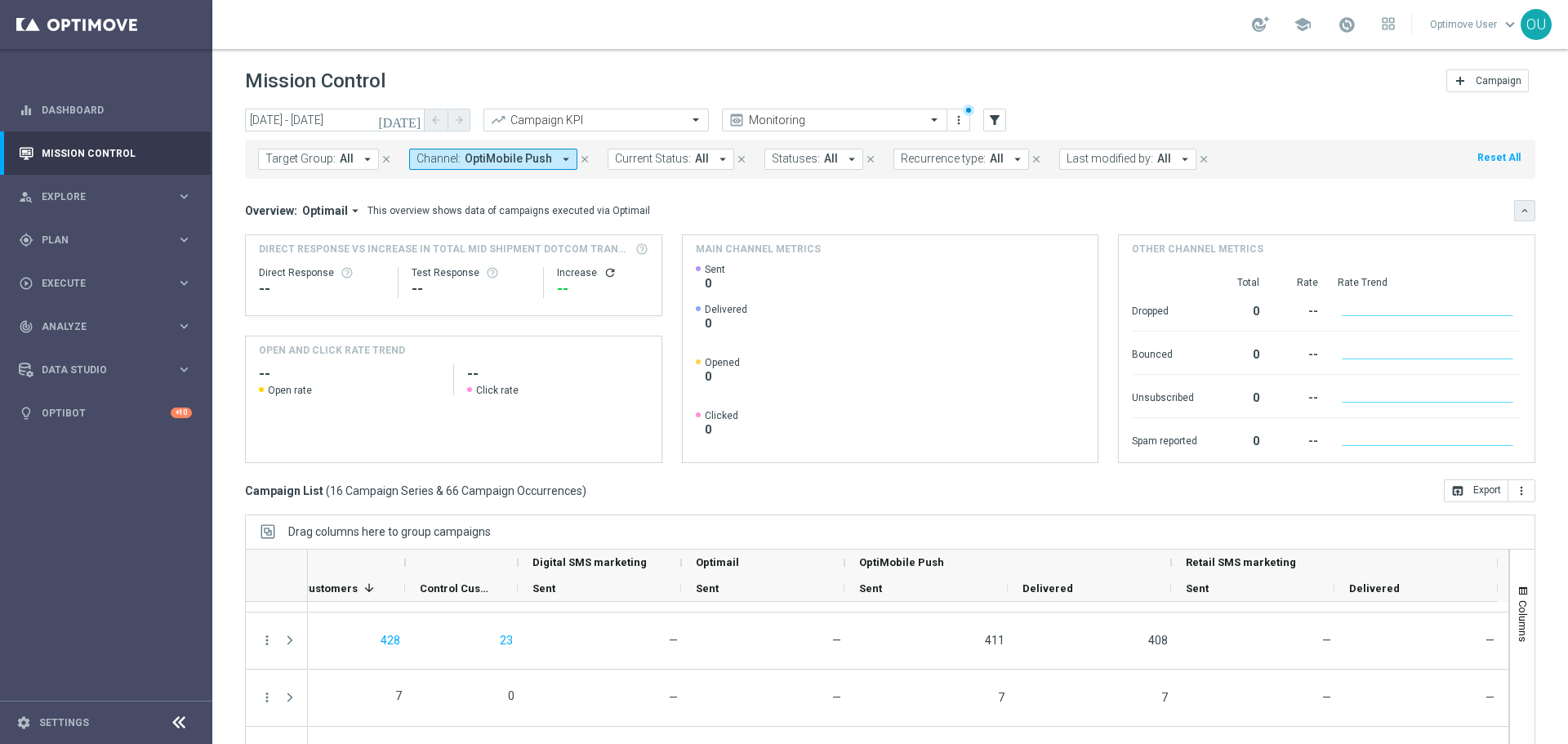
click at [1519, 214] on icon "keyboard_arrow_down" at bounding box center [1525, 211] width 12 height 12
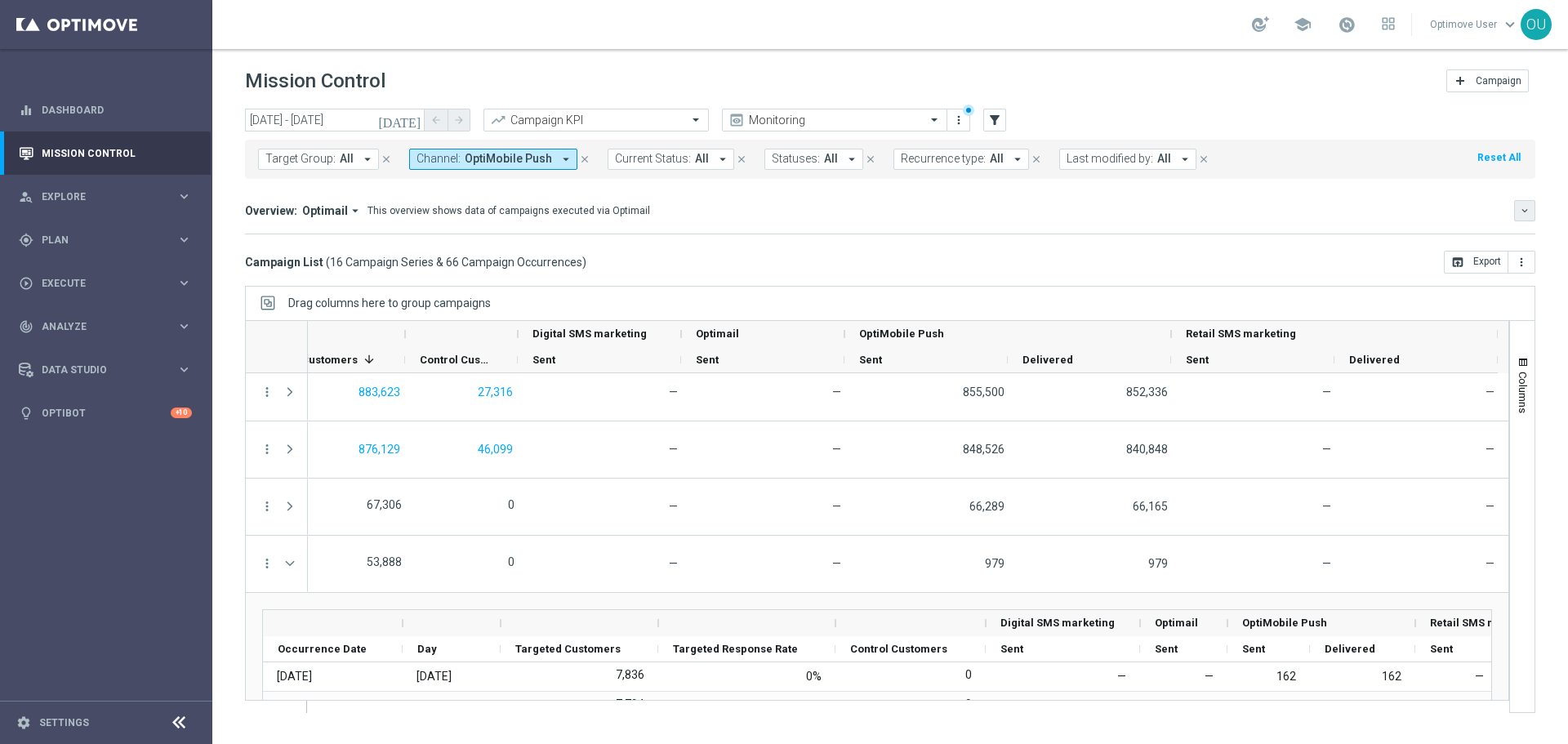
scroll to position [69, 0]
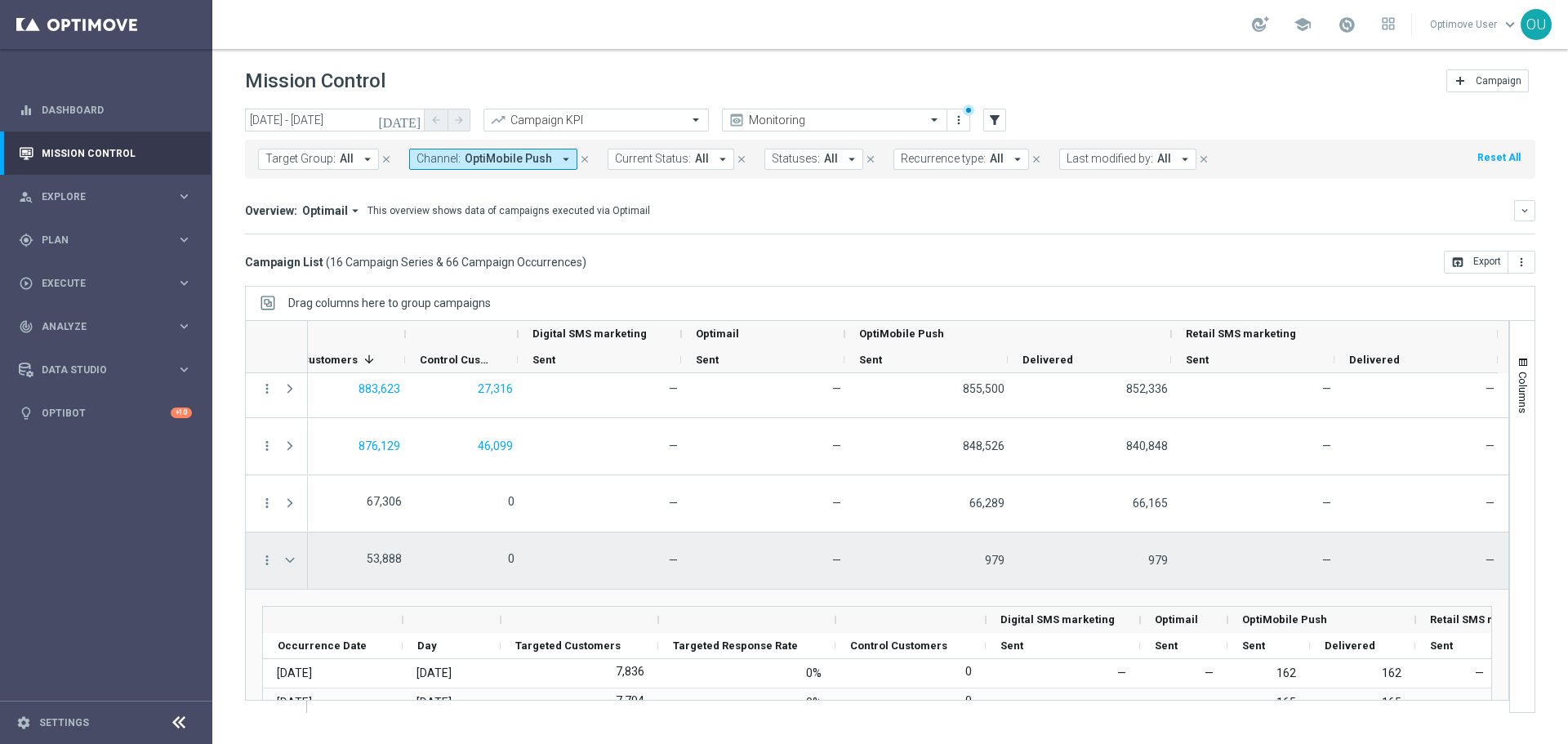
click at [292, 562] on span "Press SPACE to select this row." at bounding box center [290, 561] width 15 height 13
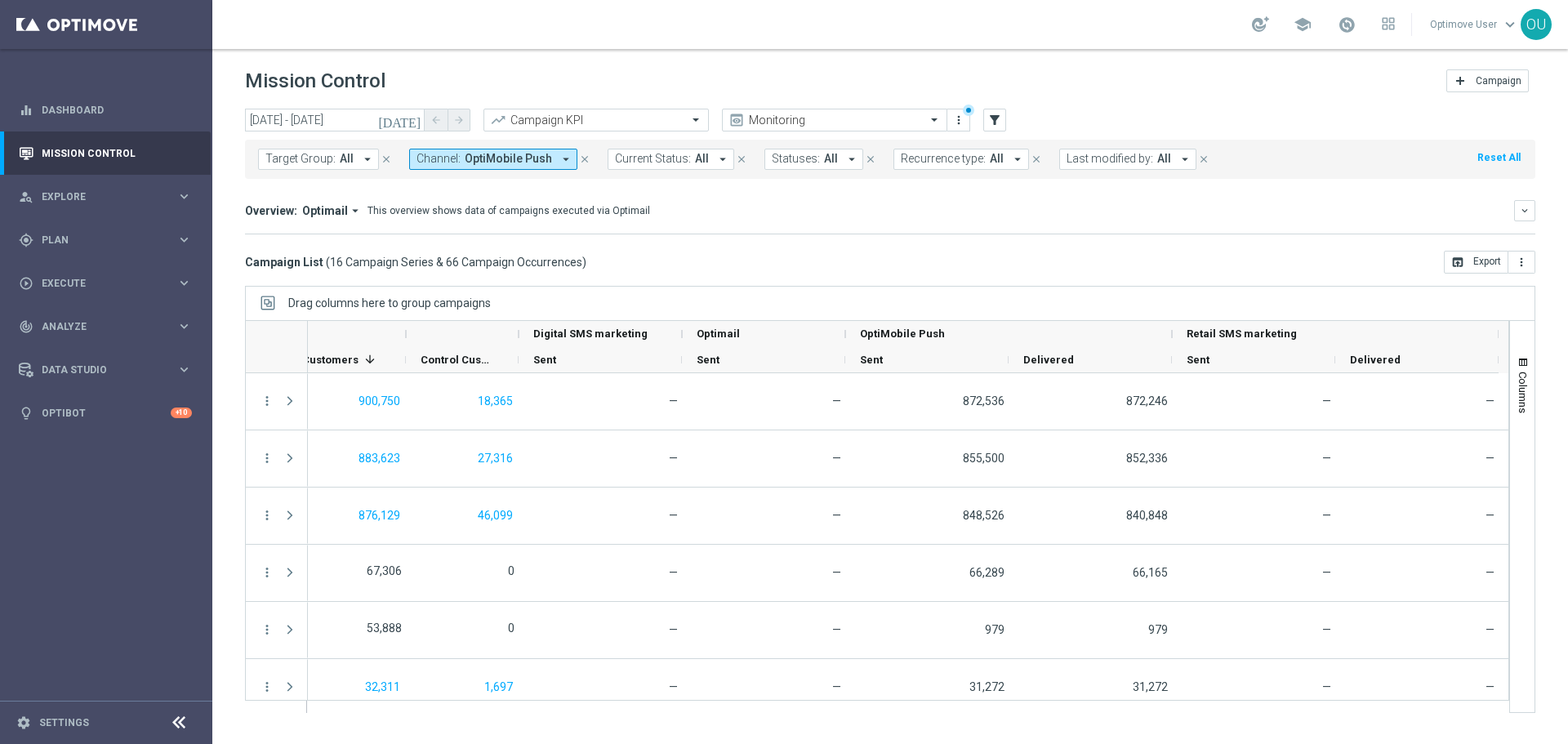
scroll to position [0, 1342]
